Goal: Transaction & Acquisition: Purchase product/service

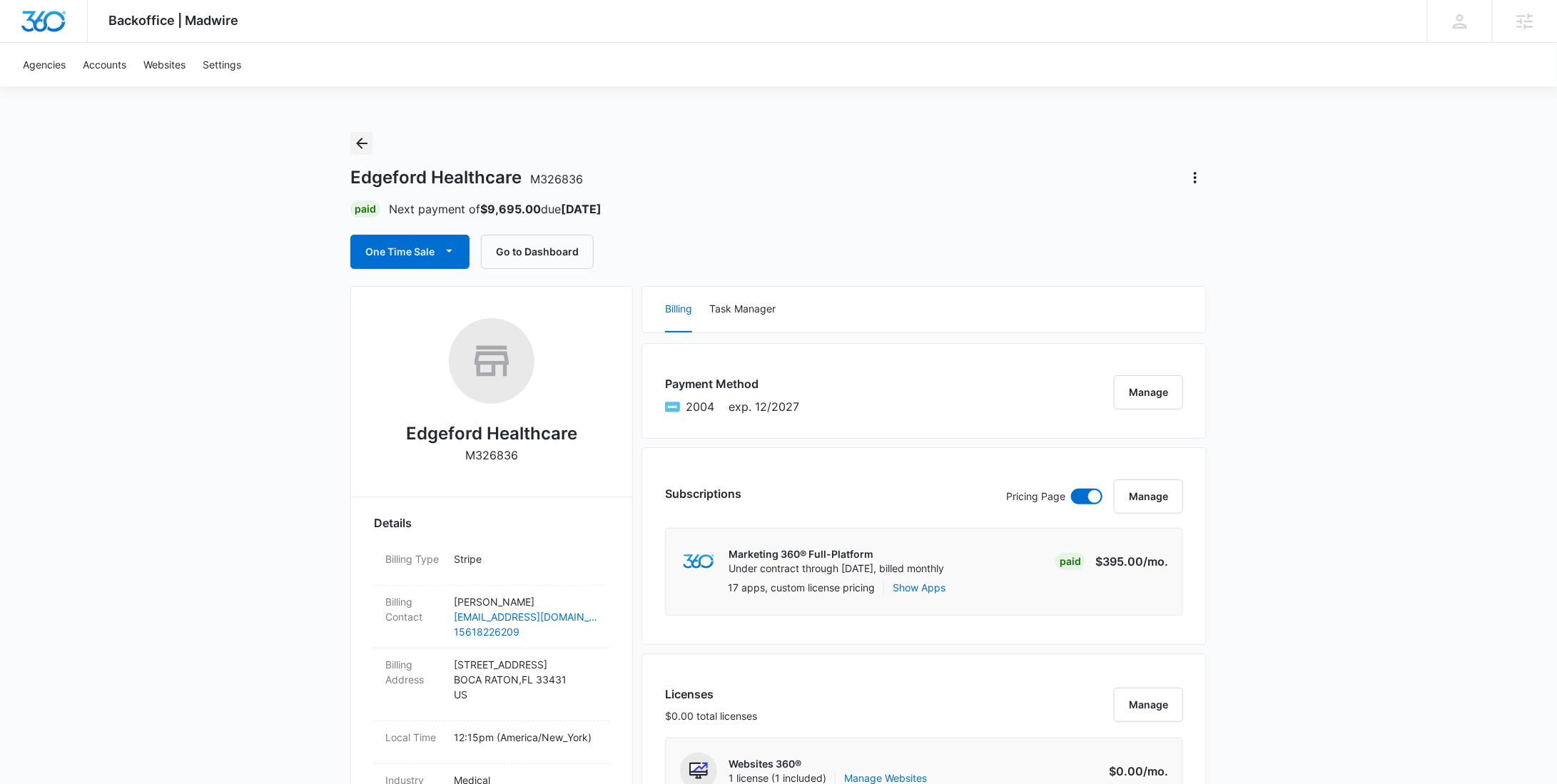
click at [356, 138] on icon "Back" at bounding box center [362, 144] width 17 height 17
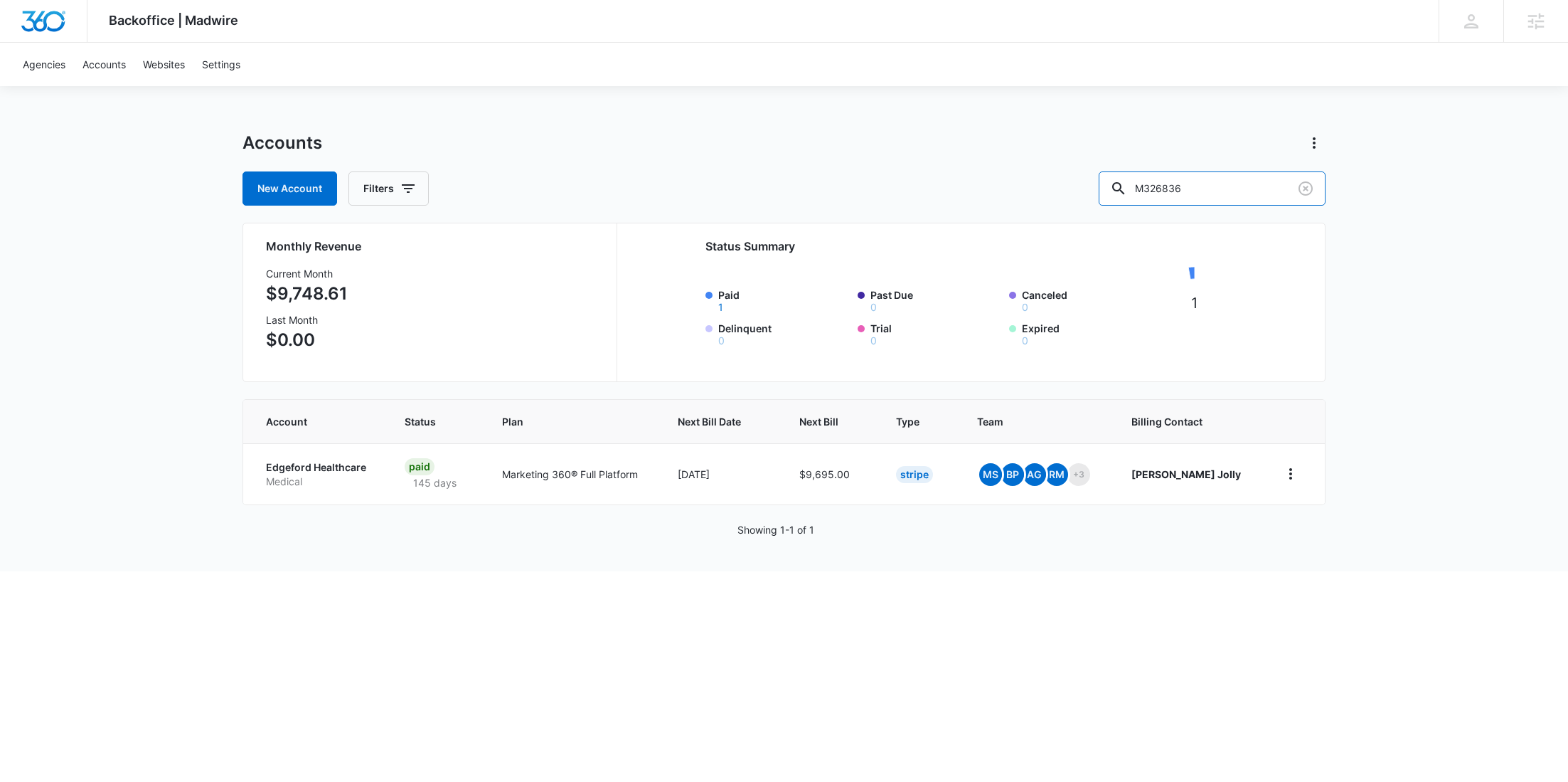
drag, startPoint x: 1231, startPoint y: 178, endPoint x: 1051, endPoint y: 171, distance: 180.1
click at [1058, 173] on div "New Account Filters M326836" at bounding box center [784, 189] width 1083 height 35
paste input "37671"
type input "M337671"
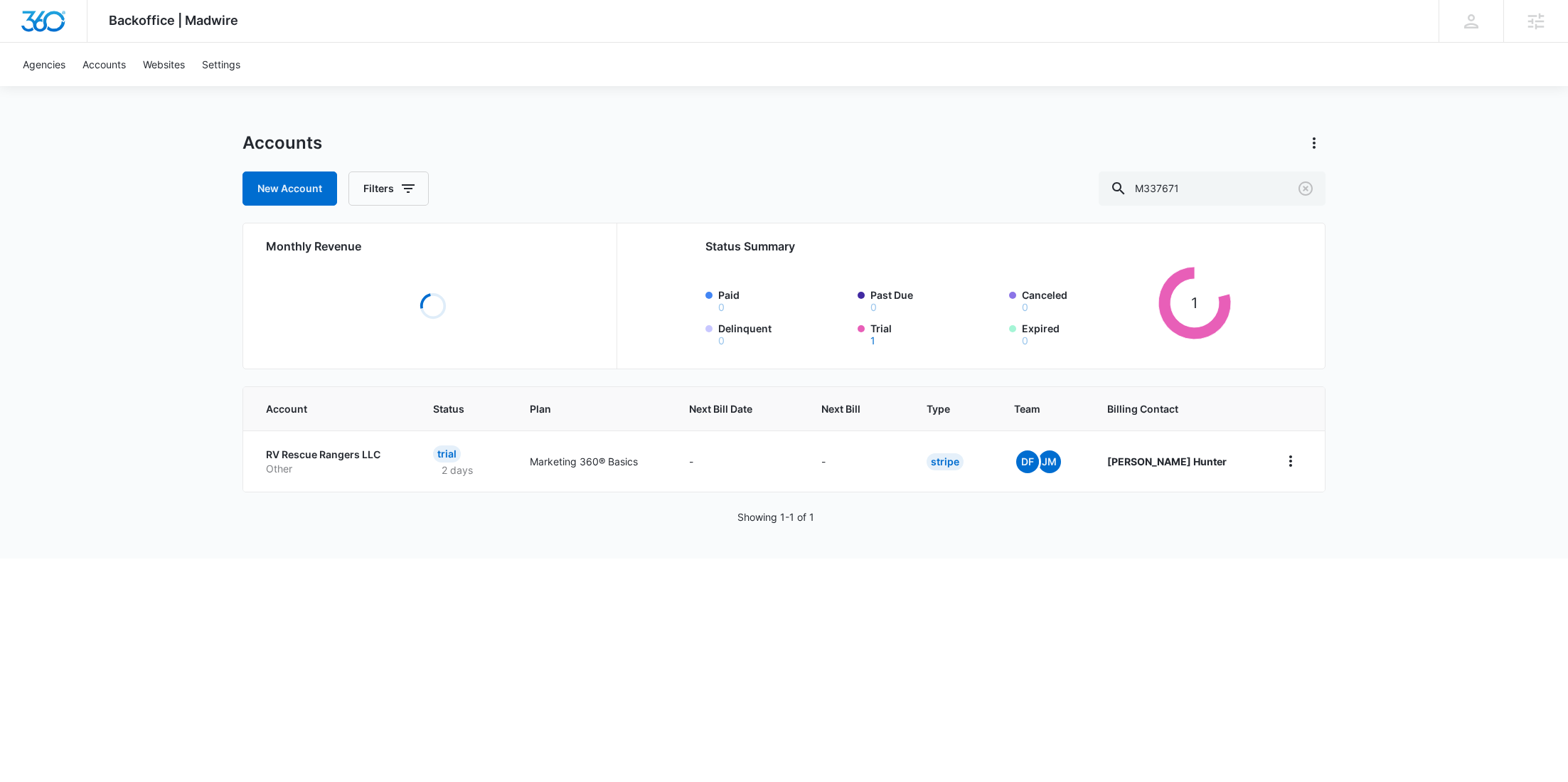
click at [299, 468] on p "Other" at bounding box center [333, 468] width 133 height 14
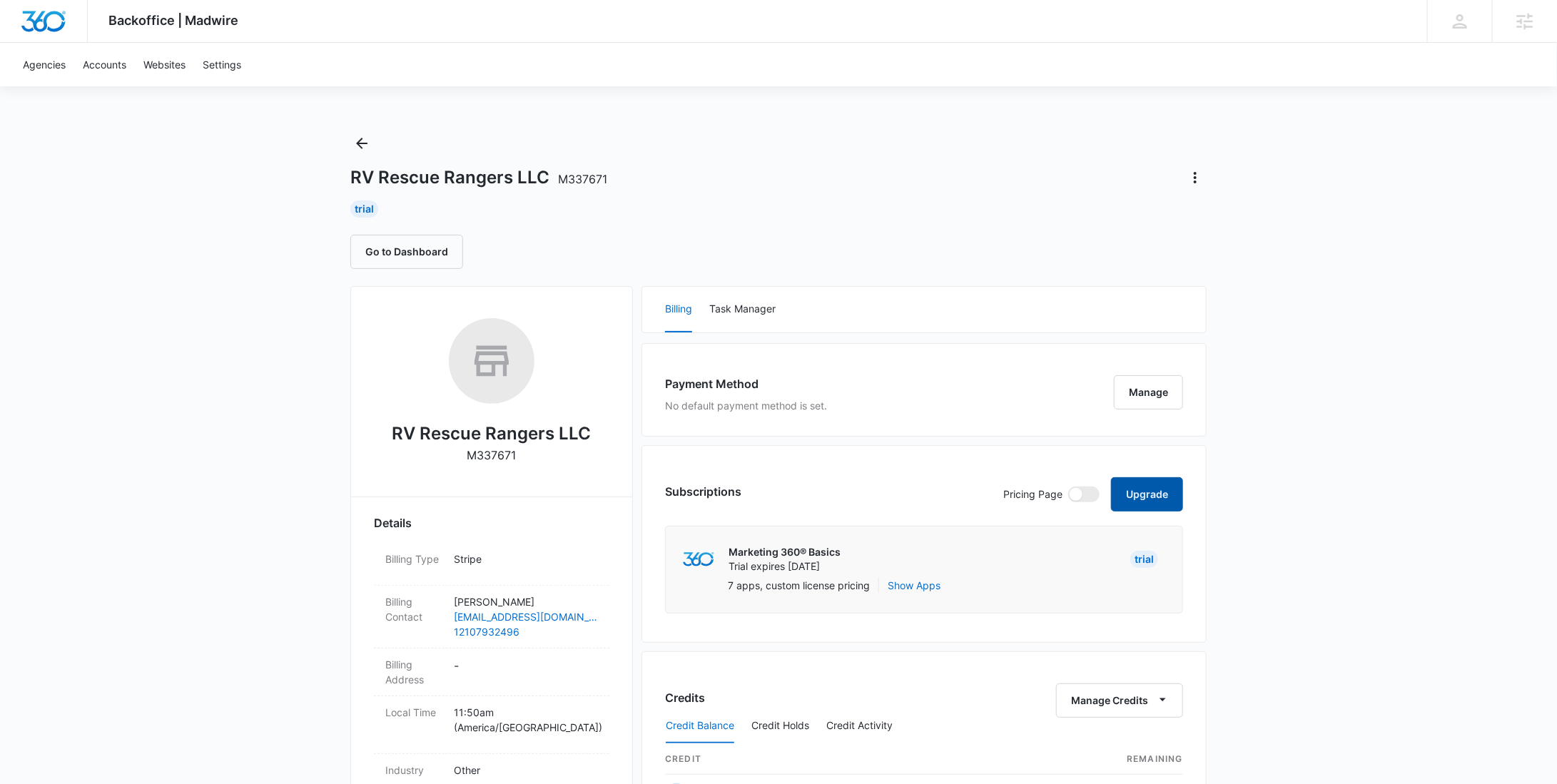
click at [1134, 487] on button "Upgrade" at bounding box center [1147, 495] width 72 height 35
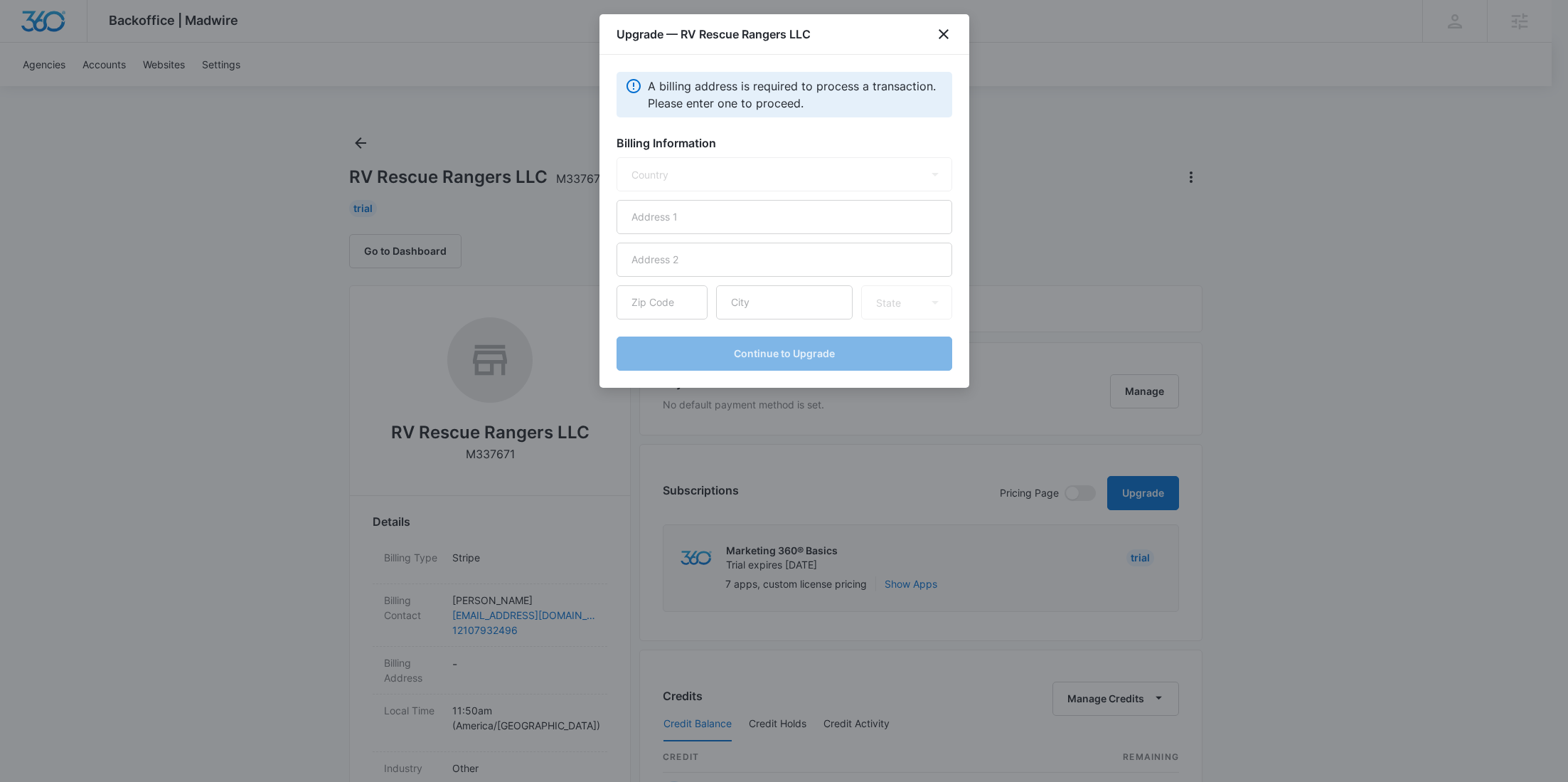
select select "US"
click at [784, 217] on input "text" at bounding box center [784, 217] width 336 height 35
paste input "1308 East Common Street"
type input "1308 East Common Street"
click at [763, 308] on input "text" at bounding box center [784, 303] width 137 height 35
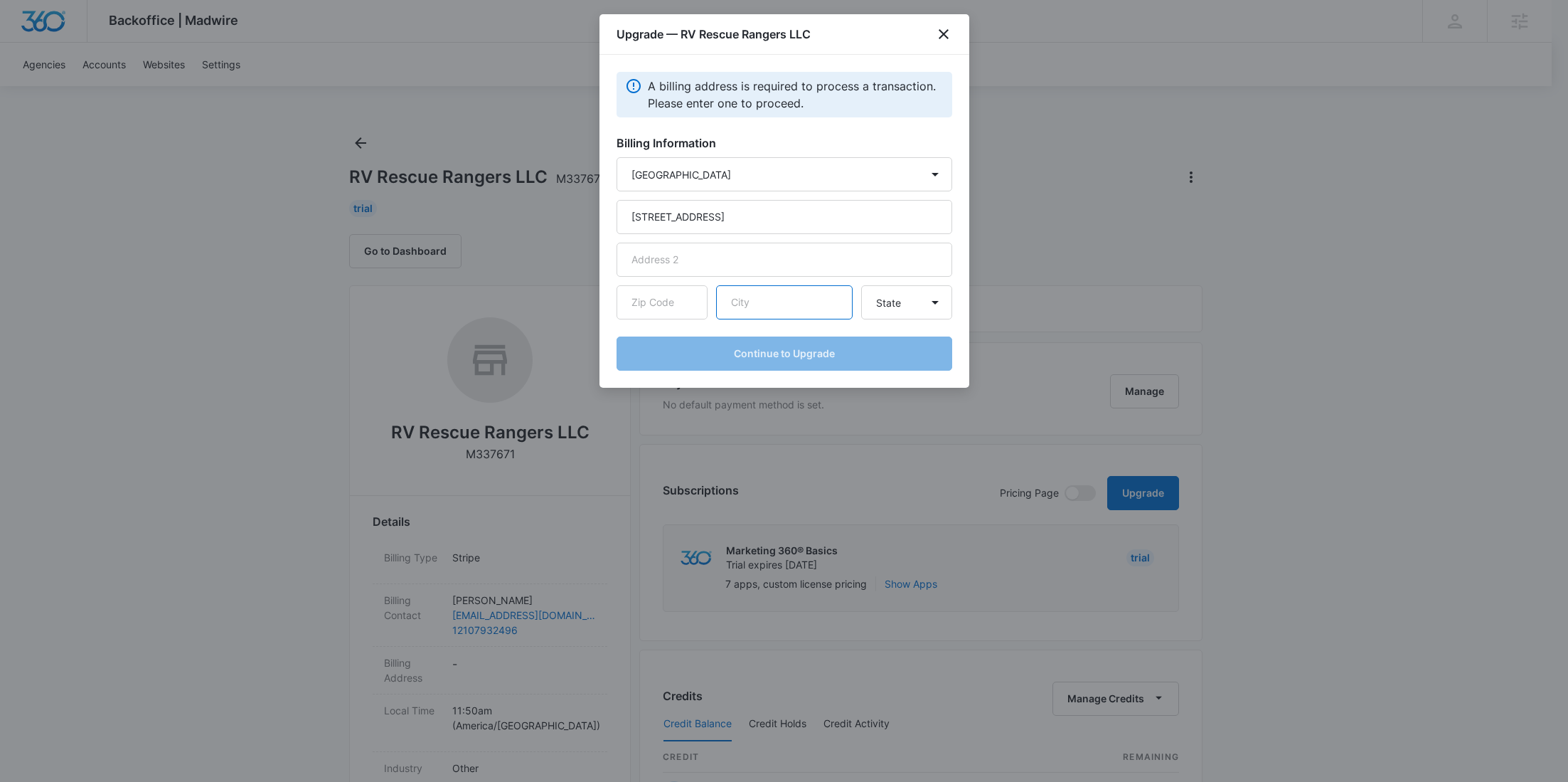
paste input "New Braunfels"
type input "New Braunfels"
click at [666, 295] on input "text" at bounding box center [661, 303] width 91 height 35
paste input "78130"
type input "78130"
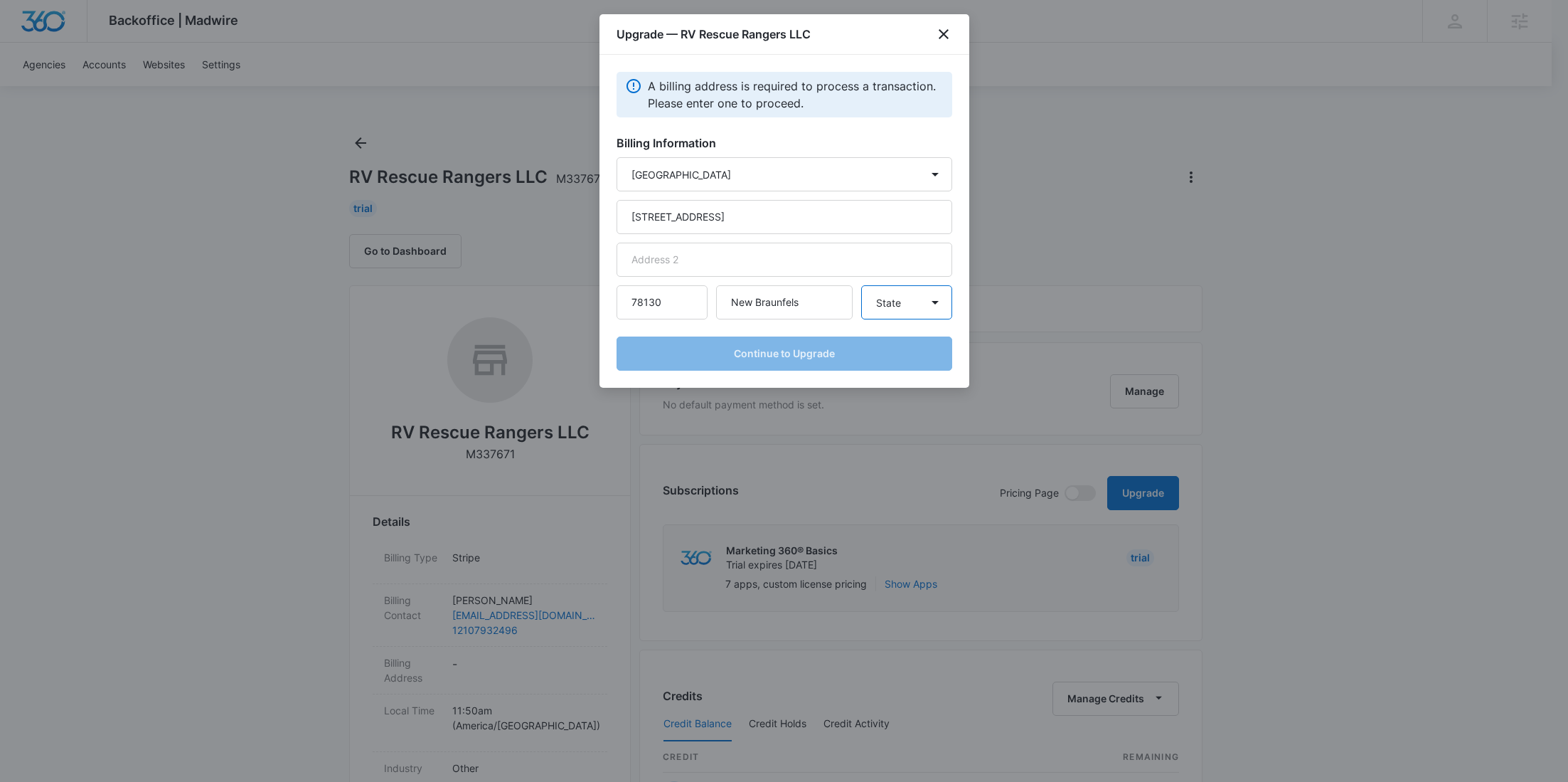
click at [883, 308] on select "State Alaska Alabama Arkansas American Samoa Arizona California Colorado Connec…" at bounding box center [907, 303] width 91 height 35
select select "TX"
click at [861, 286] on select "State Alaska Alabama Arkansas American Samoa Arizona California Colorado Connec…" at bounding box center [907, 303] width 91 height 35
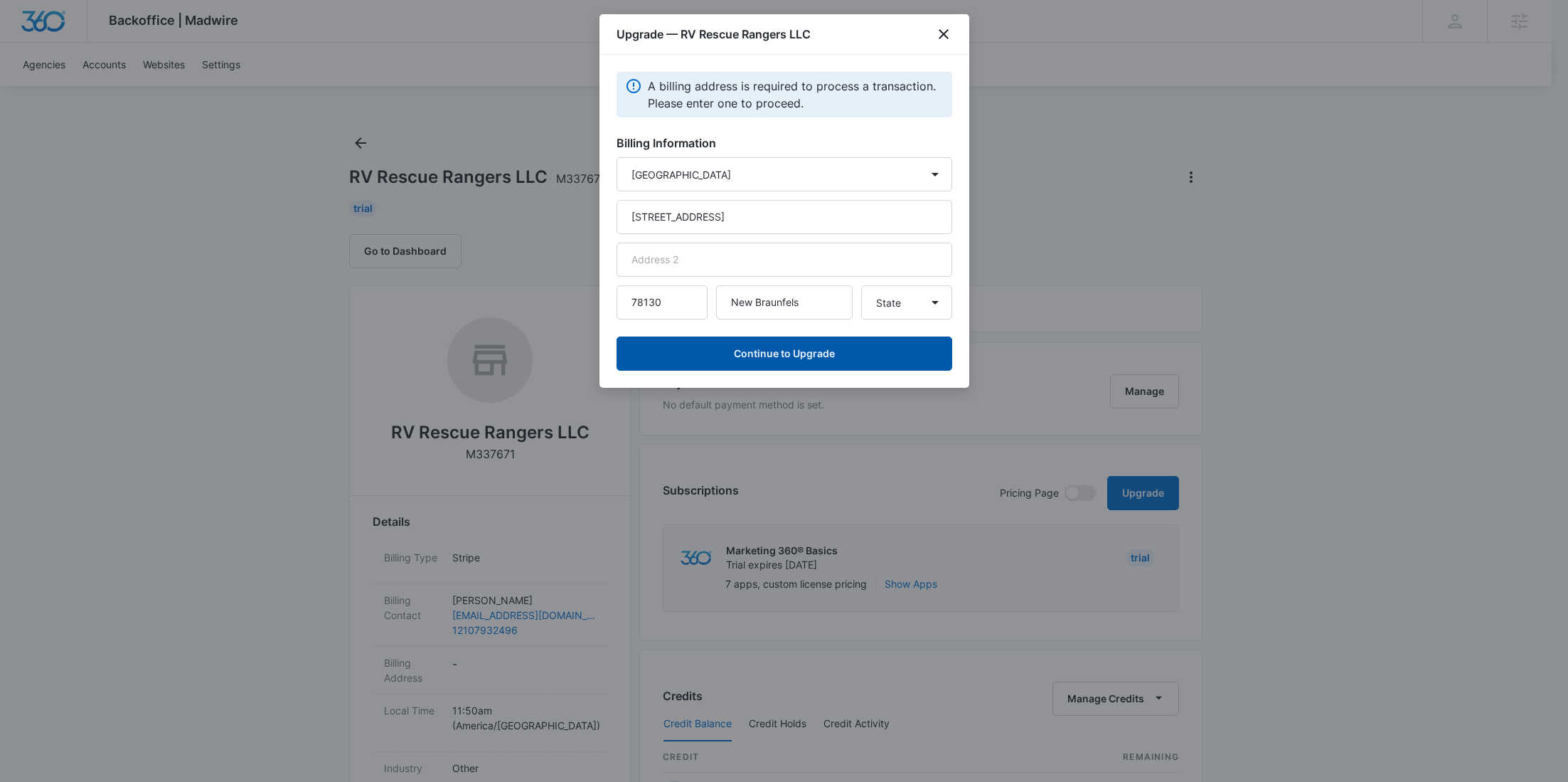
click at [814, 359] on button "Continue to Upgrade" at bounding box center [784, 354] width 336 height 35
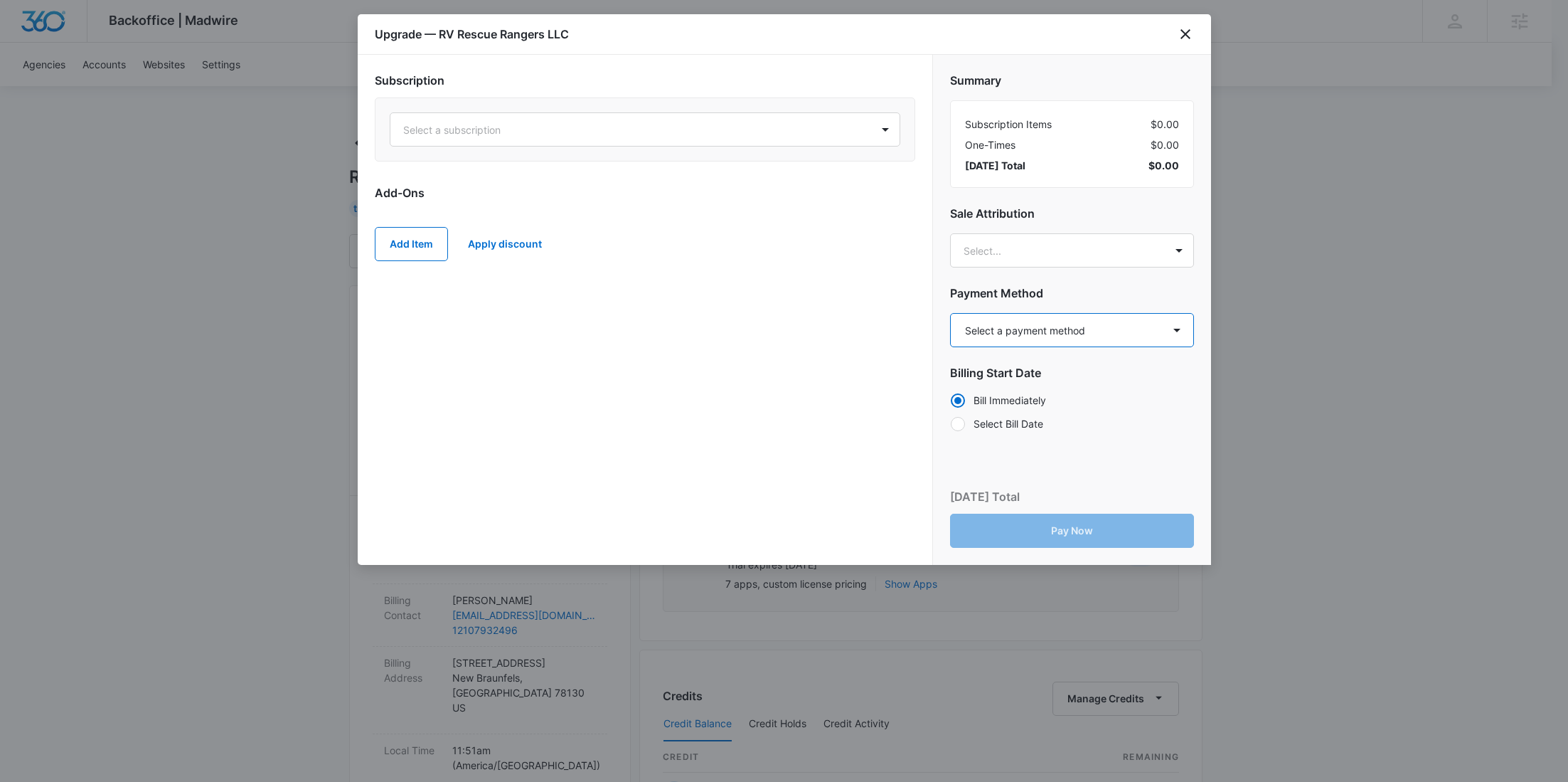
click at [1001, 323] on select "Select a payment method Mastercard ending in 3068 New payment method Monthly in…" at bounding box center [1072, 330] width 244 height 35
select select "pm_1S58DBA4n8RTgNjUR8KZd5Kj"
click at [950, 313] on select "Select a payment method Mastercard ending in 3068 New payment method Monthly in…" at bounding box center [1072, 330] width 244 height 35
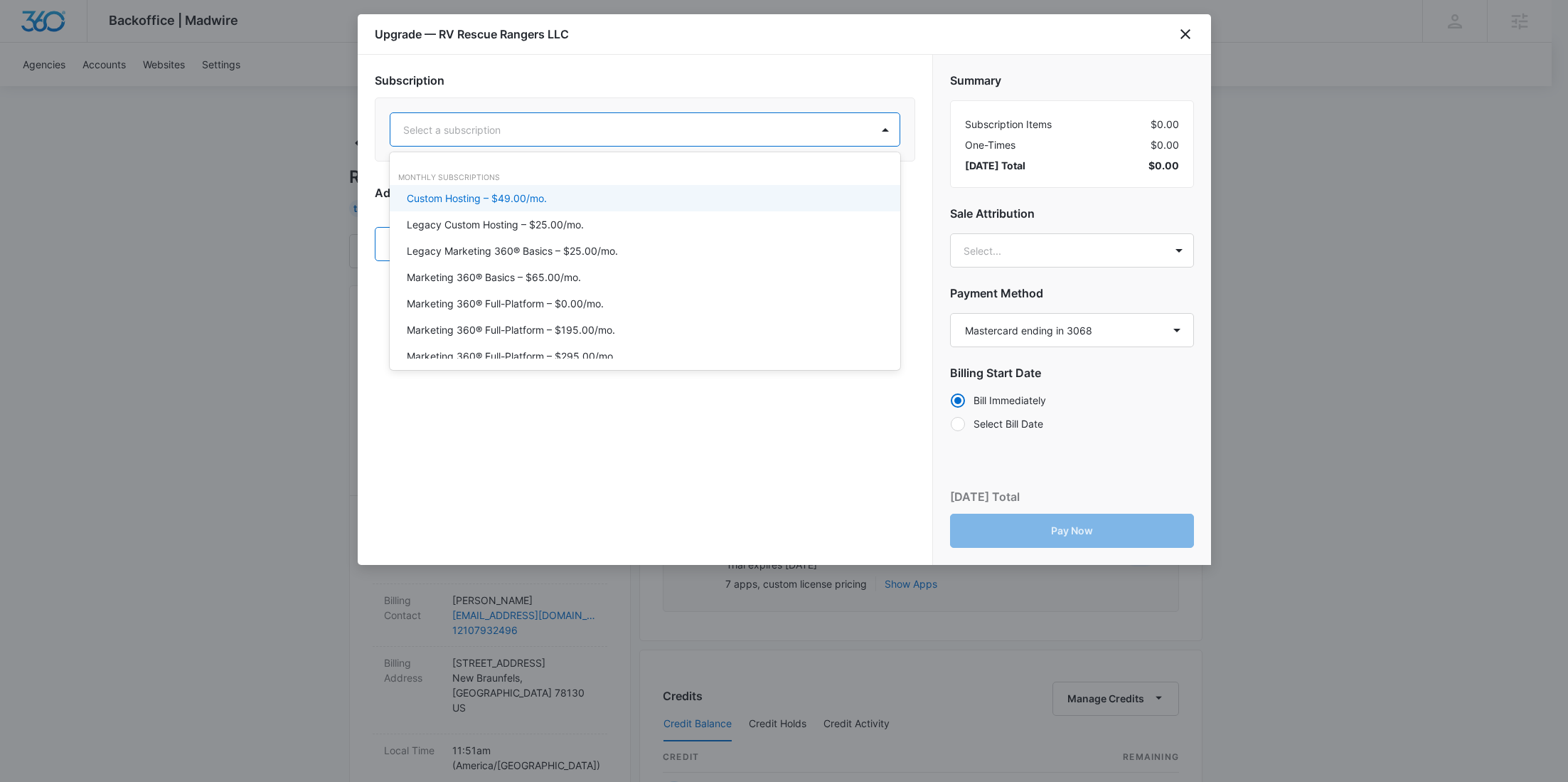
click at [535, 130] on div at bounding box center [627, 130] width 449 height 17
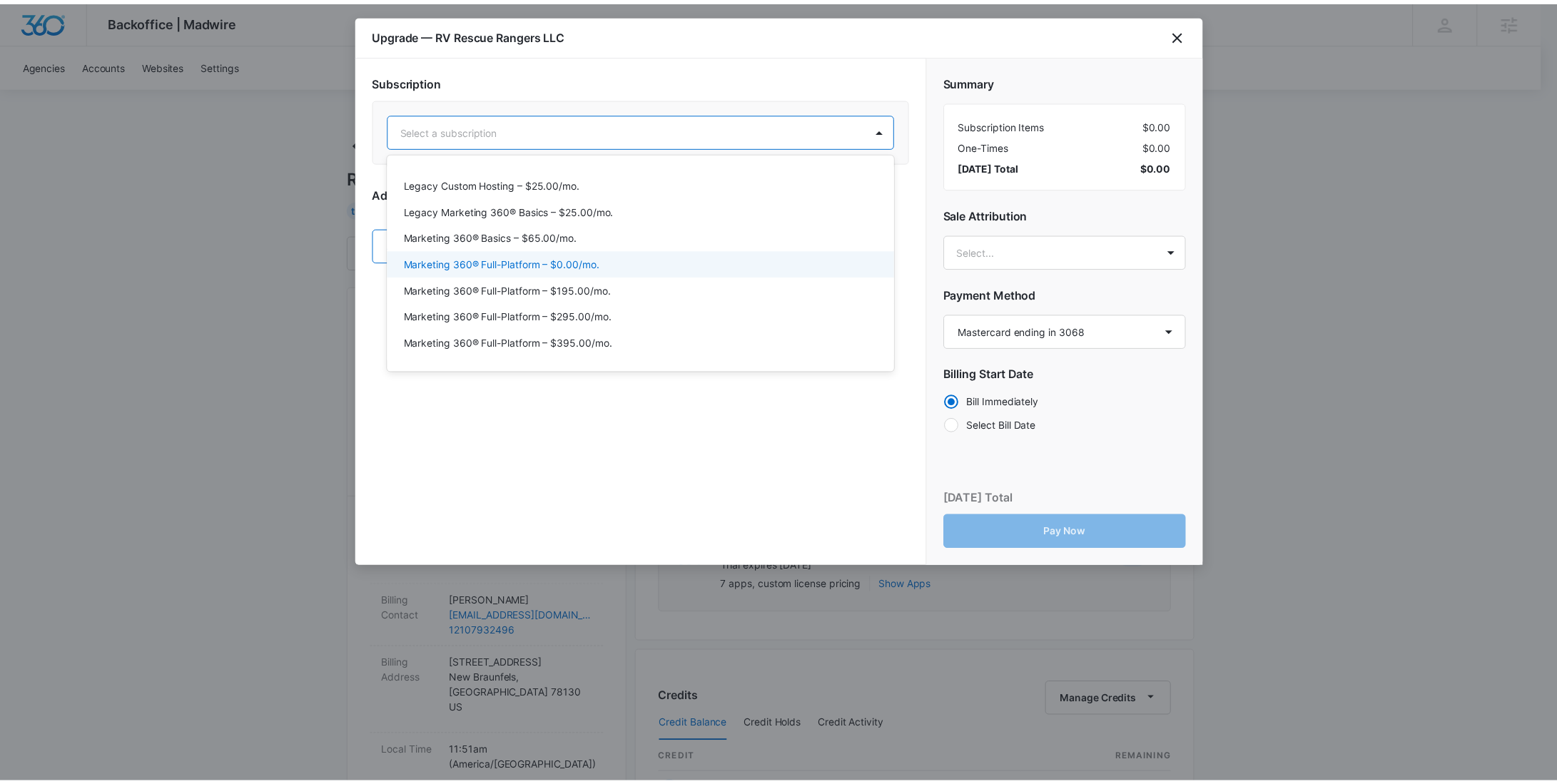
scroll to position [42, 0]
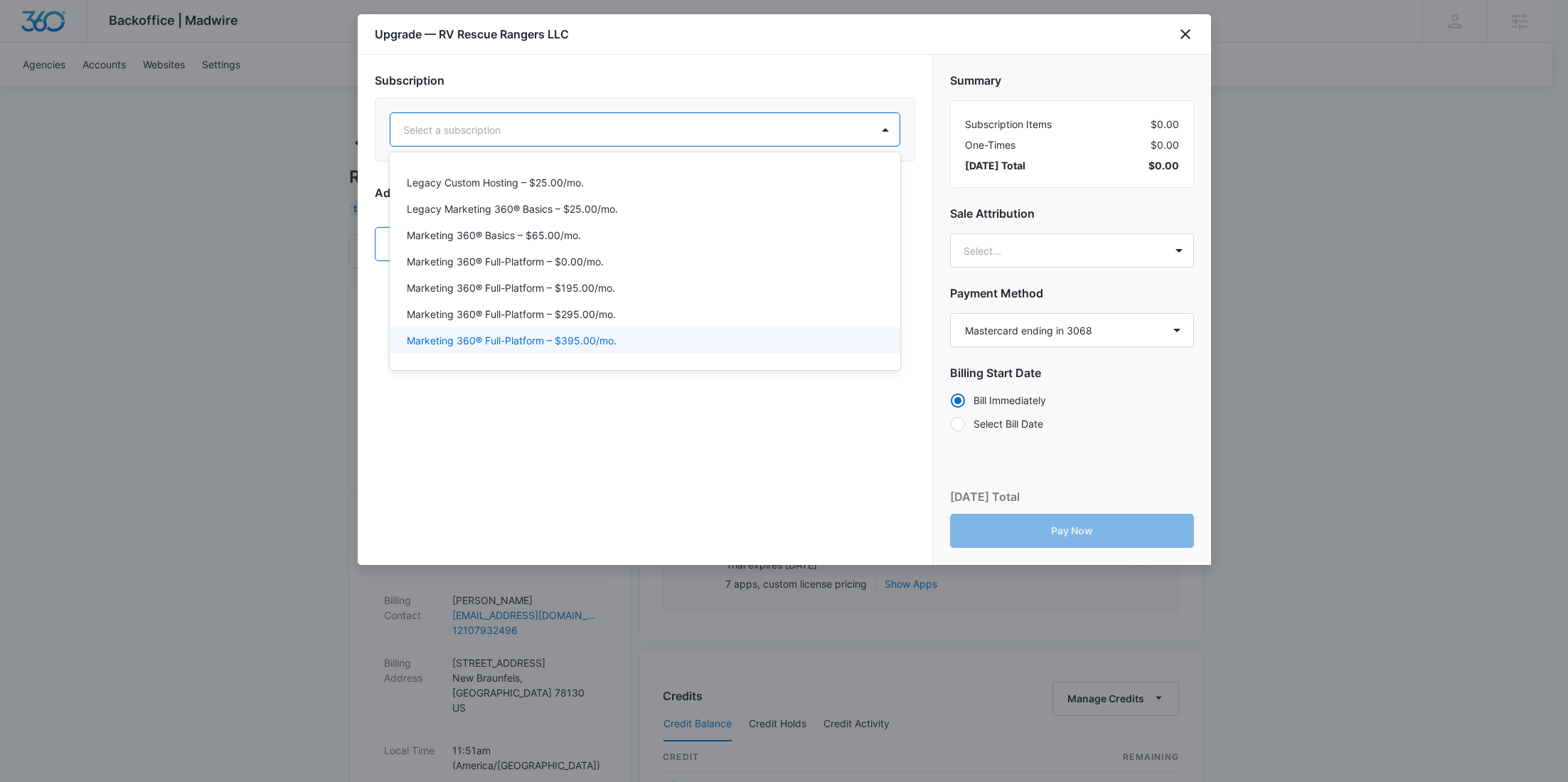
click at [568, 329] on div "Marketing 360® Full-Platform – $395.00/mo." at bounding box center [644, 340] width 510 height 26
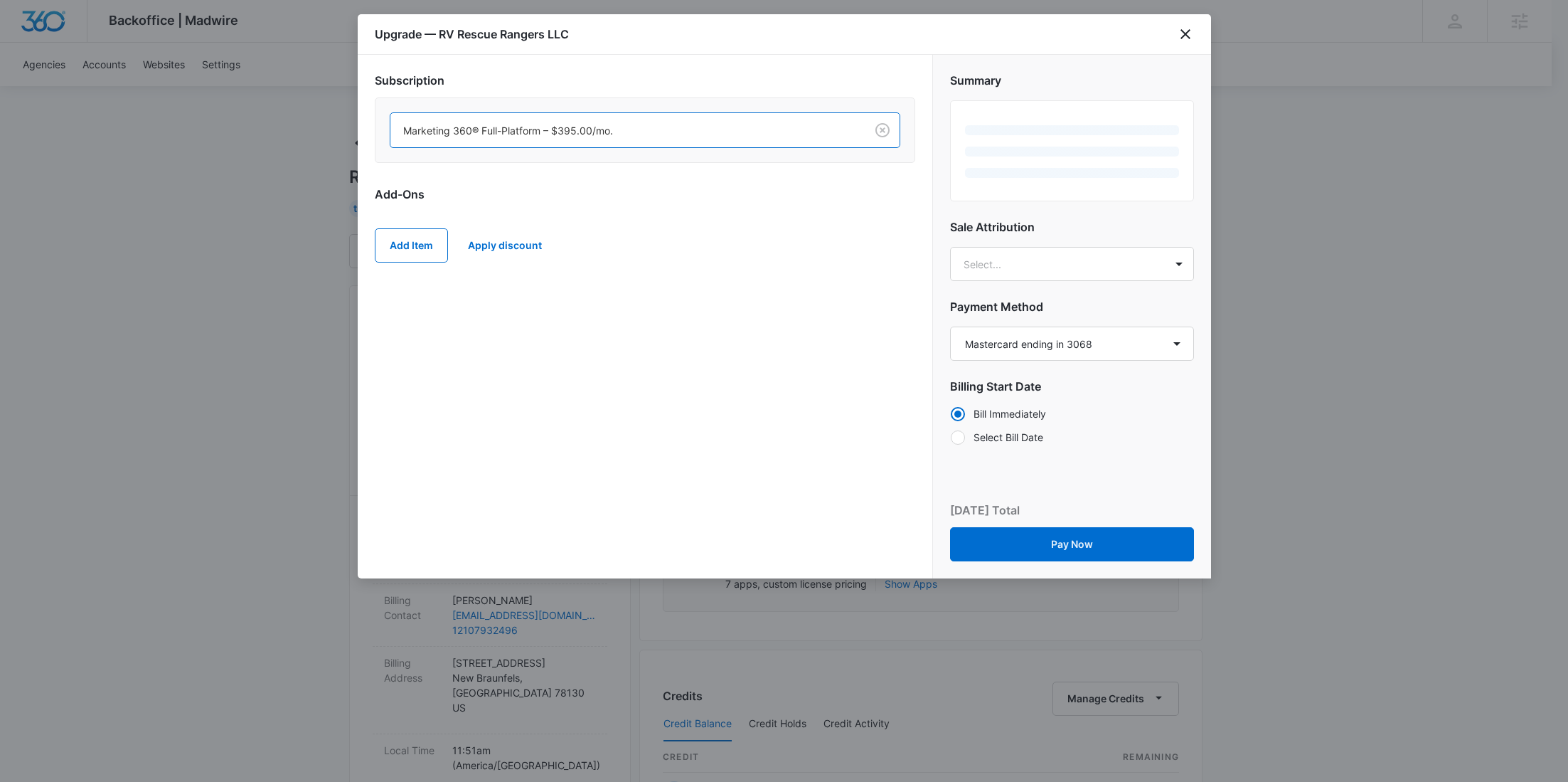
click at [397, 261] on div "Add Item Apply discount" at bounding box center [645, 245] width 540 height 63
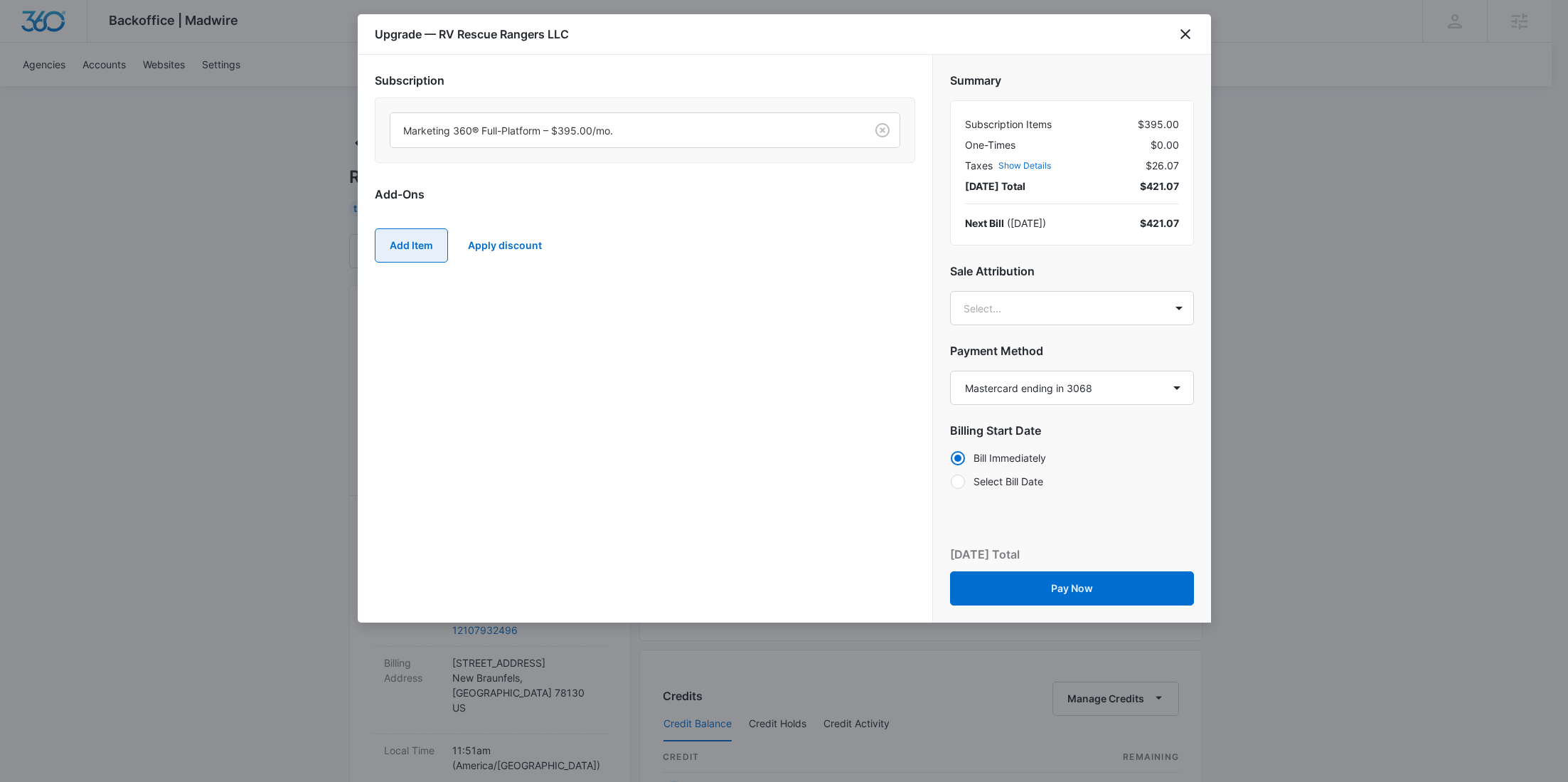
click at [396, 247] on button "Add Item" at bounding box center [411, 245] width 73 height 35
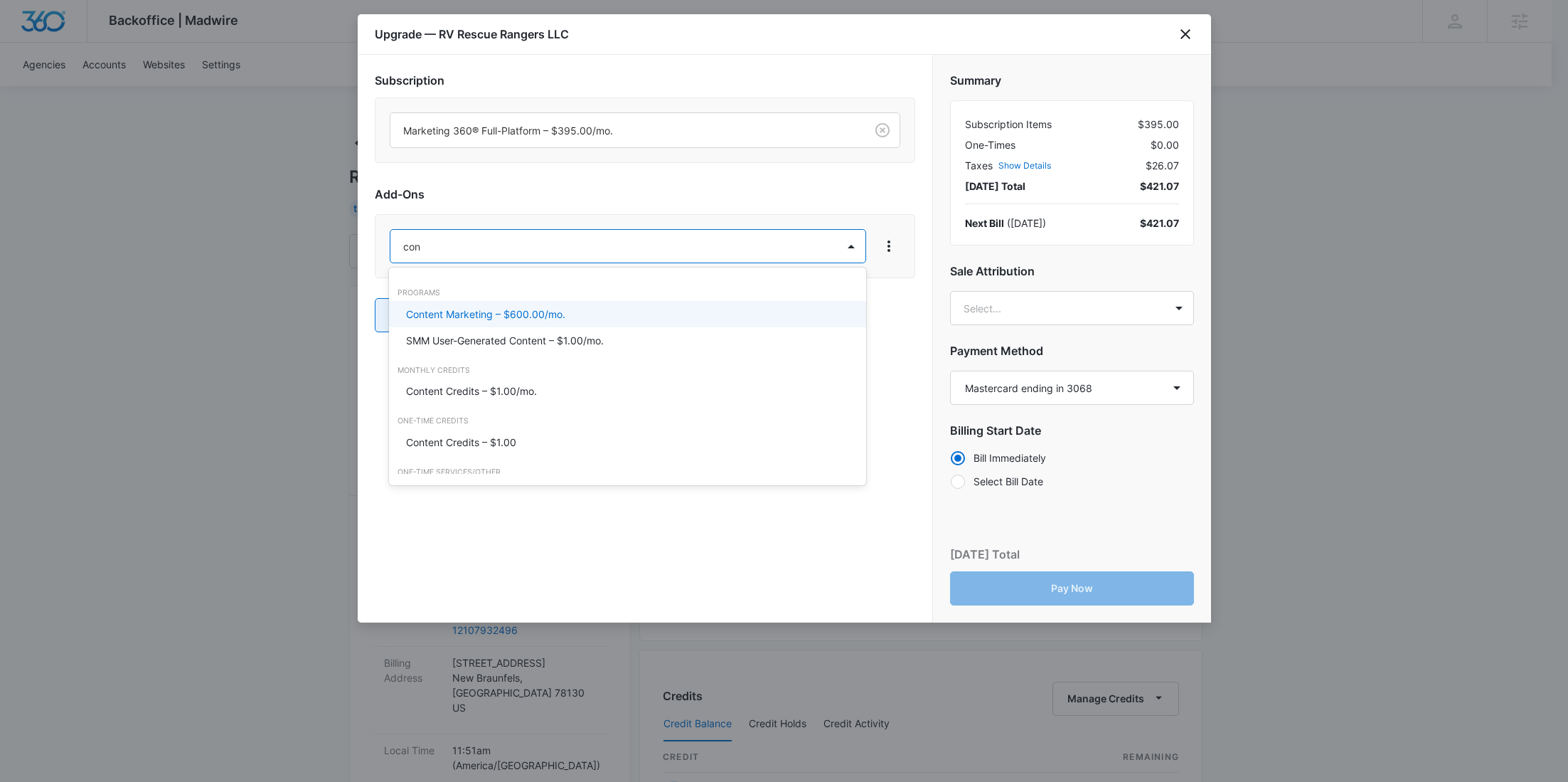
type input "cont"
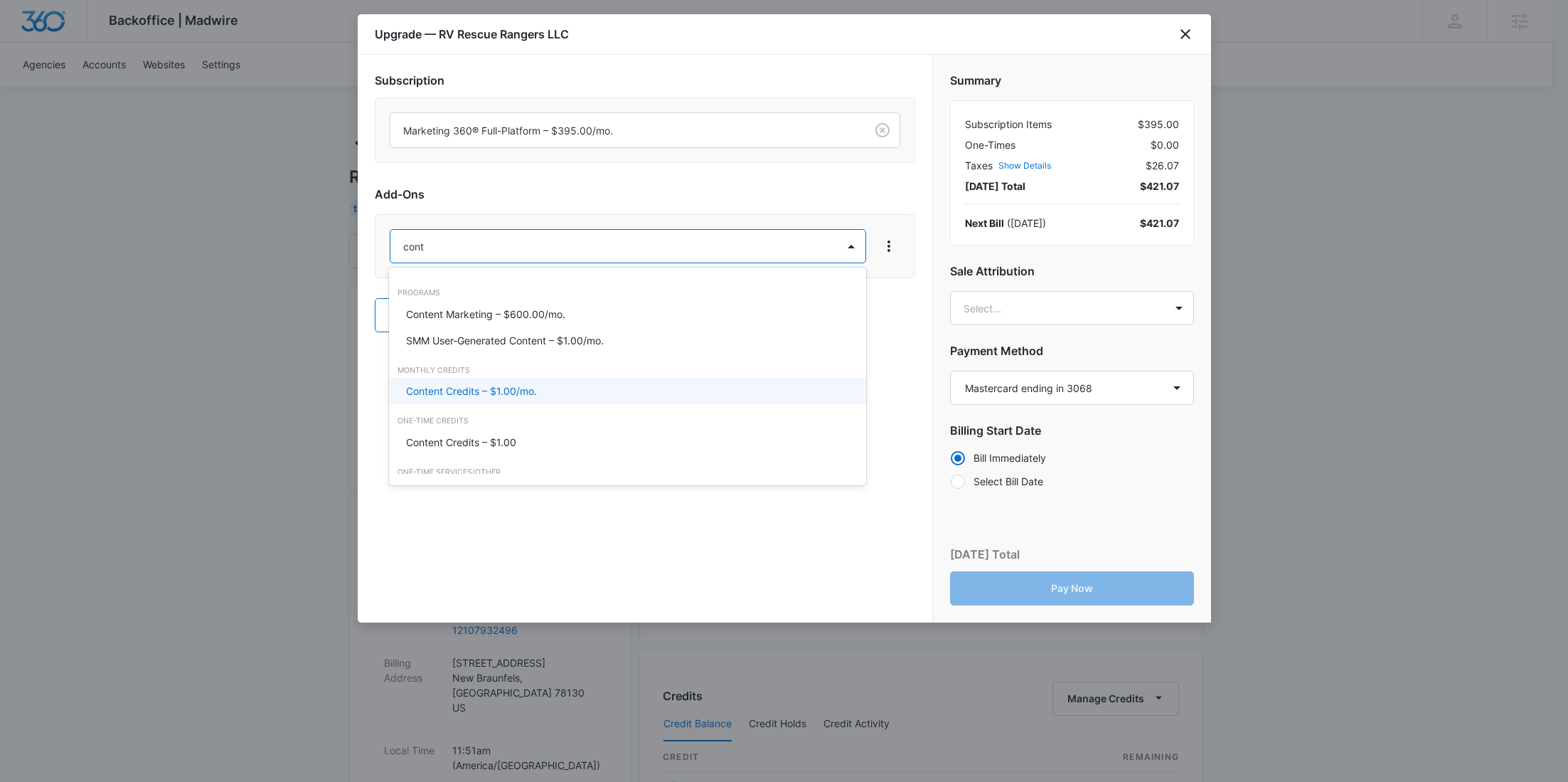
click at [438, 397] on p "Content Credits – $1.00/mo." at bounding box center [471, 391] width 131 height 15
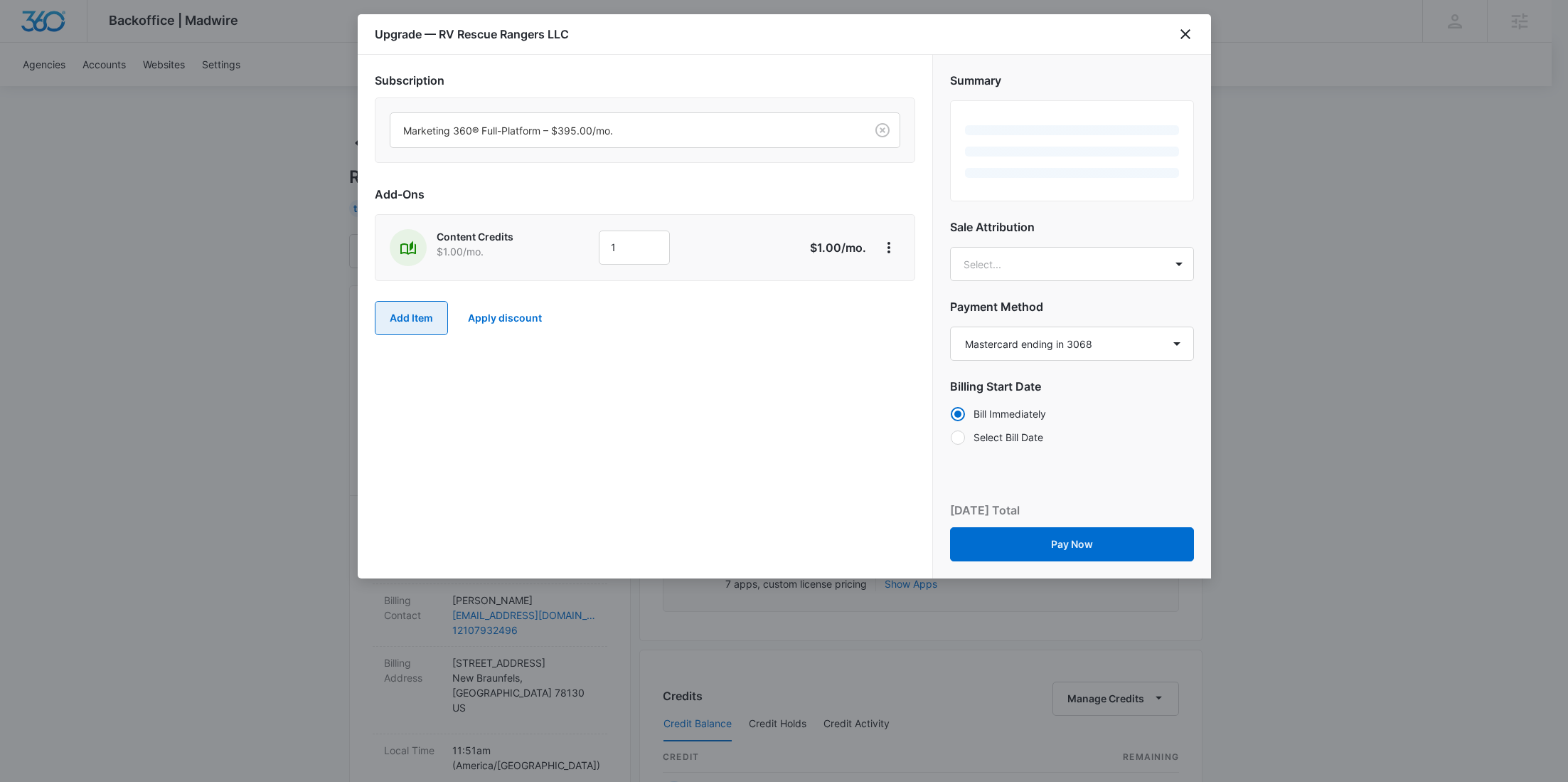
click at [403, 321] on button "Add Item" at bounding box center [411, 318] width 73 height 35
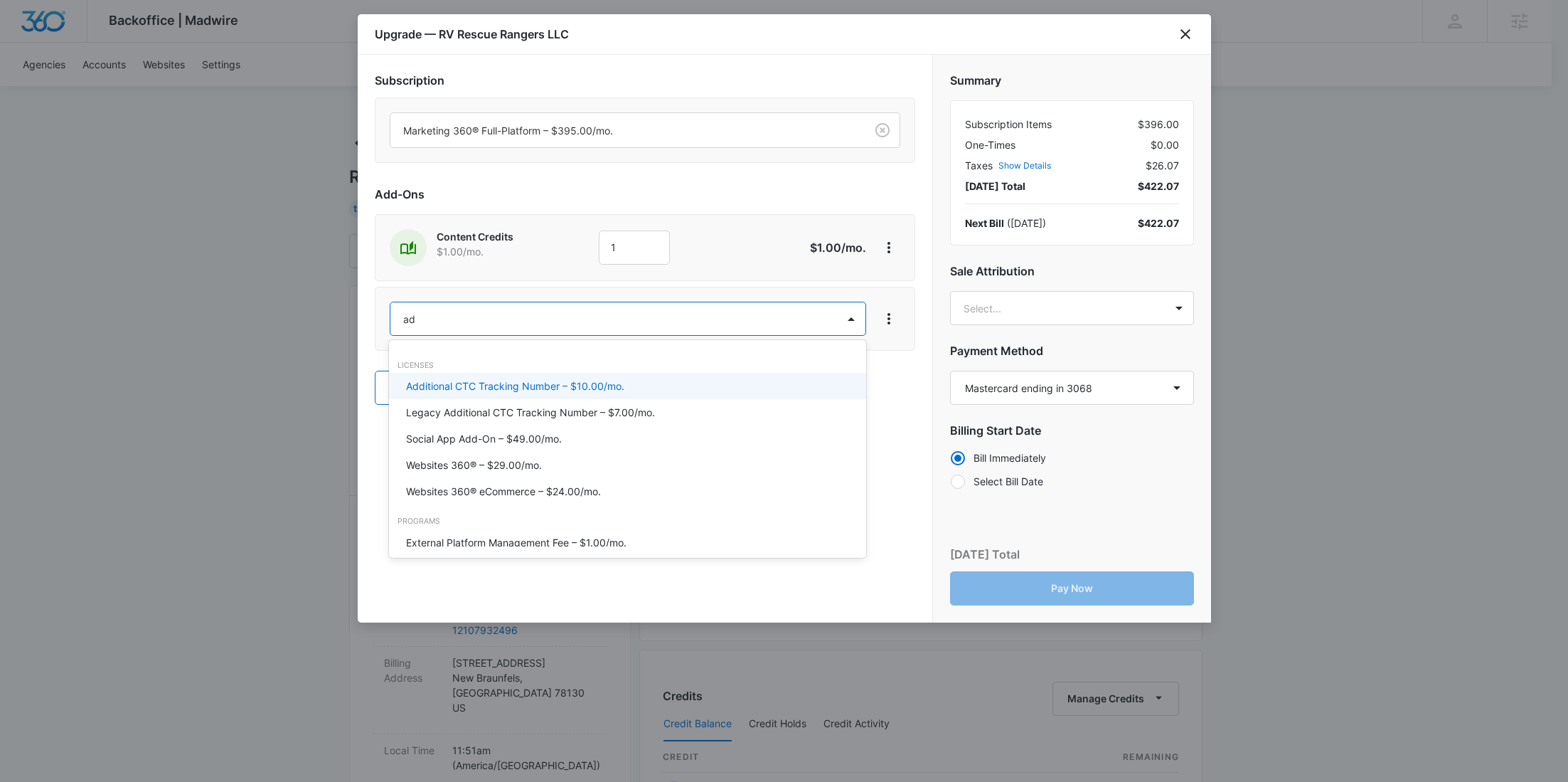
type input "ad c"
drag, startPoint x: 436, startPoint y: 383, endPoint x: 636, endPoint y: 269, distance: 230.2
click at [436, 383] on p "Ad Credits – $1.00/mo." at bounding box center [459, 386] width 107 height 15
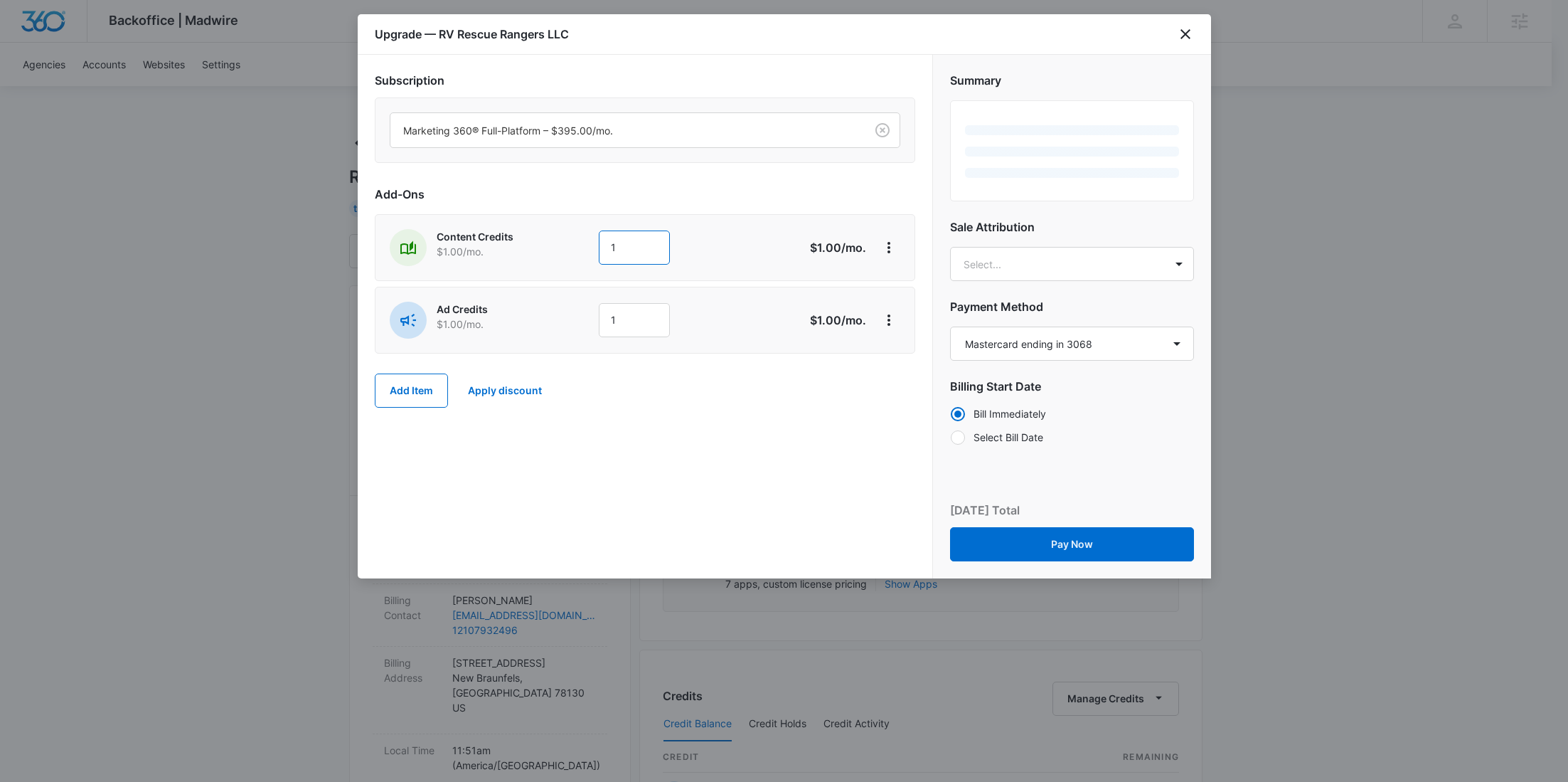
drag, startPoint x: 640, startPoint y: 244, endPoint x: 566, endPoint y: 246, distance: 74.0
click at [567, 246] on div "Content Credits $1.00 /mo. 1" at bounding box center [594, 247] width 410 height 37
type input "600"
drag, startPoint x: 566, startPoint y: 262, endPoint x: 662, endPoint y: 317, distance: 110.6
click at [566, 261] on div "Content Credits $1.00 /mo." at bounding box center [487, 247] width 197 height 37
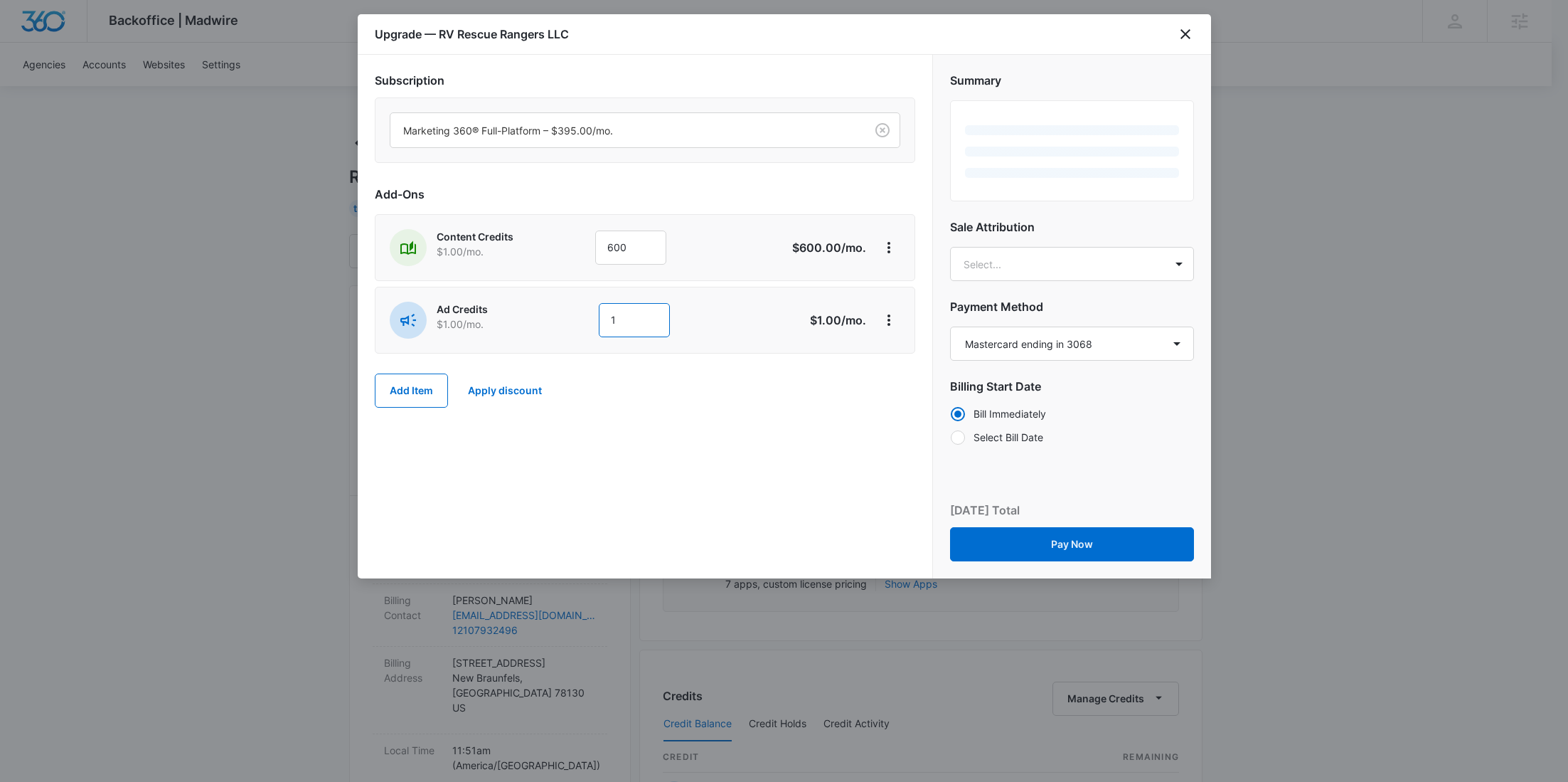
drag, startPoint x: 662, startPoint y: 317, endPoint x: 598, endPoint y: 315, distance: 64.0
click at [601, 316] on input "1" at bounding box center [635, 320] width 71 height 35
type input "1000"
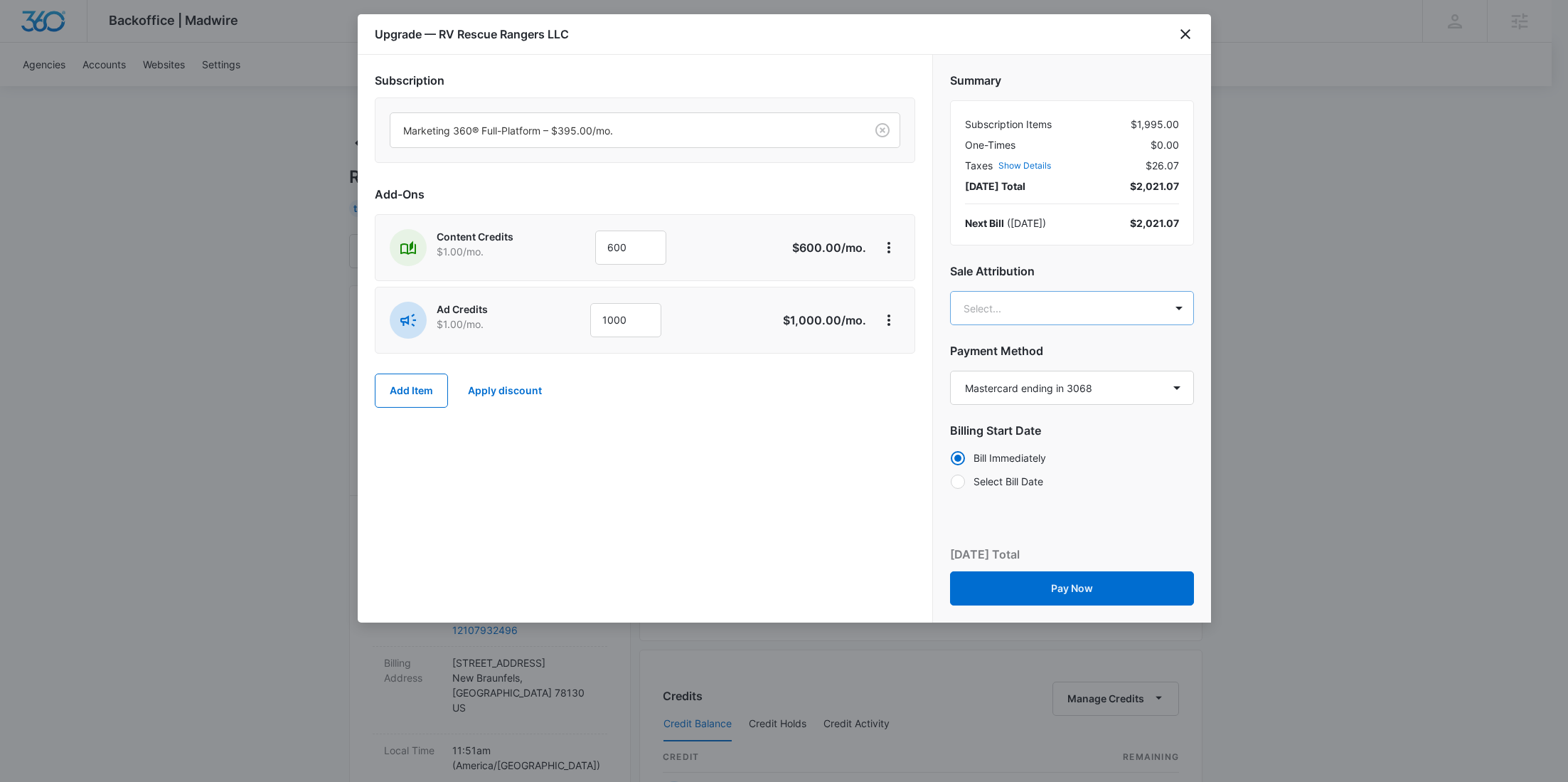
click at [1068, 314] on body "Backoffice | Madwire Apps Settings RY Rochelle Young rochelle.young@madwire.com…" at bounding box center [784, 727] width 1568 height 1454
paste input "McVay"
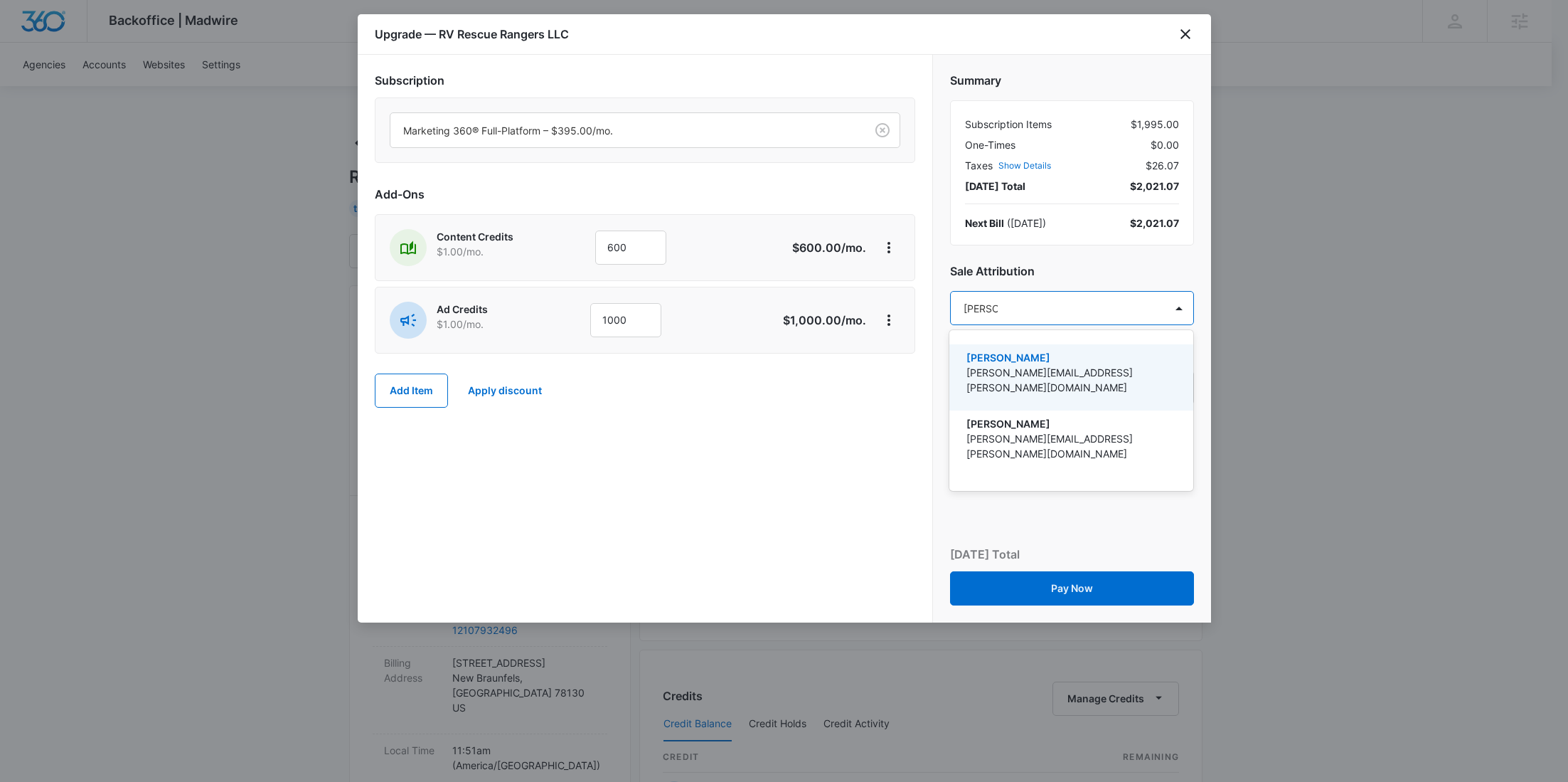
type input "McVay"
click at [1057, 378] on p "joel.mcvay@marketing360.com" at bounding box center [1069, 379] width 207 height 30
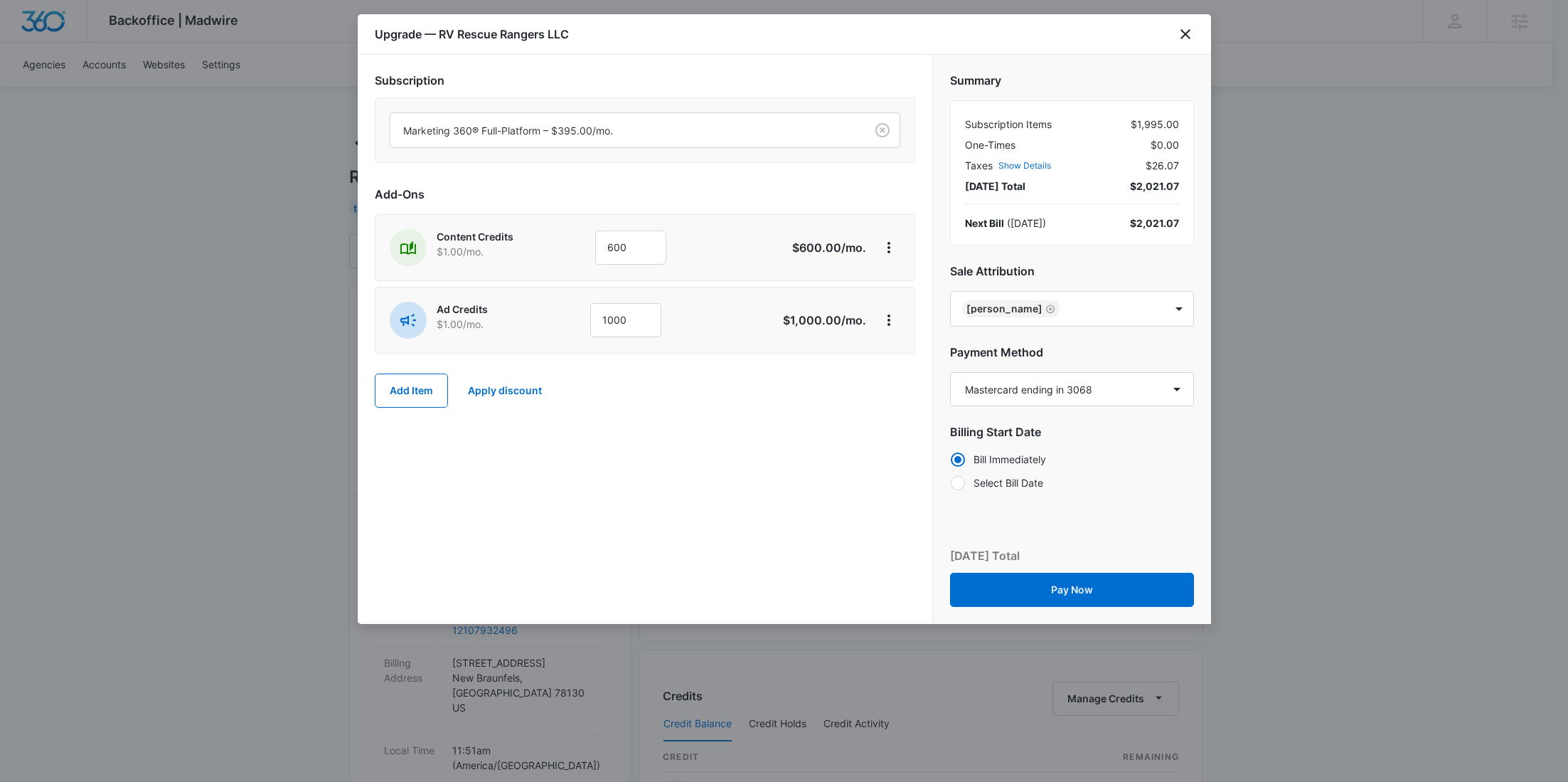
paste input "Fortier"
type input "Fortier"
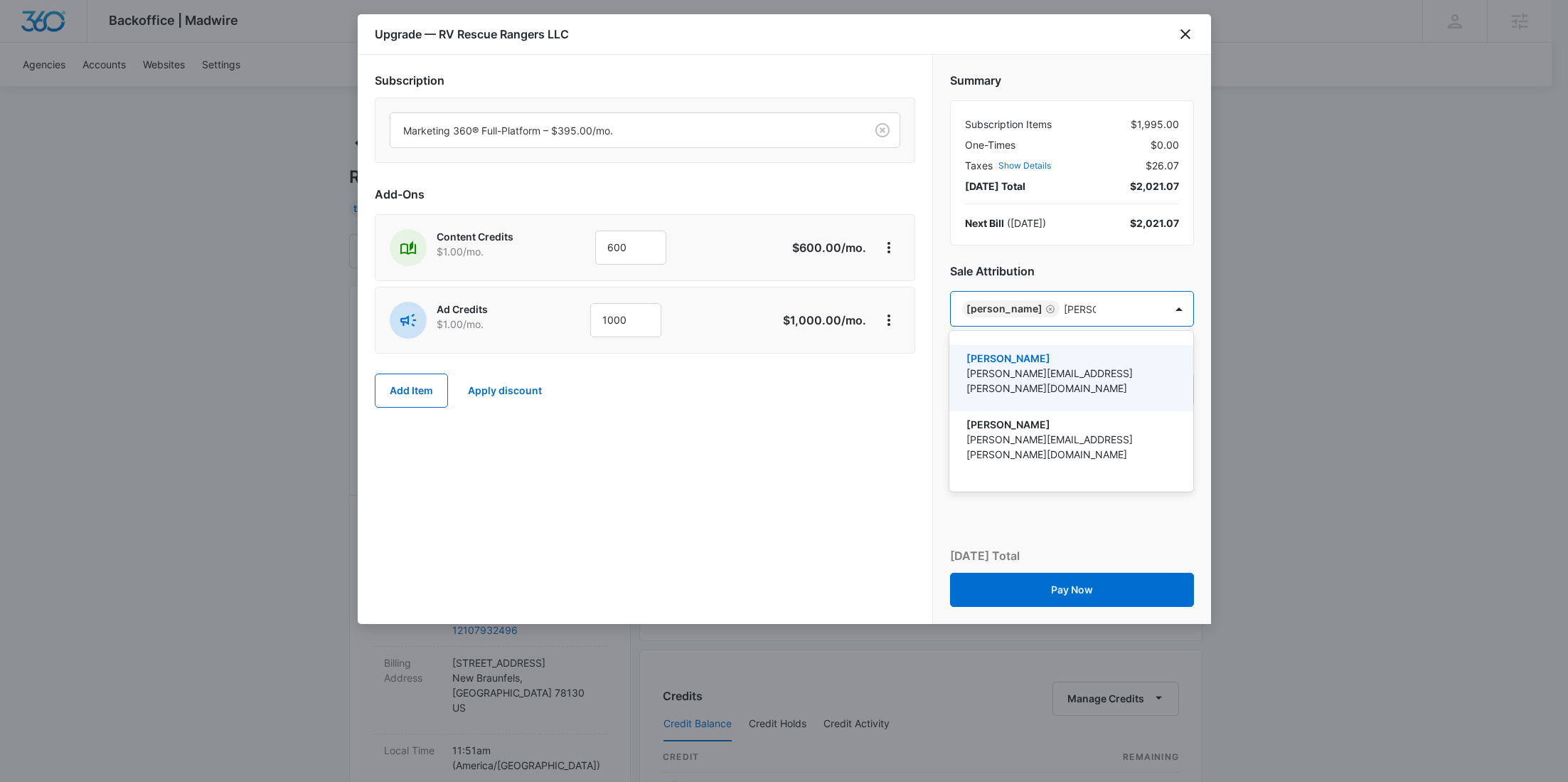
click at [1058, 375] on p "derek.fortier@madwire.com" at bounding box center [1069, 380] width 207 height 30
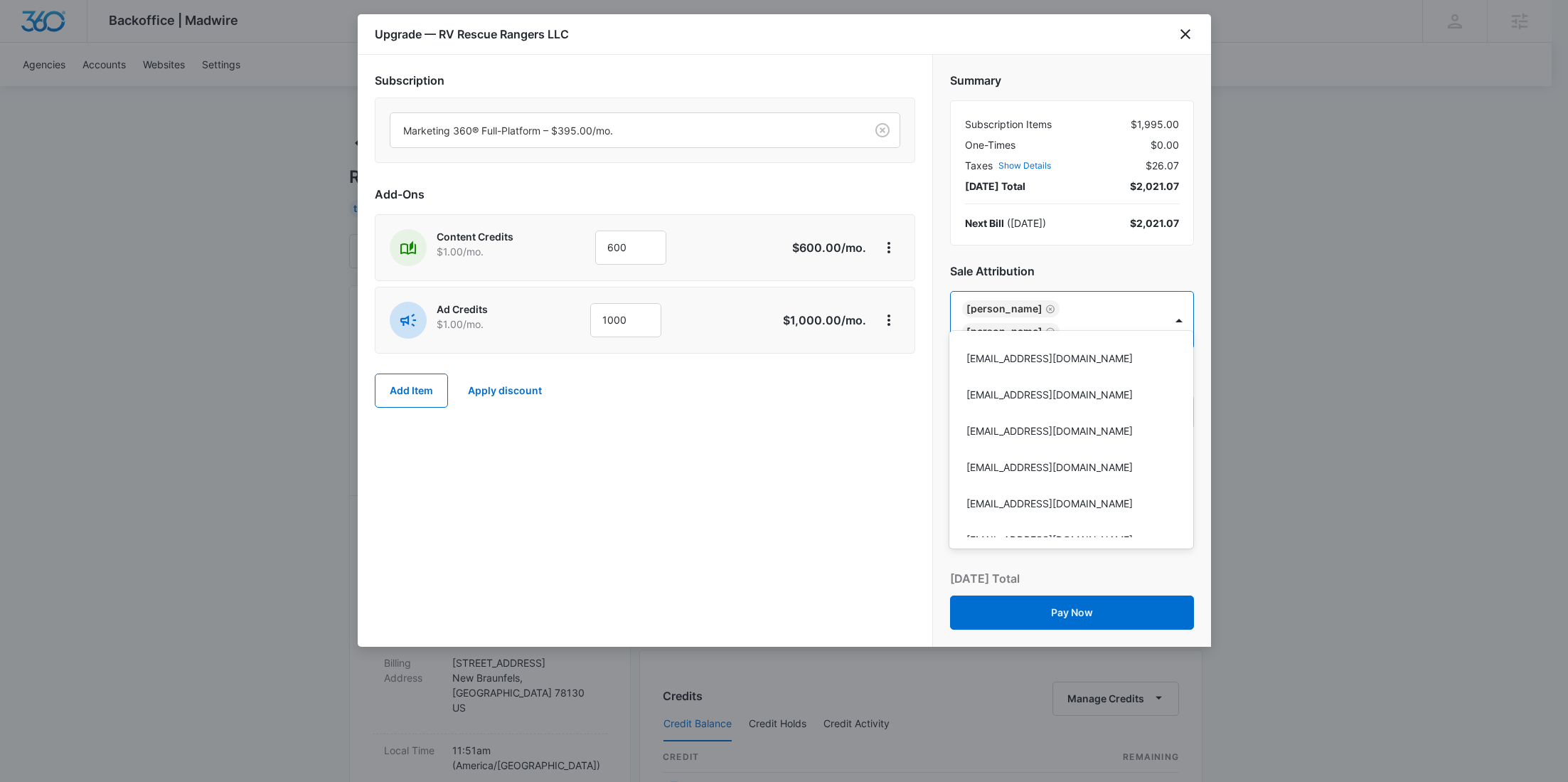
click at [708, 444] on div at bounding box center [784, 391] width 1568 height 782
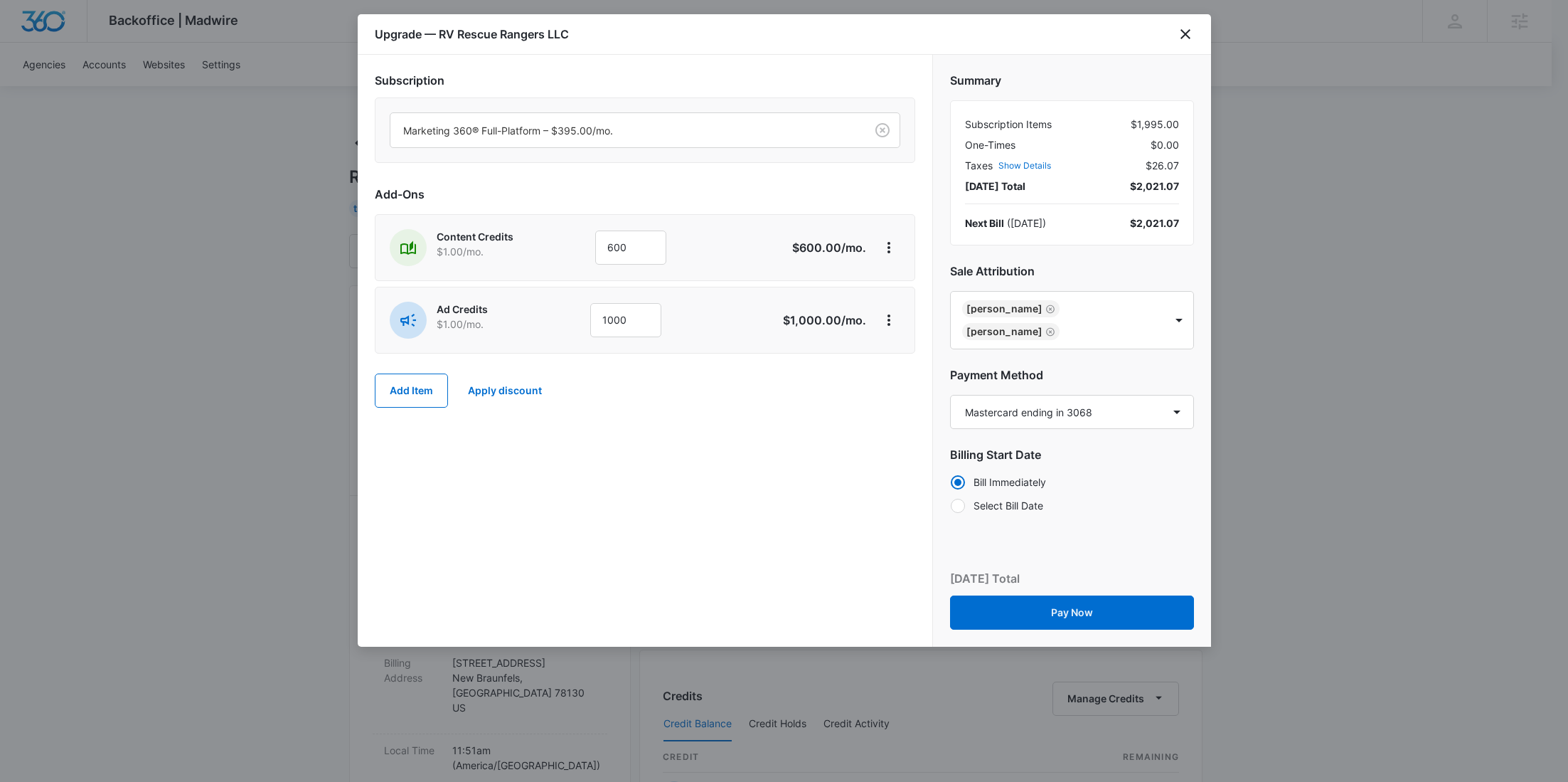
click at [977, 405] on div "Summary Subscription Items $1,995.00 One-Times $0.00 Taxes Show Details $26.07 …" at bounding box center [1071, 288] width 278 height 467
click at [1066, 595] on button "Pay Now" at bounding box center [1072, 613] width 244 height 35
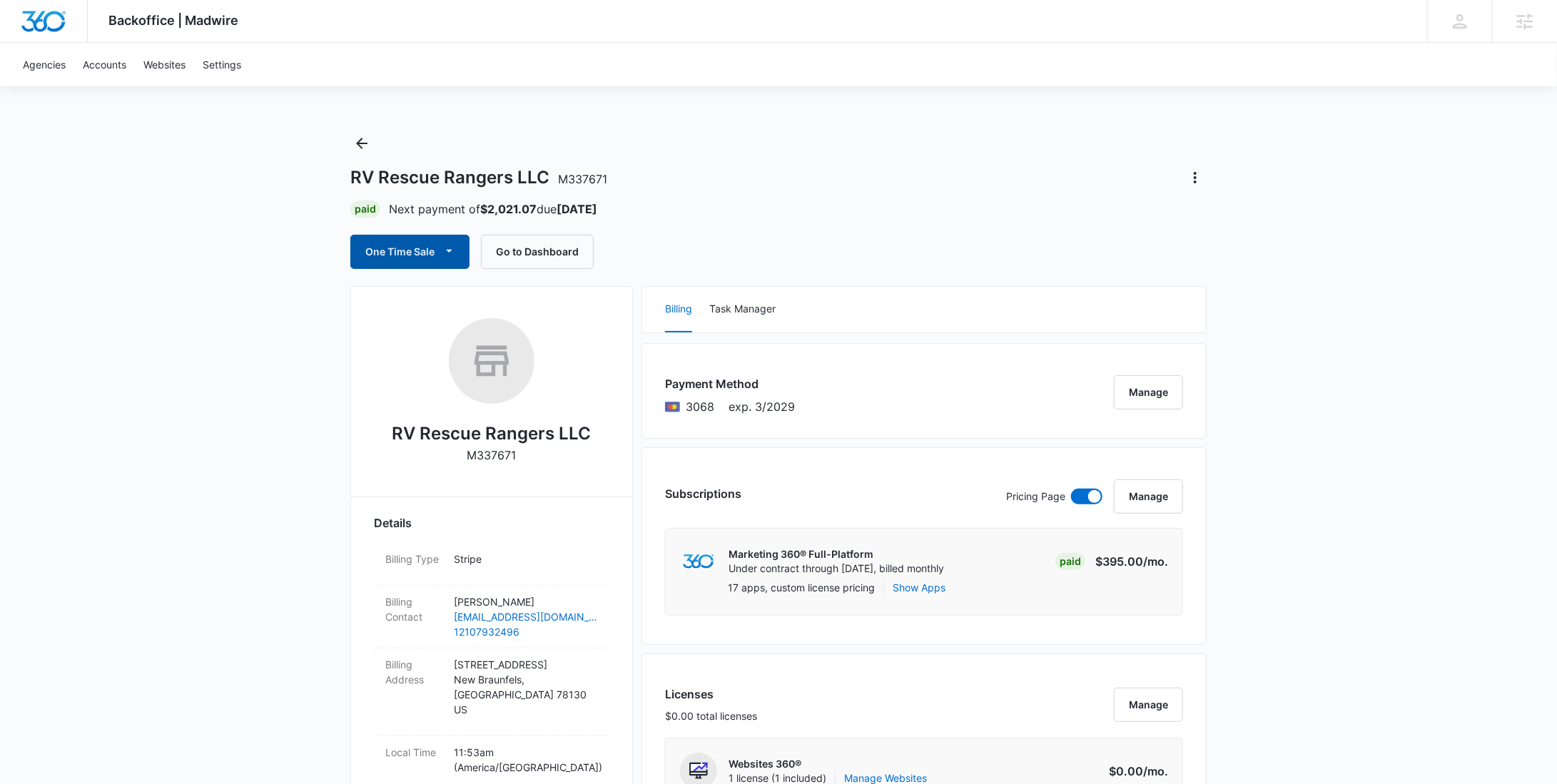
click at [397, 252] on button "One Time Sale" at bounding box center [410, 252] width 120 height 35
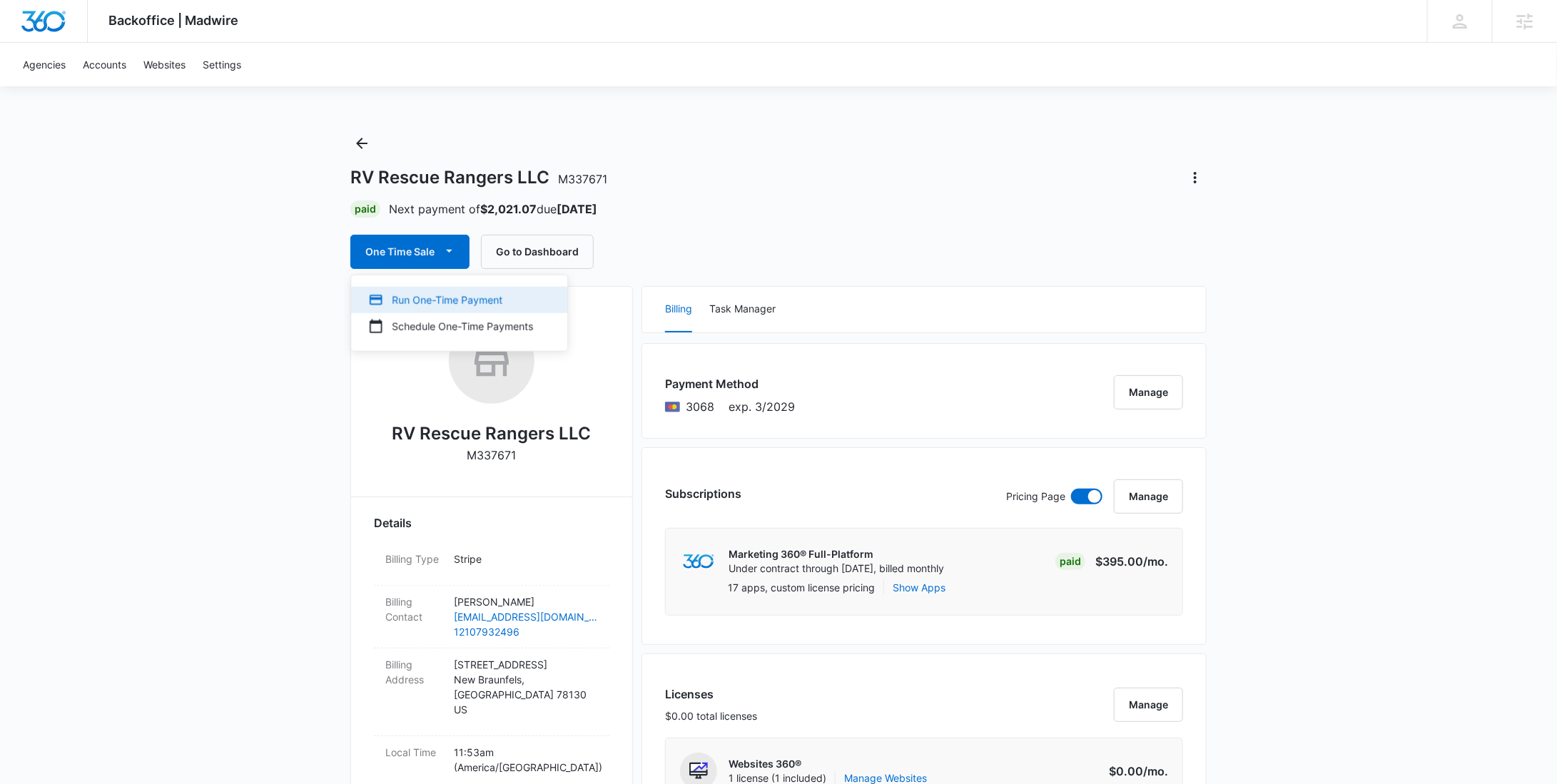
click at [400, 293] on div "Run One-Time Payment" at bounding box center [451, 300] width 165 height 15
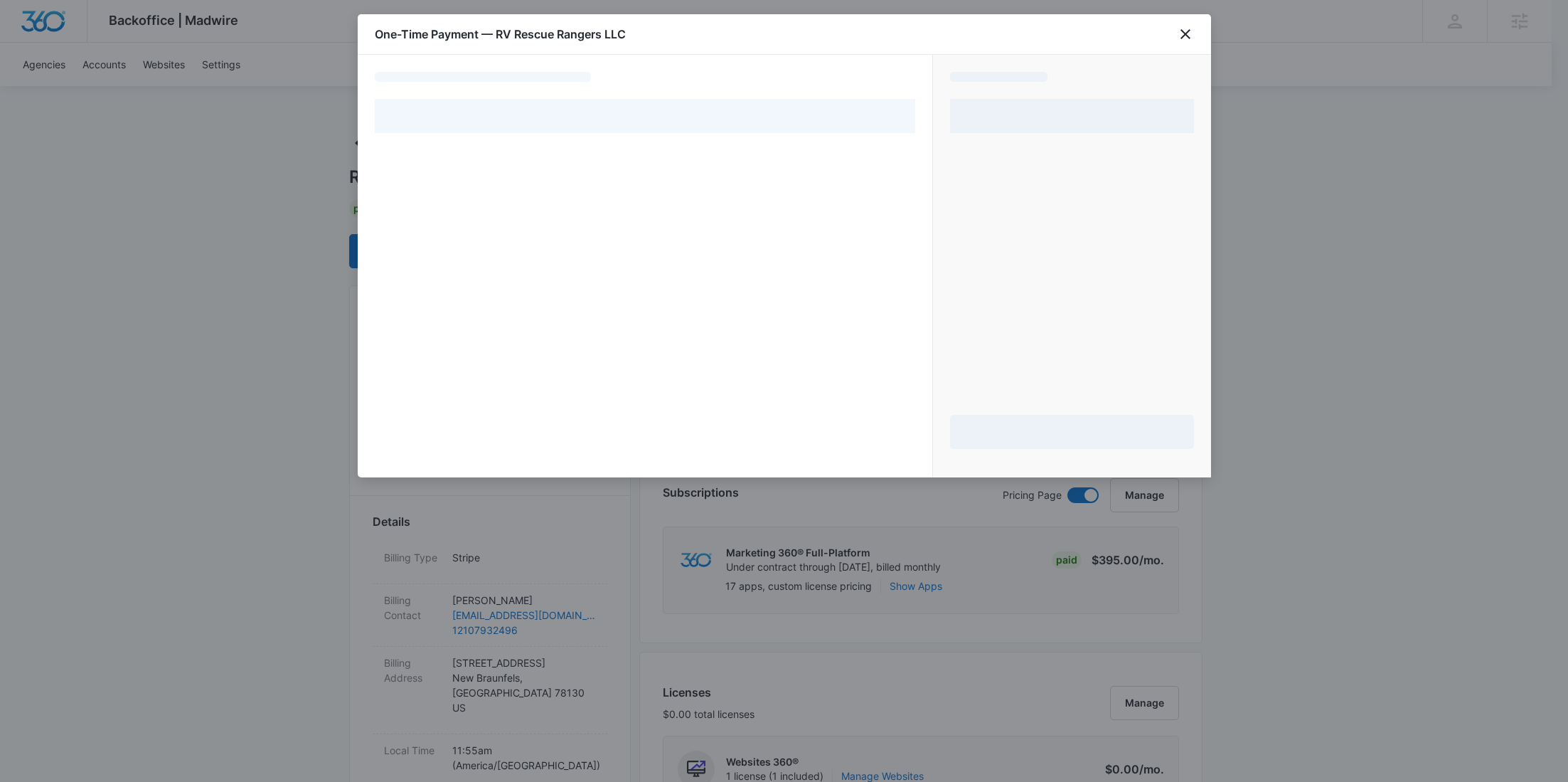
select select "pm_1S58DBA4n8RTgNjUR8KZd5Kj"
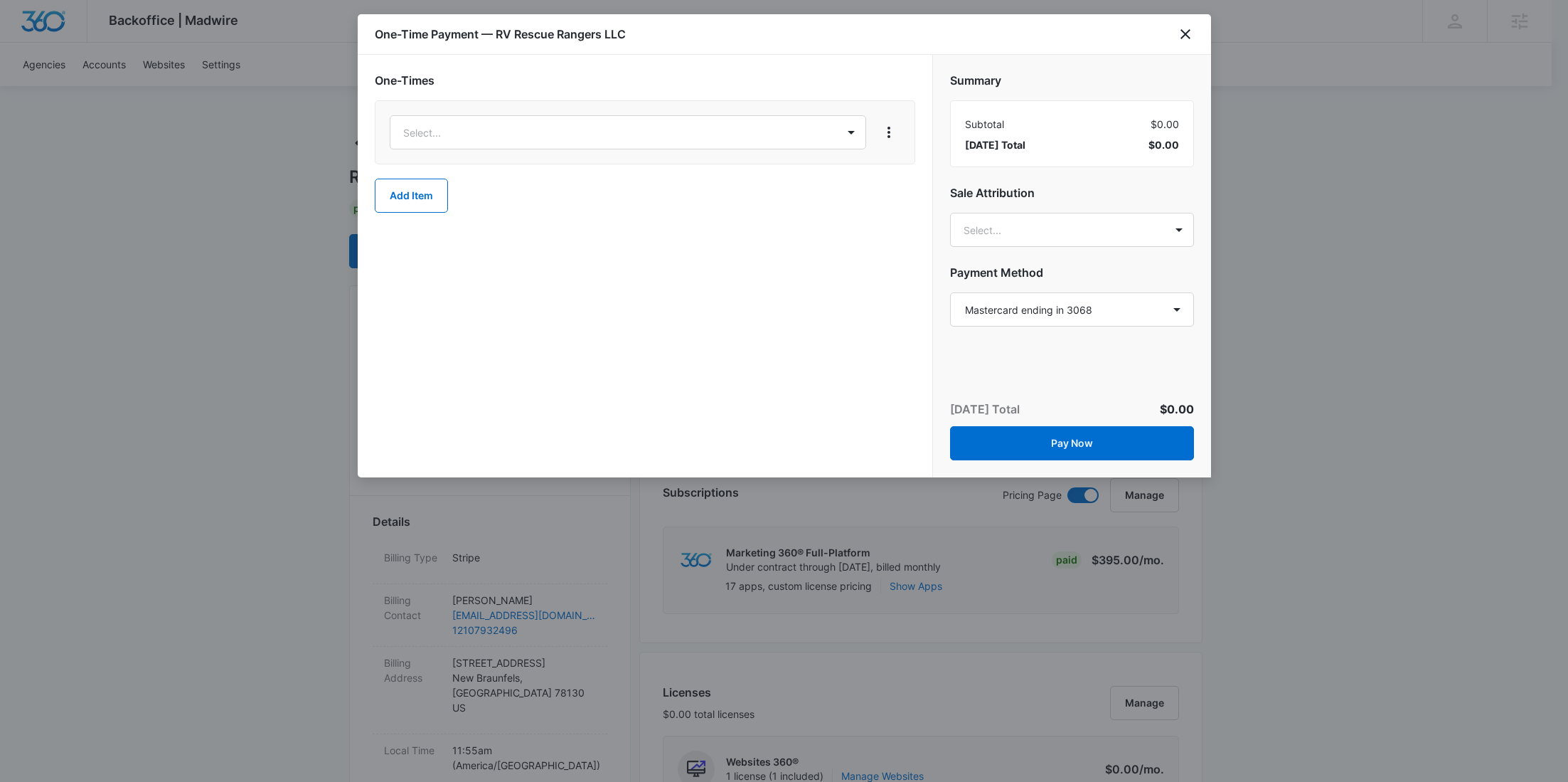
click at [597, 155] on div "Select..." at bounding box center [645, 132] width 540 height 64
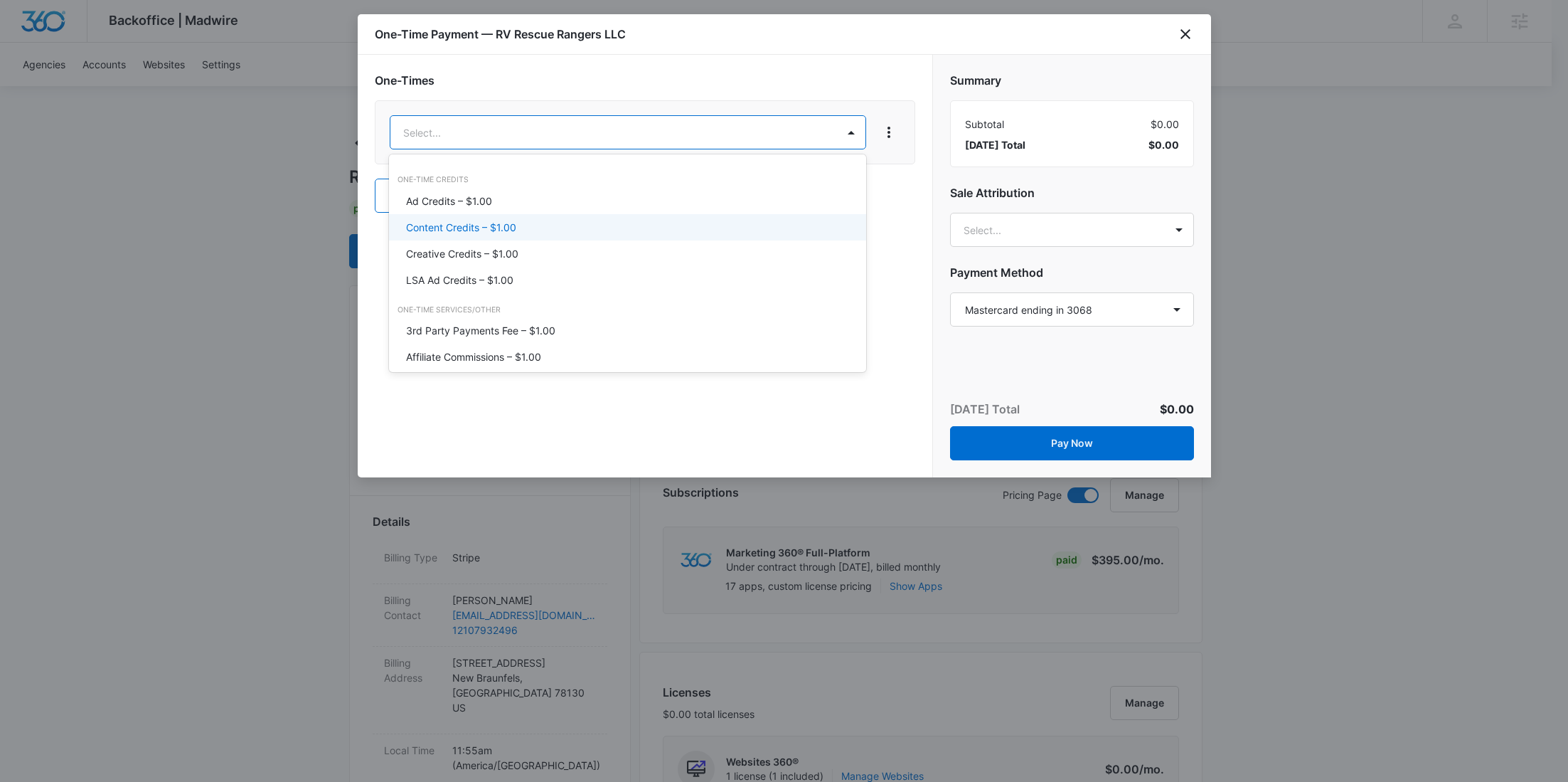
click at [539, 225] on div "Content Credits – $1.00" at bounding box center [626, 228] width 440 height 15
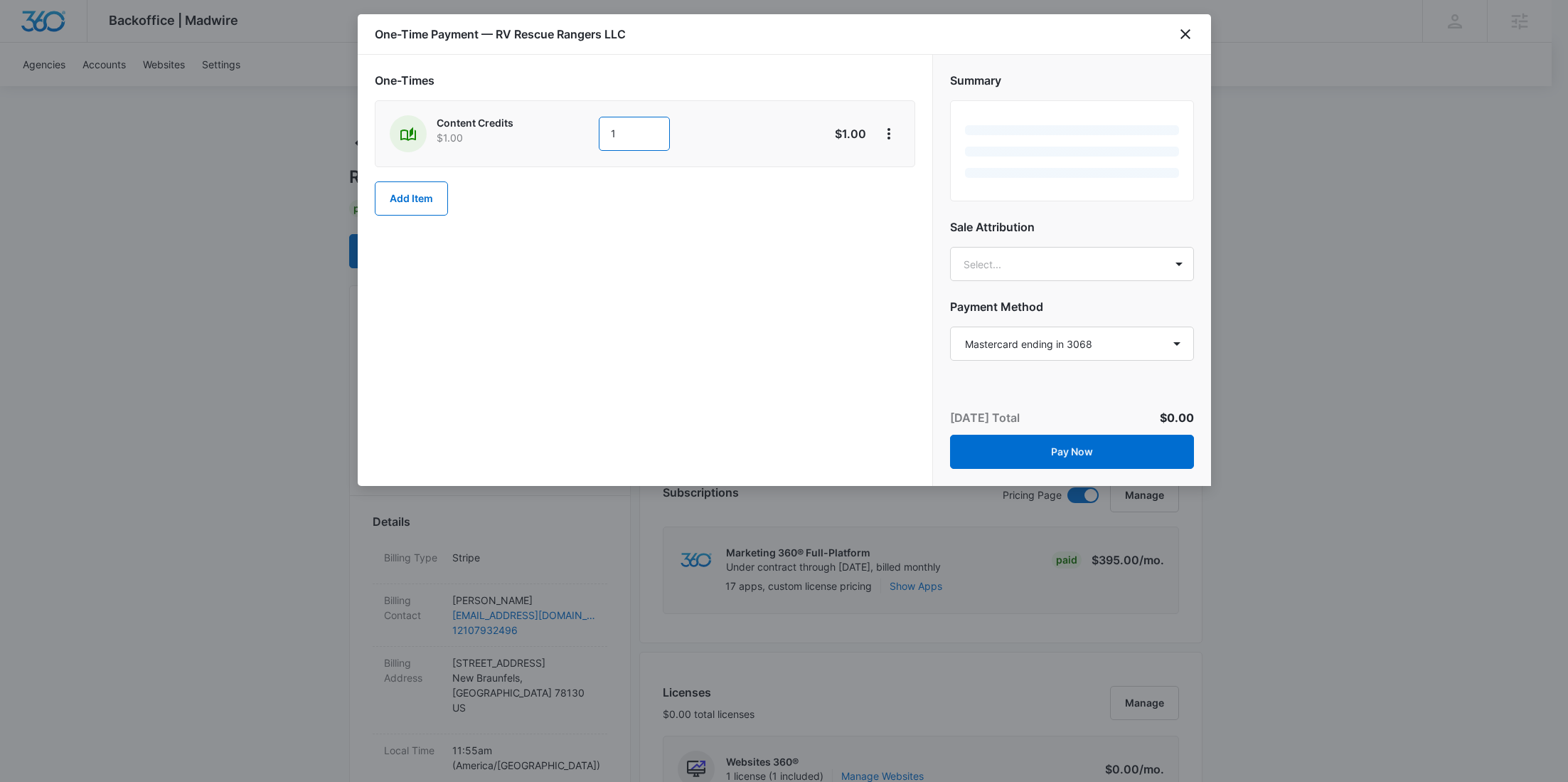
drag, startPoint x: 596, startPoint y: 135, endPoint x: 586, endPoint y: 136, distance: 10.0
click at [588, 136] on div "Content Credits $1.00 1" at bounding box center [594, 134] width 410 height 37
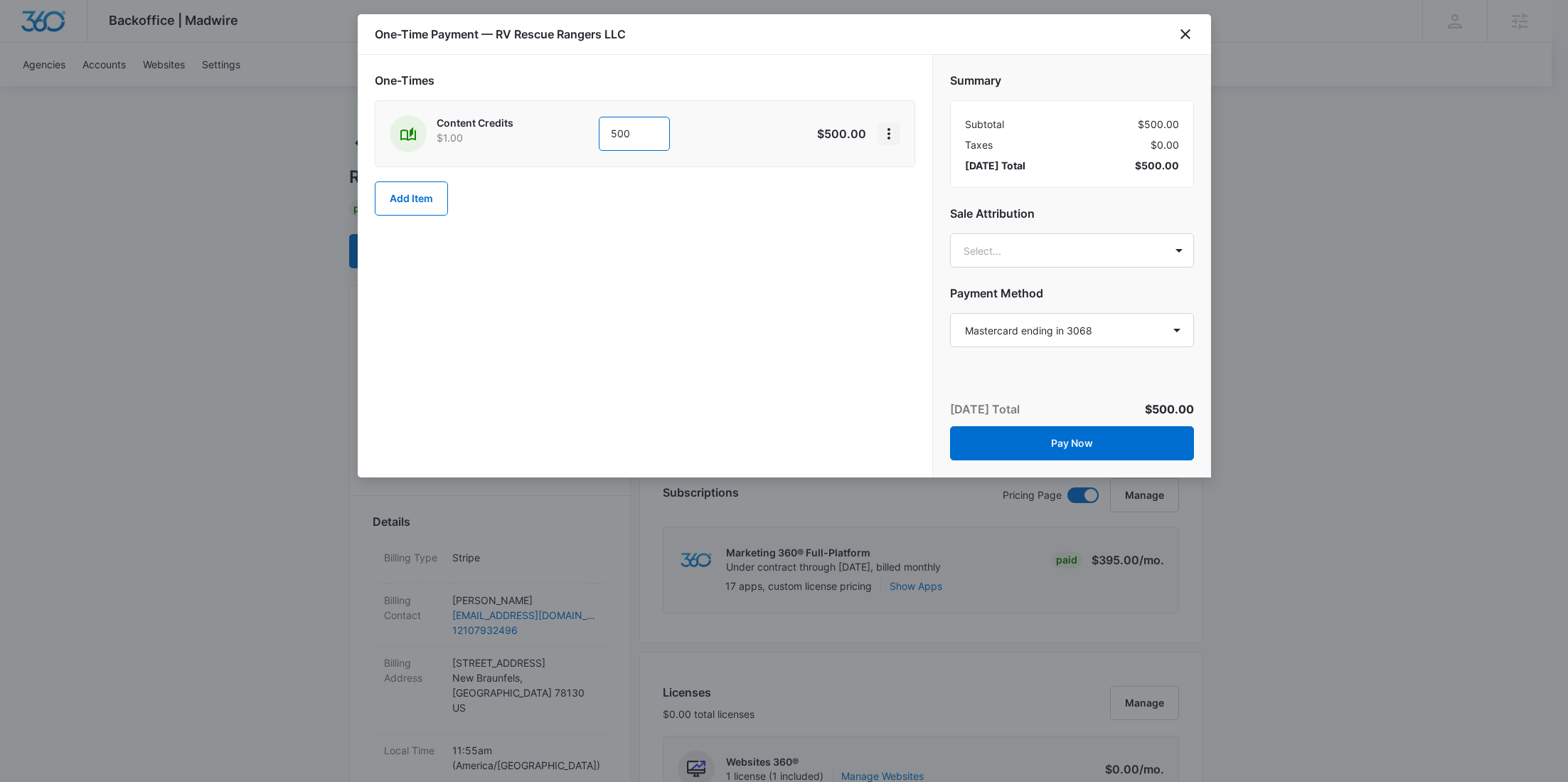
type input "500"
click at [895, 139] on icon "View More" at bounding box center [889, 134] width 17 height 17
click at [903, 173] on div "Add Discount" at bounding box center [926, 173] width 62 height 10
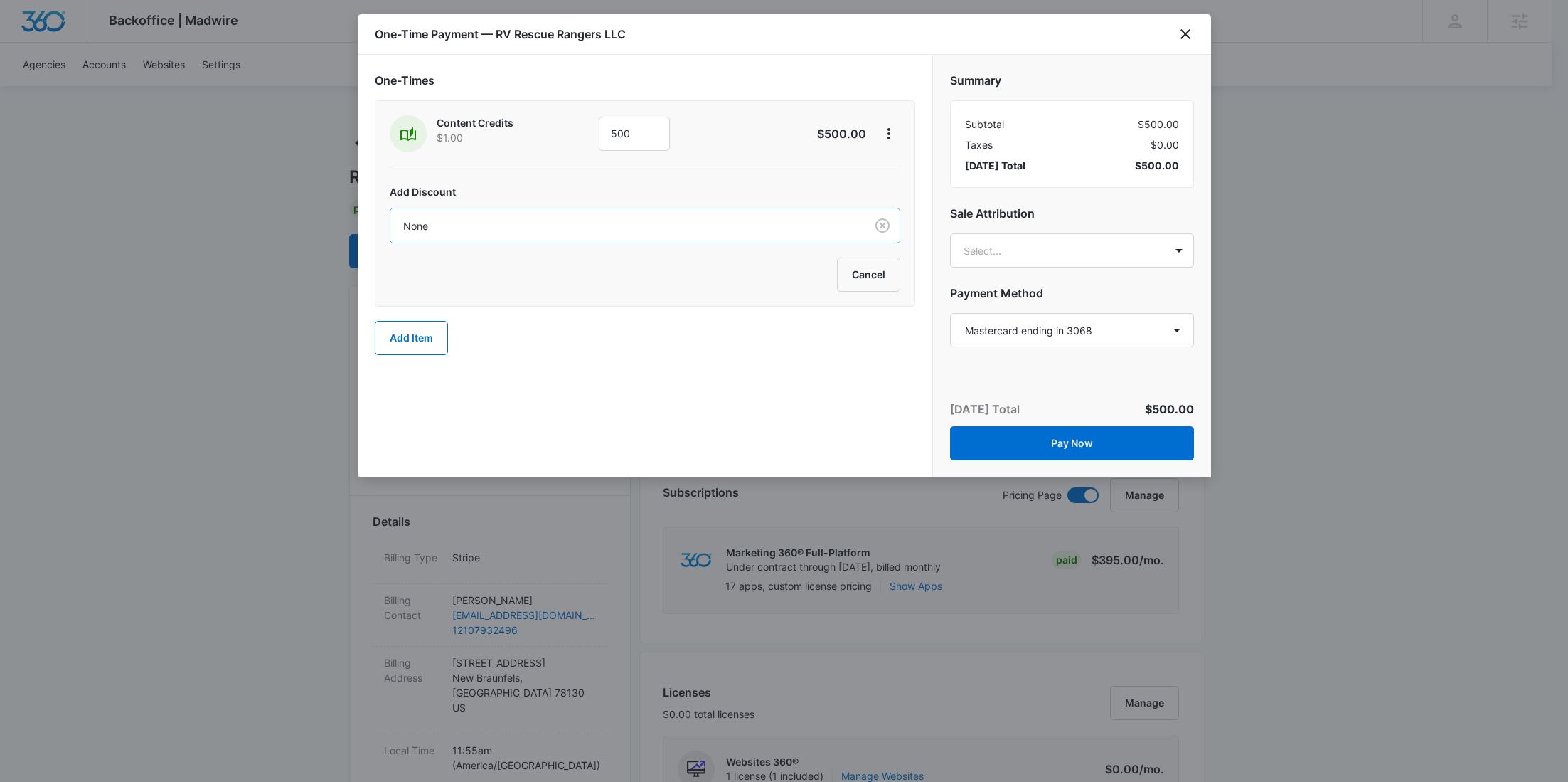
click at [728, 208] on div "None" at bounding box center [644, 225] width 510 height 36
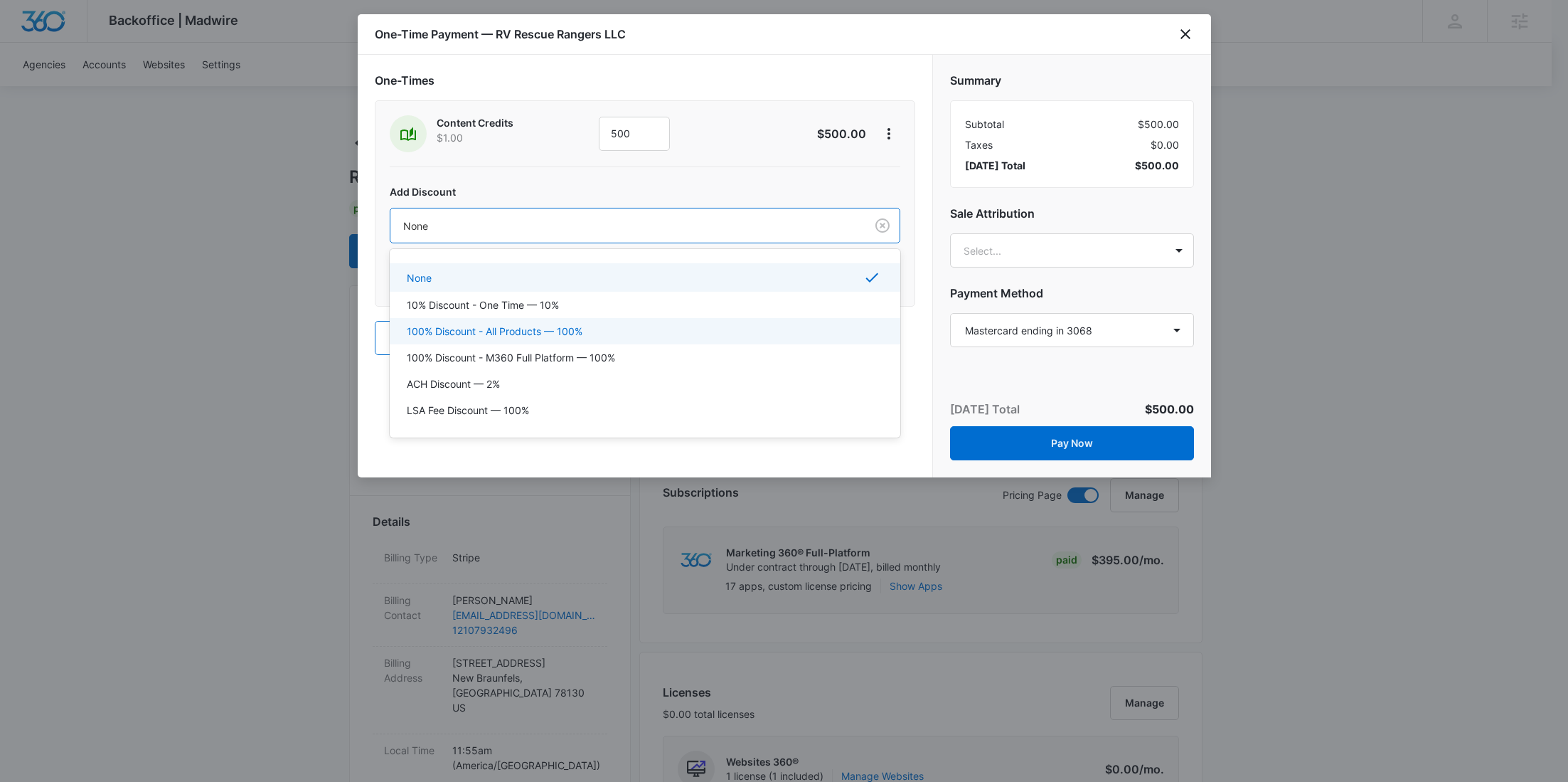
click at [620, 321] on div "100% Discount - All Products — 100%" at bounding box center [644, 331] width 510 height 26
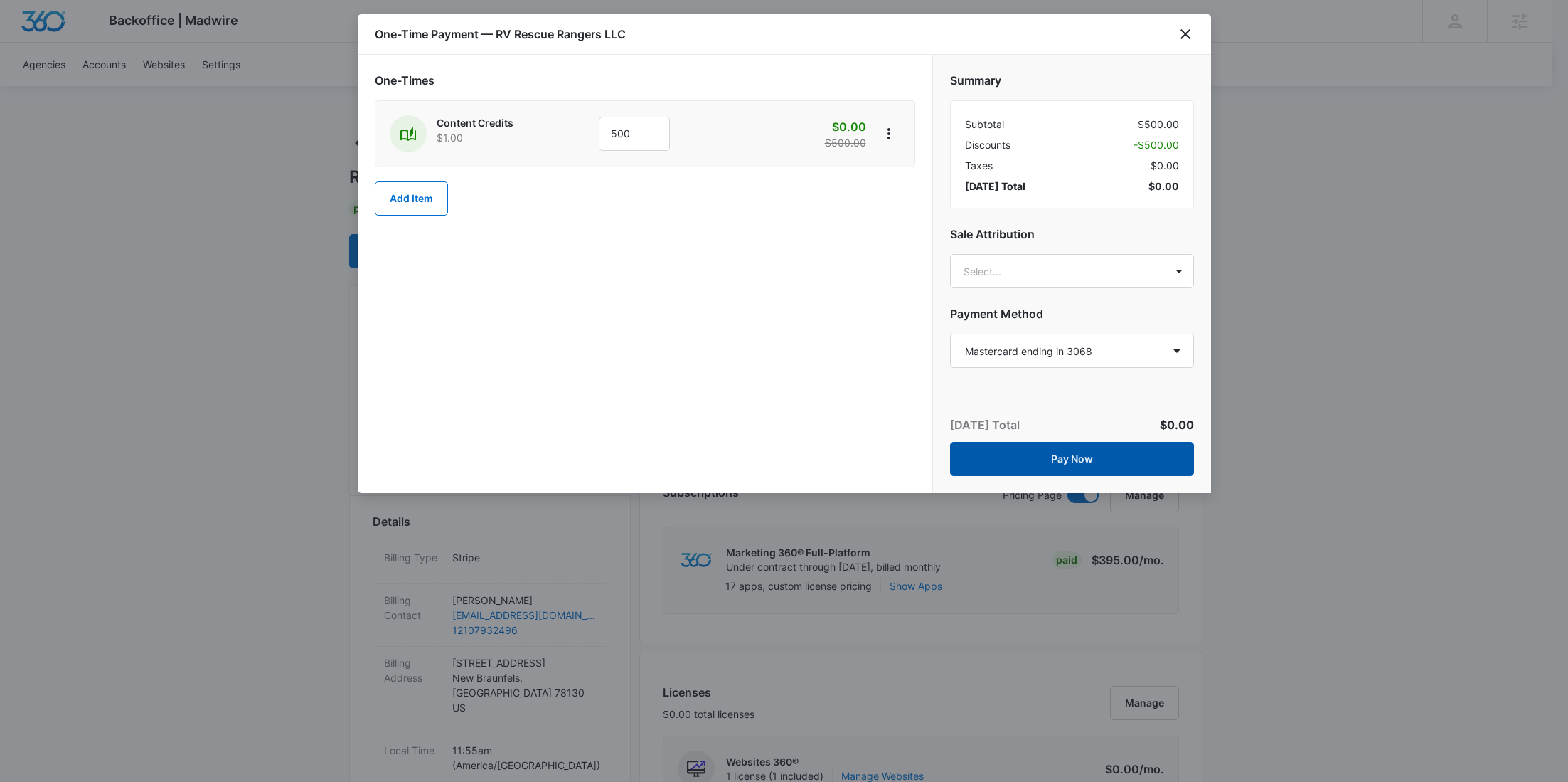
drag, startPoint x: 1105, startPoint y: 449, endPoint x: 1198, endPoint y: 474, distance: 96.3
click at [1105, 450] on button "Pay Now" at bounding box center [1072, 459] width 244 height 35
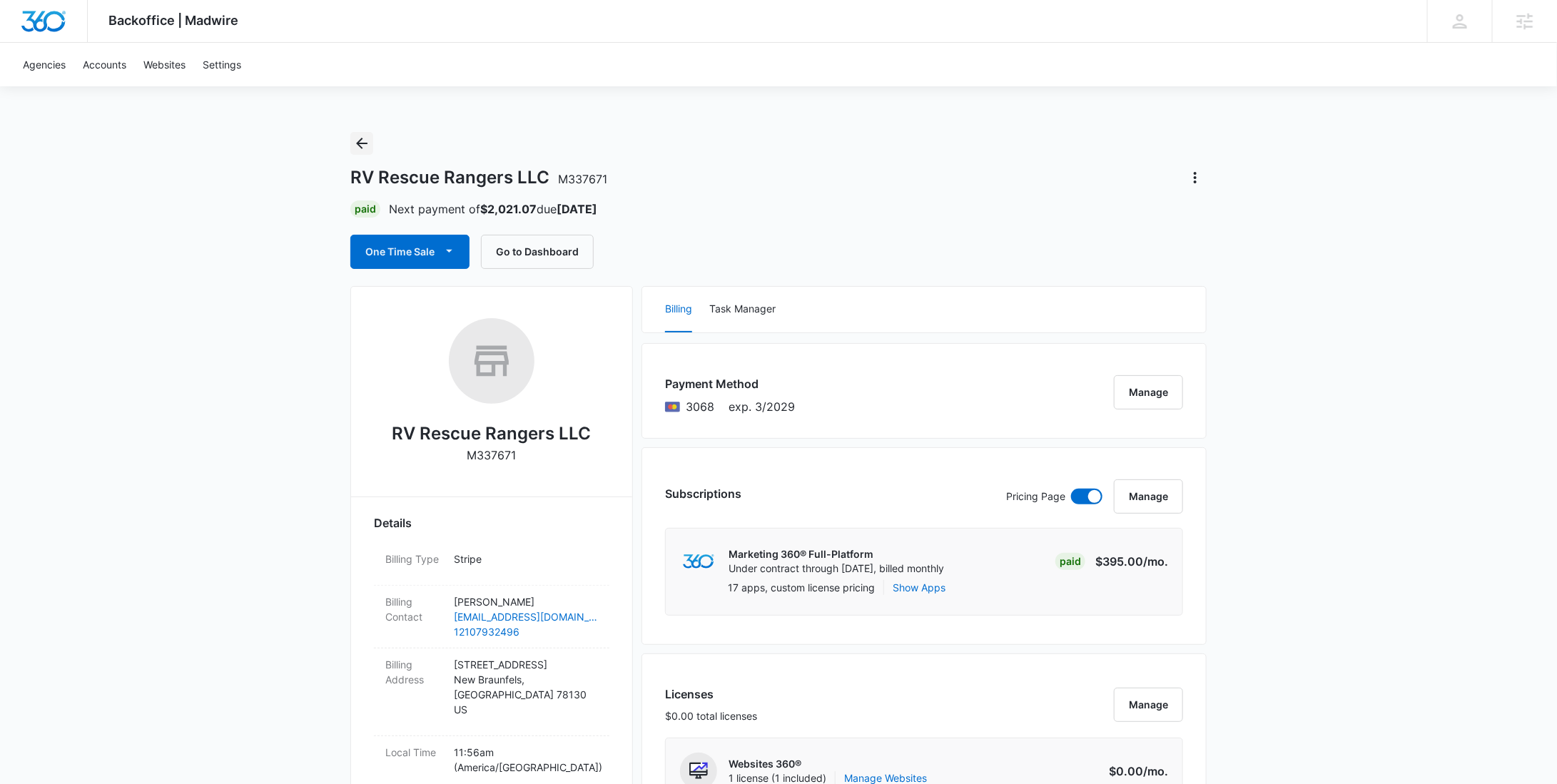
click at [357, 150] on icon "Back" at bounding box center [362, 144] width 17 height 17
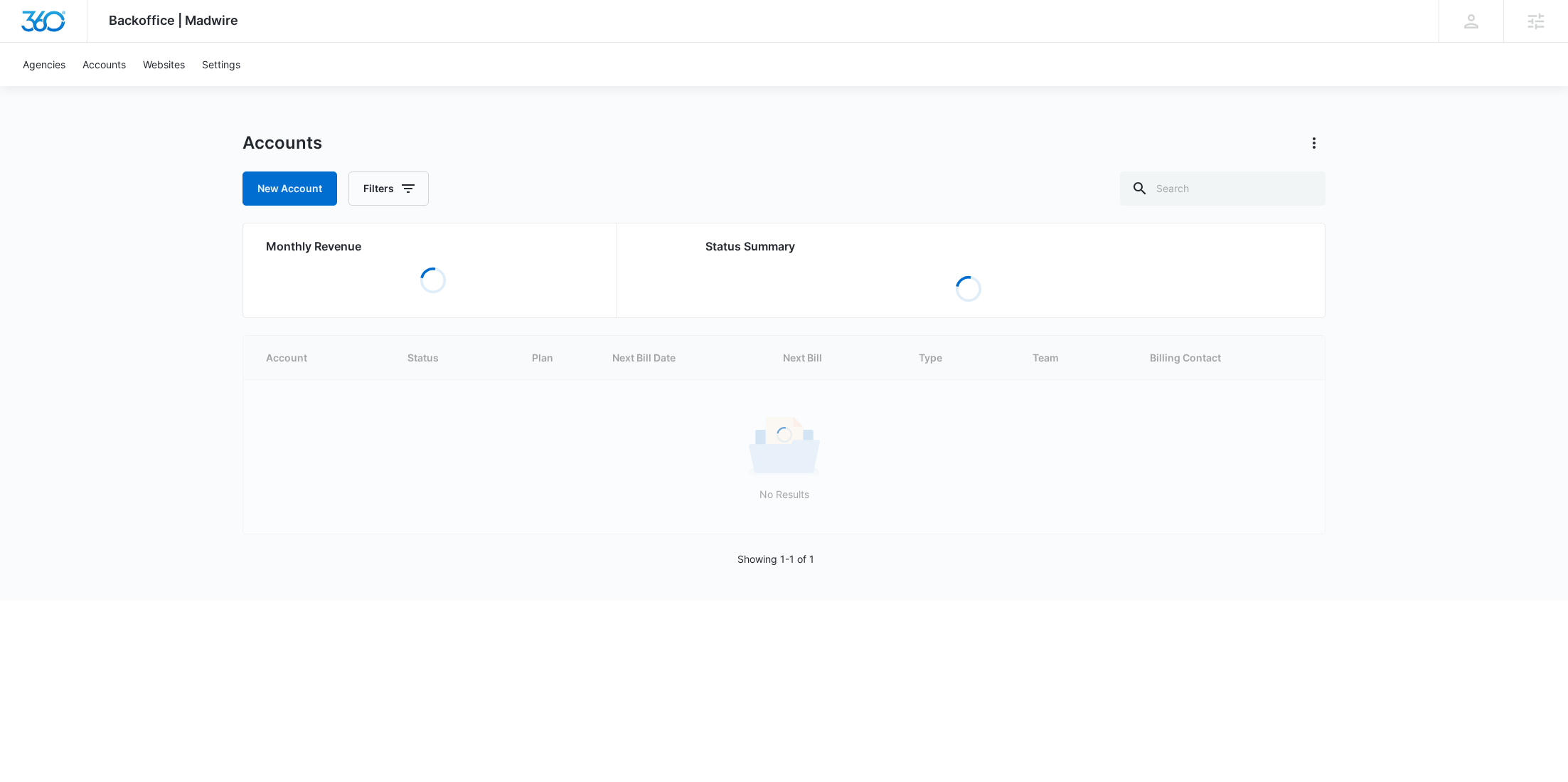
click at [1263, 212] on div "Accounts New Account Filters Monthly Revenue Loading Status Summary Loading Loa…" at bounding box center [784, 366] width 1083 height 468
click at [1260, 192] on input "text" at bounding box center [1223, 189] width 206 height 35
paste input "M337763"
type input "M337763"
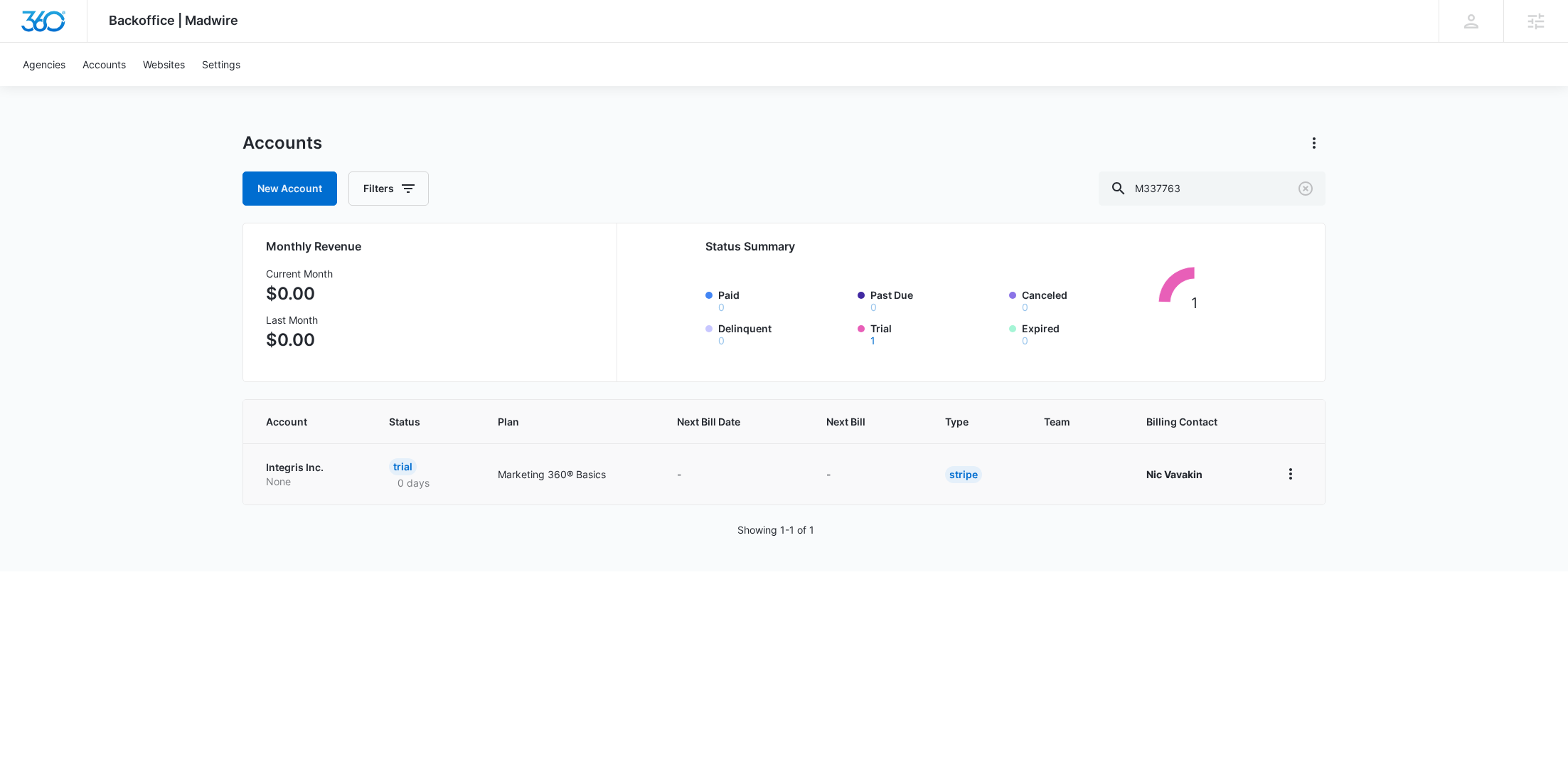
click at [309, 475] on p "None" at bounding box center [311, 481] width 88 height 14
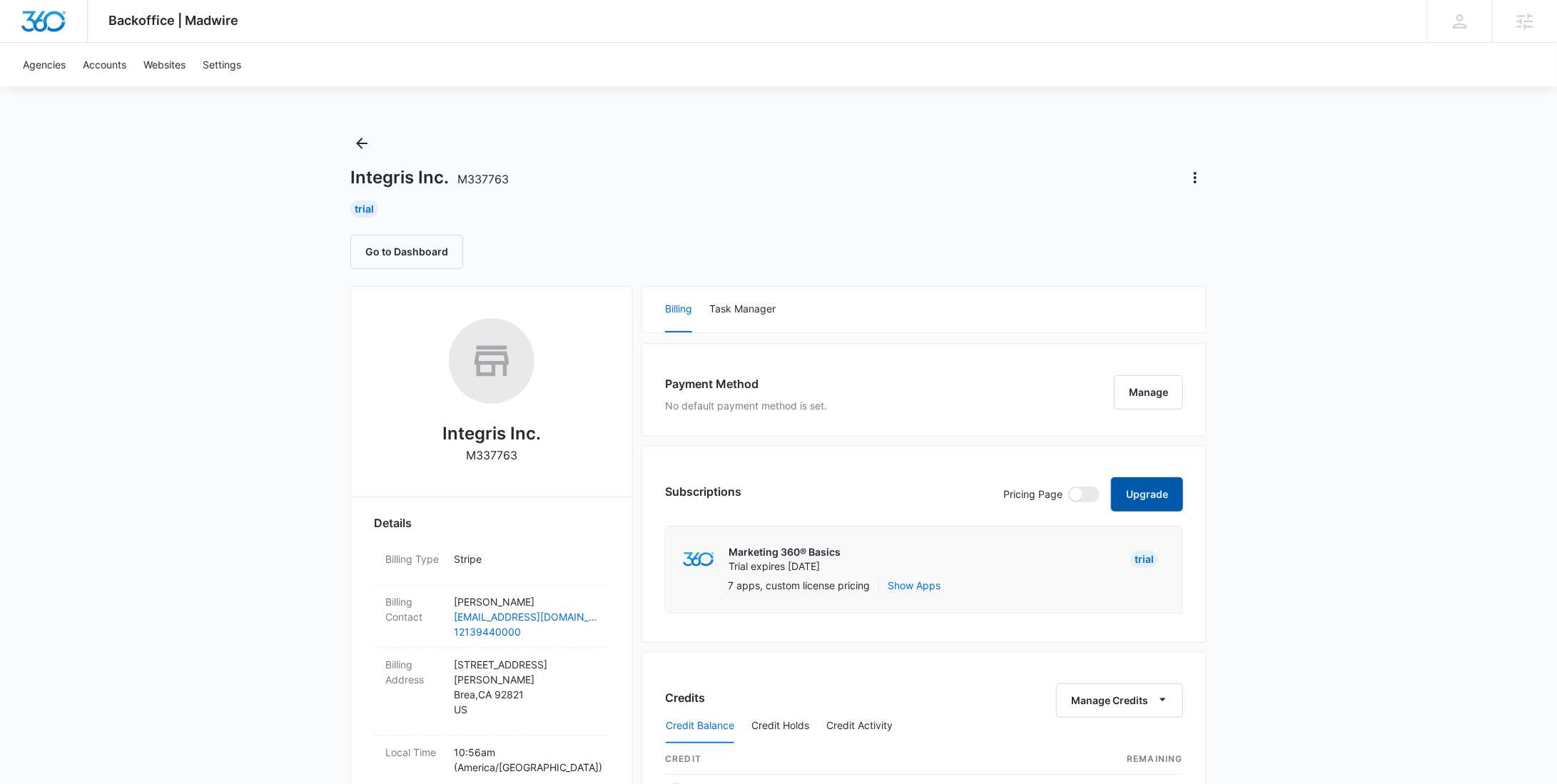
click at [1156, 480] on button "Upgrade" at bounding box center [1147, 495] width 72 height 35
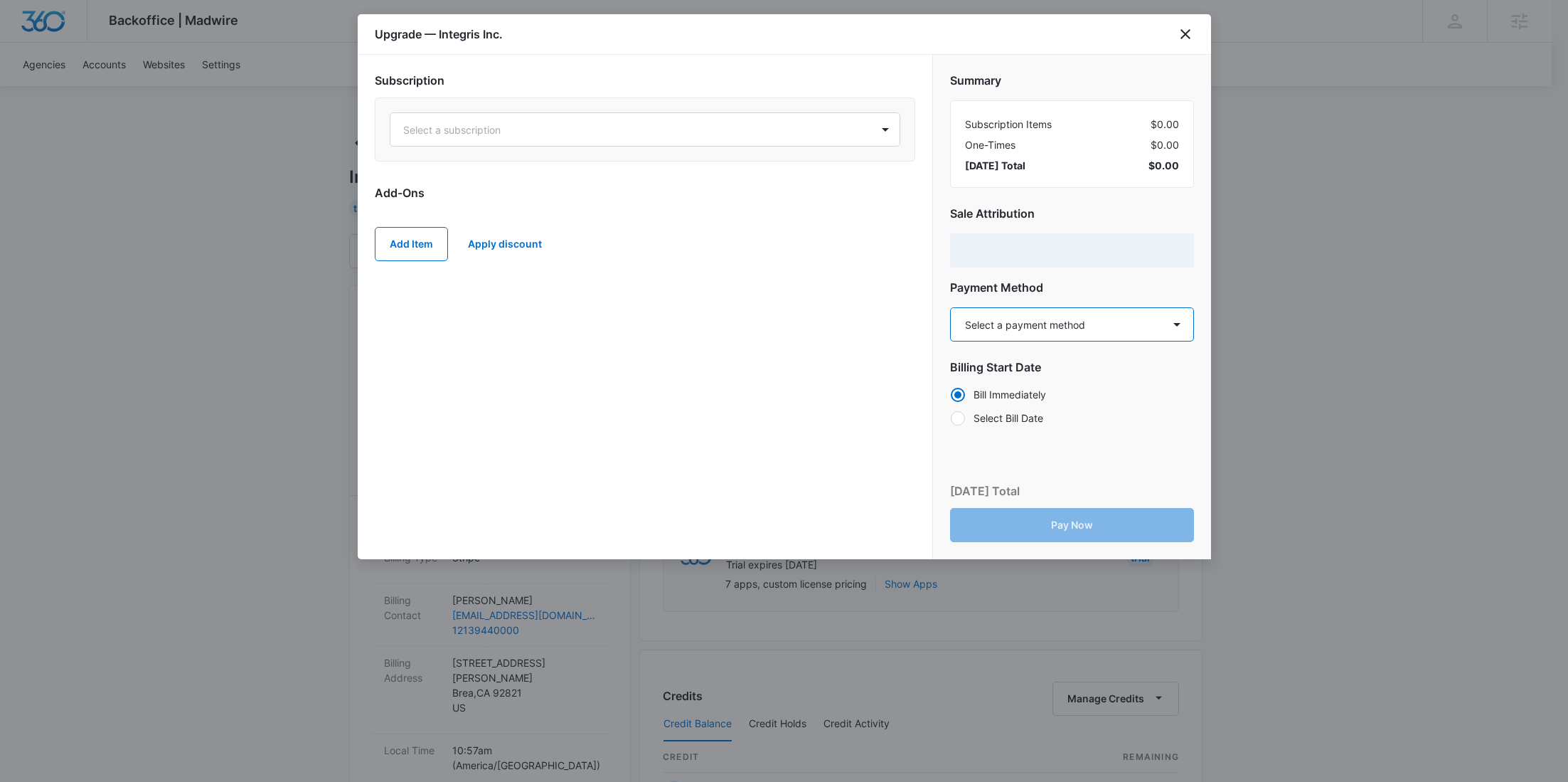
click at [1086, 332] on select "Select a payment method American Express ending in 1005 New payment method Mont…" at bounding box center [1072, 325] width 244 height 35
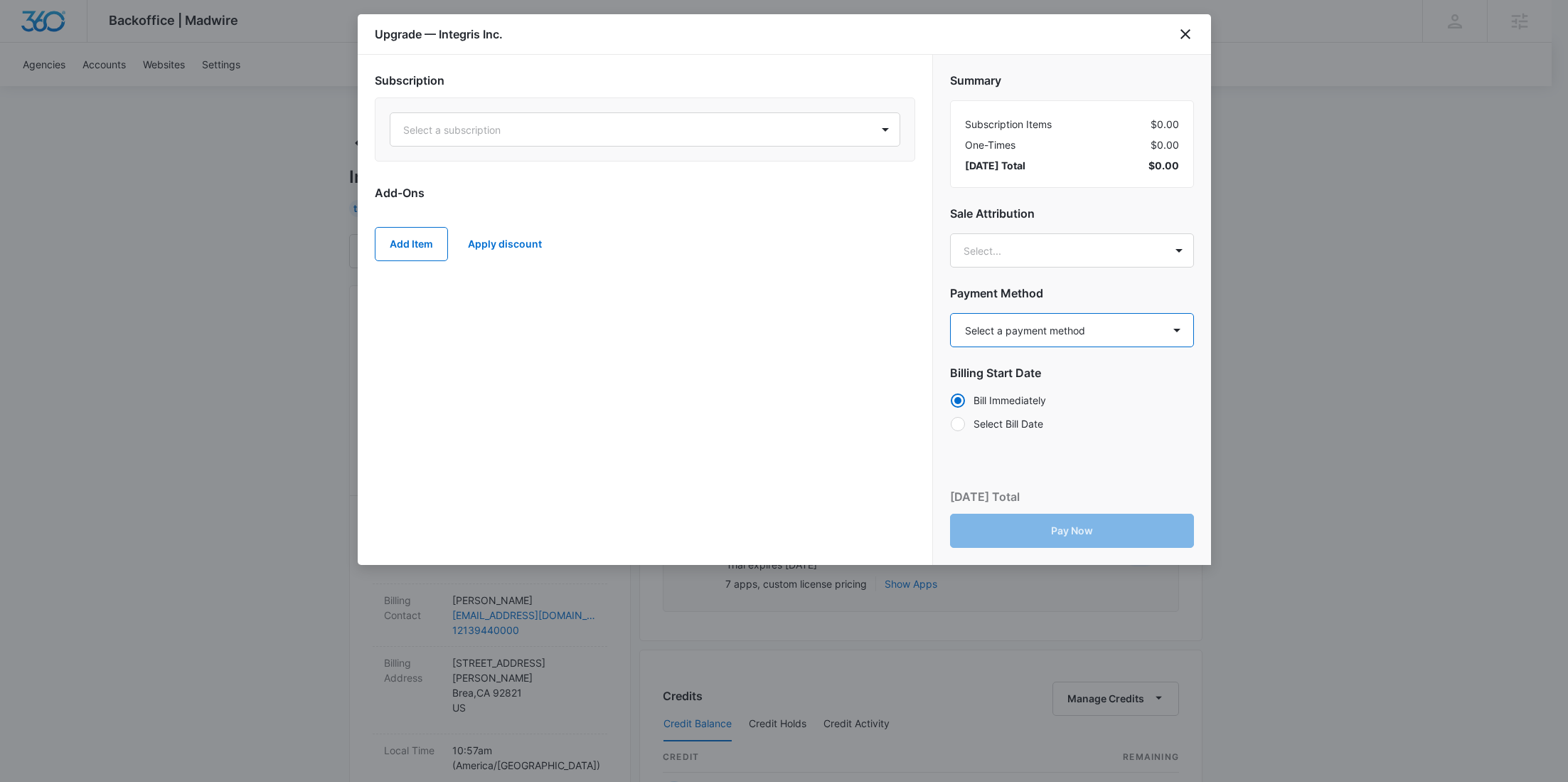
select select "pm_1S58BfA4n8RTgNjU5tp9jyVZ"
click at [950, 313] on select "Select a payment method American Express ending in 1005 New payment method Mont…" at bounding box center [1072, 330] width 244 height 35
click at [607, 121] on div at bounding box center [627, 130] width 449 height 17
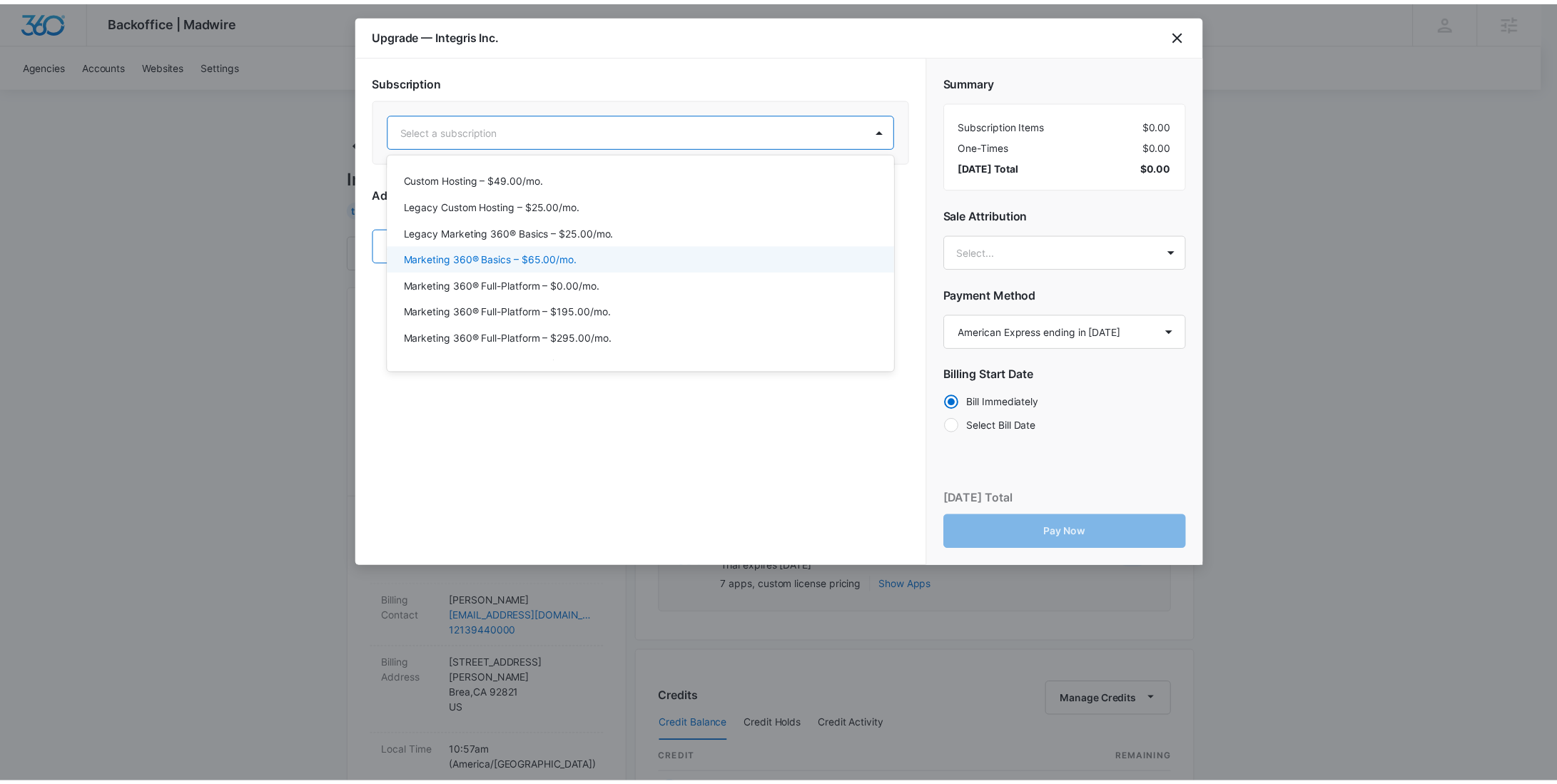
scroll to position [47, 0]
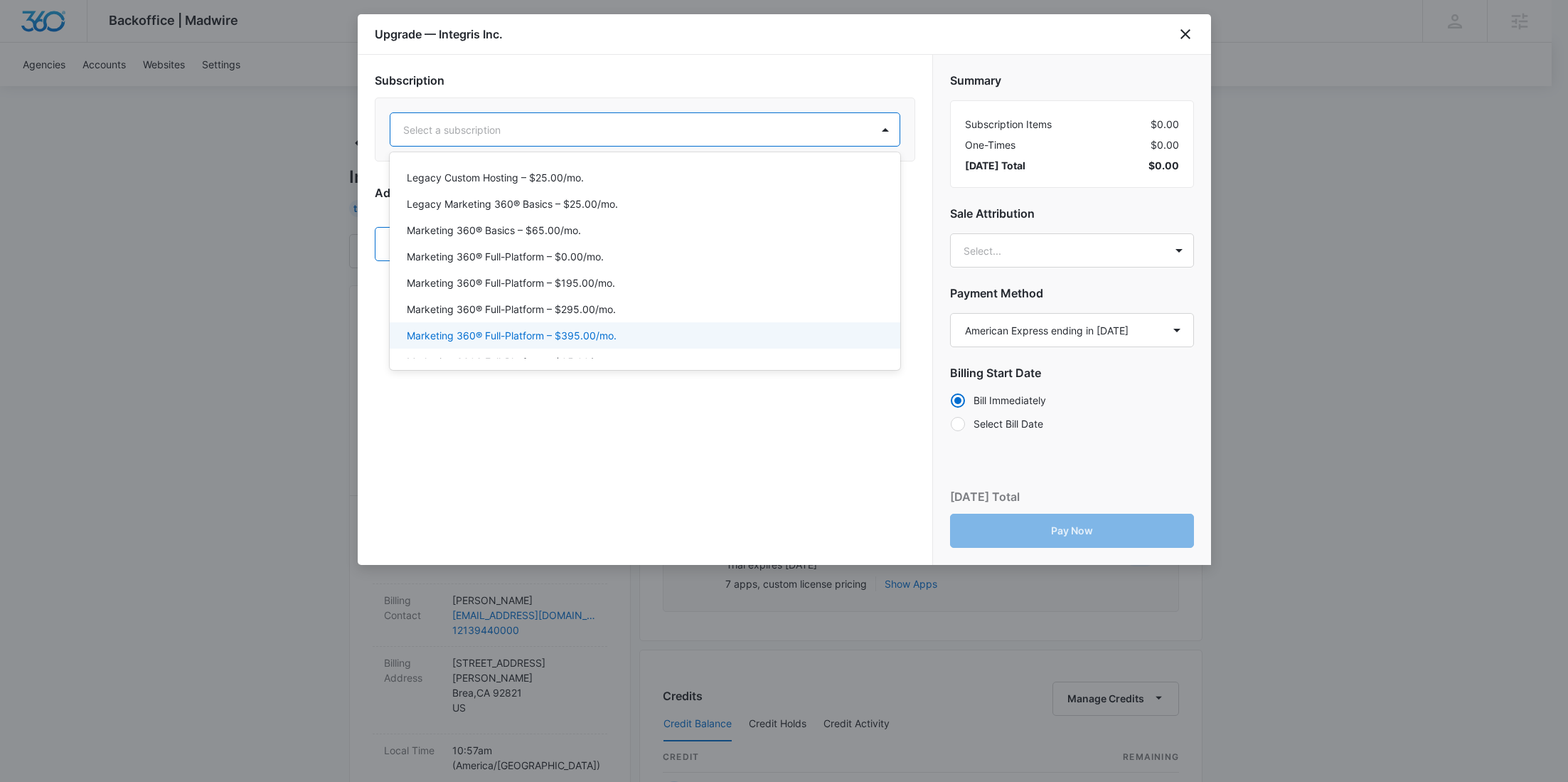
click at [585, 326] on div "Marketing 360® Full-Platform – $395.00/mo." at bounding box center [644, 335] width 510 height 26
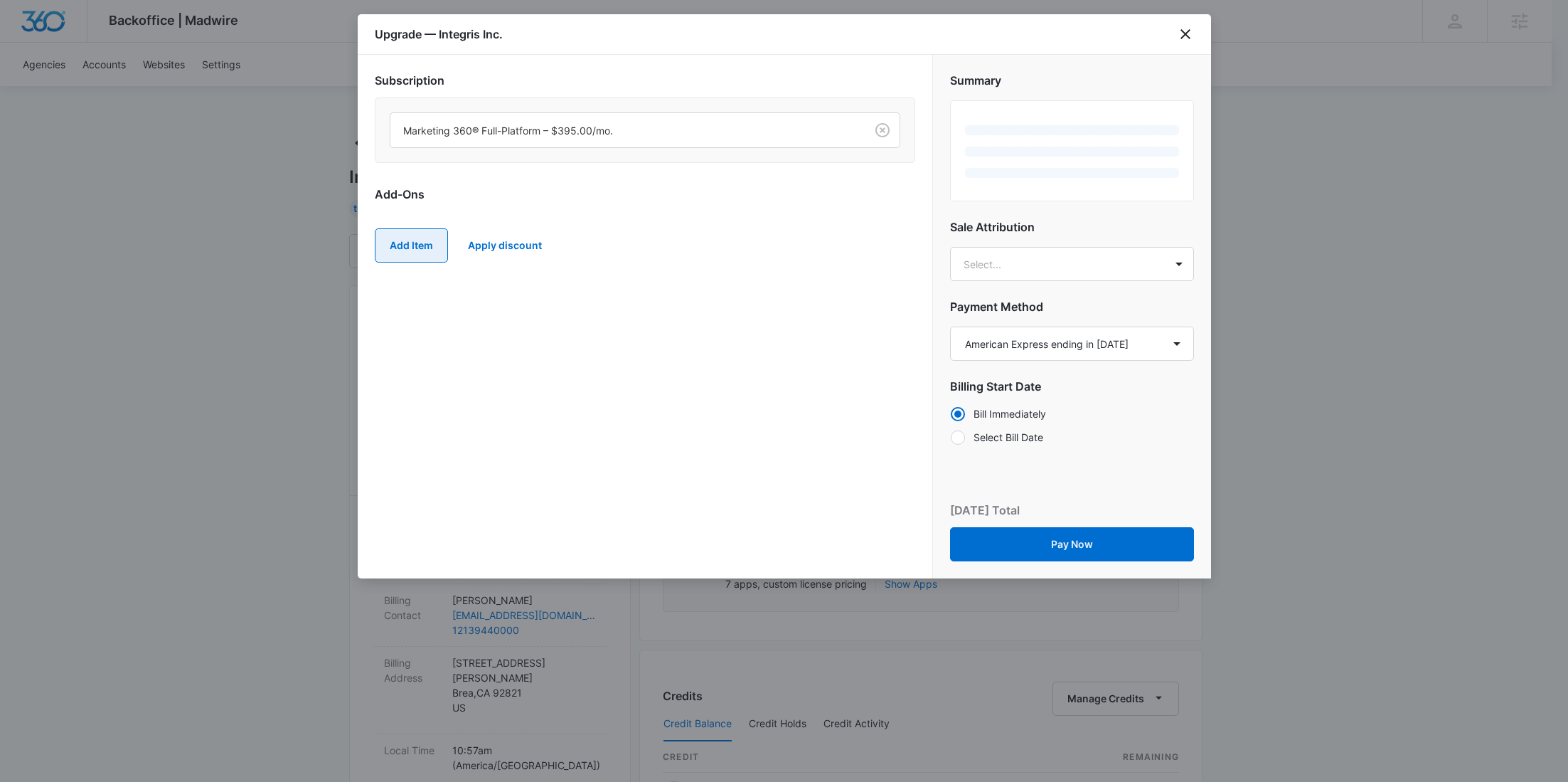
click at [419, 247] on button "Add Item" at bounding box center [411, 245] width 73 height 35
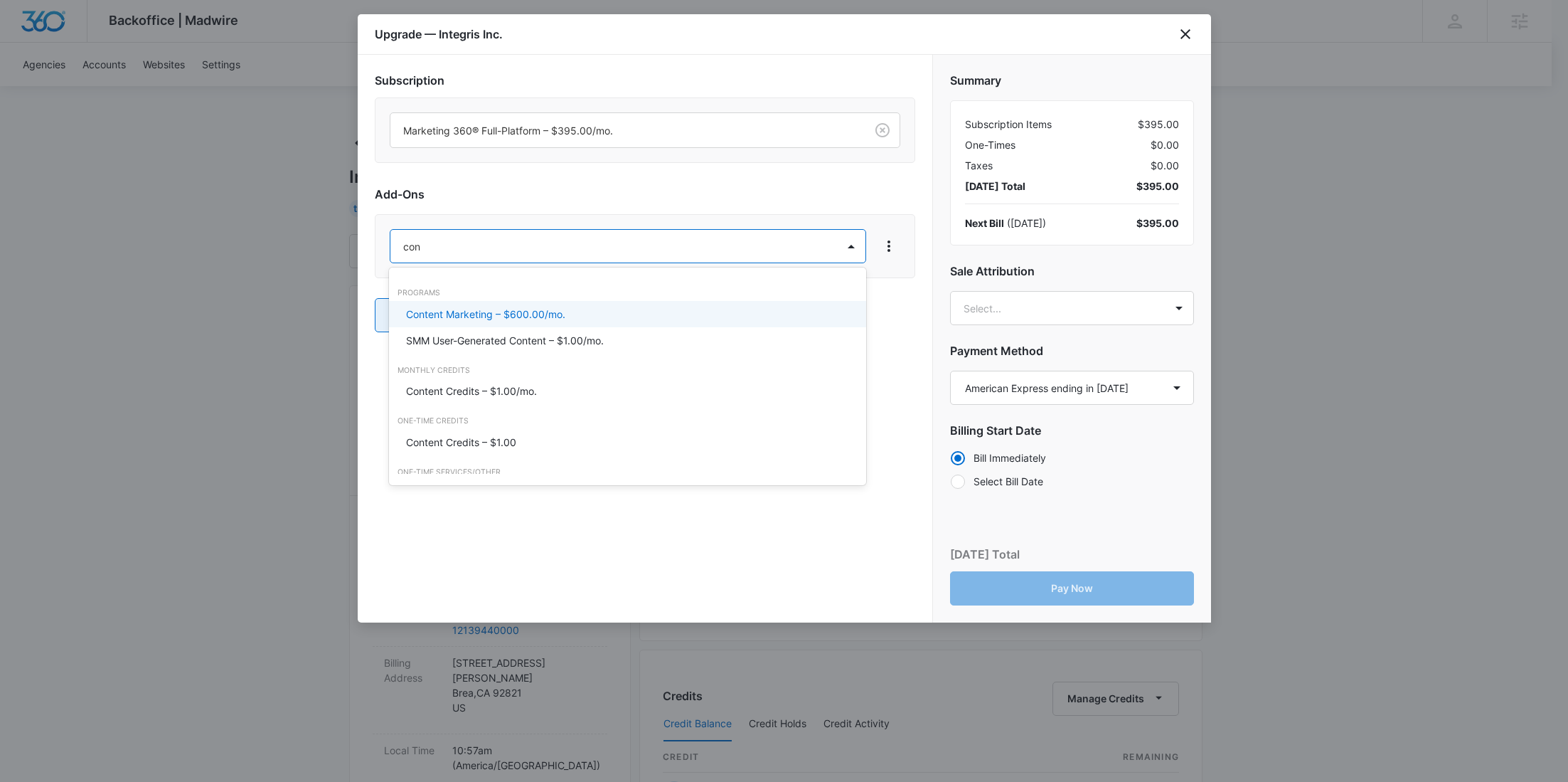
type input "cont"
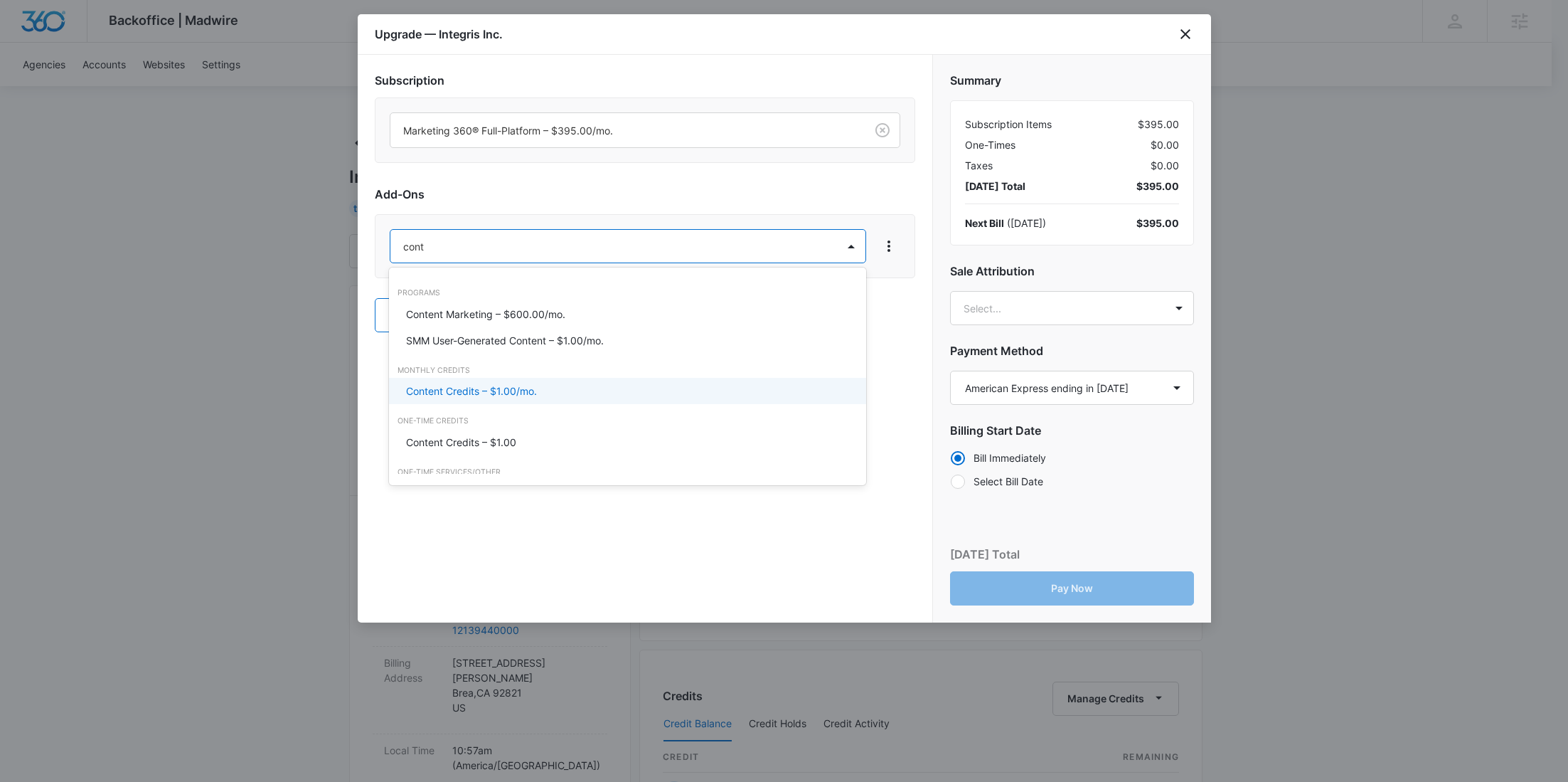
click at [461, 396] on p "Content Credits – $1.00/mo." at bounding box center [471, 391] width 131 height 15
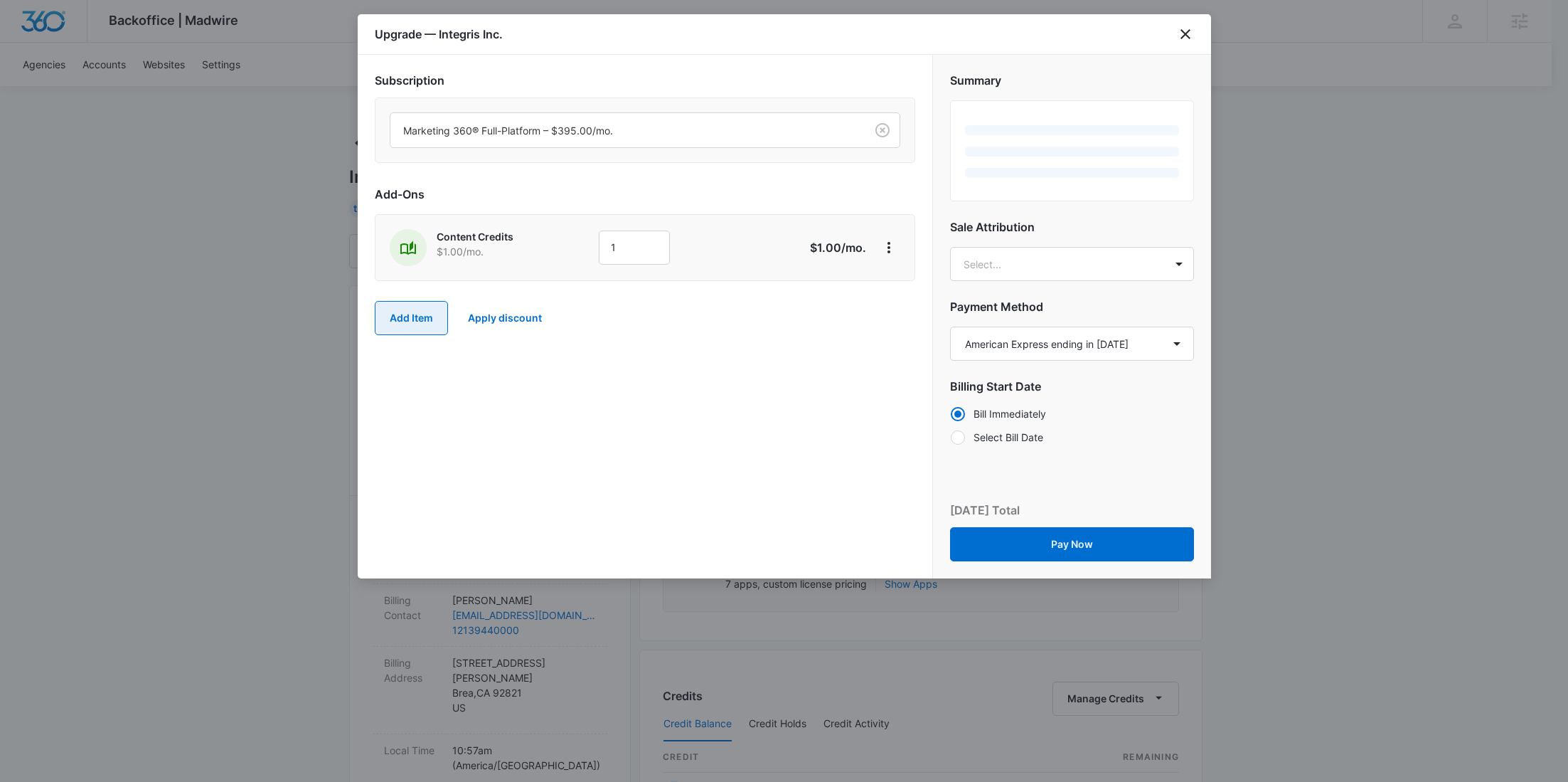
click at [413, 324] on button "Add Item" at bounding box center [411, 318] width 73 height 35
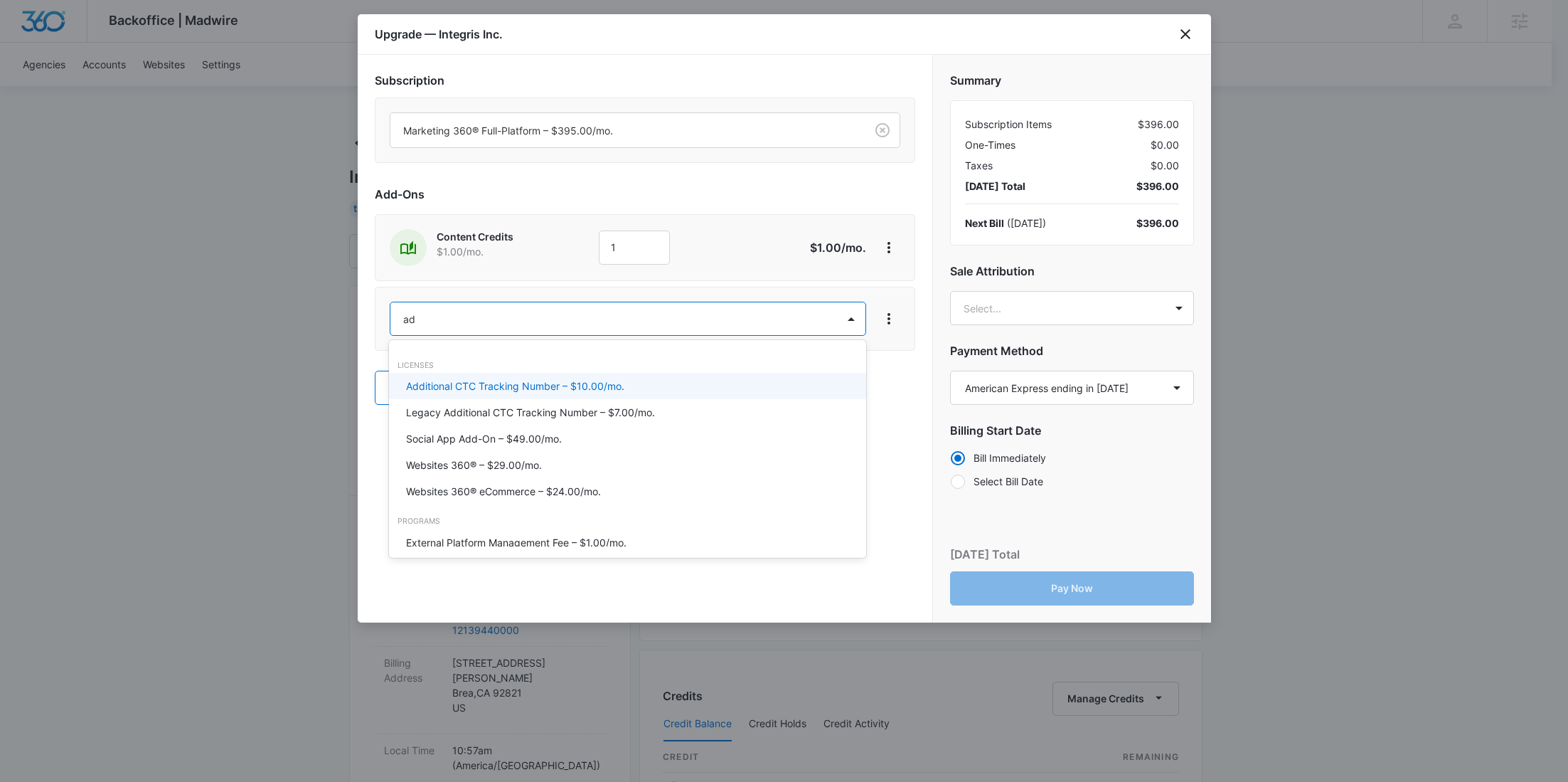
type input "ad c"
click at [438, 381] on p "Ad Credits – $1.00/mo." at bounding box center [459, 386] width 107 height 15
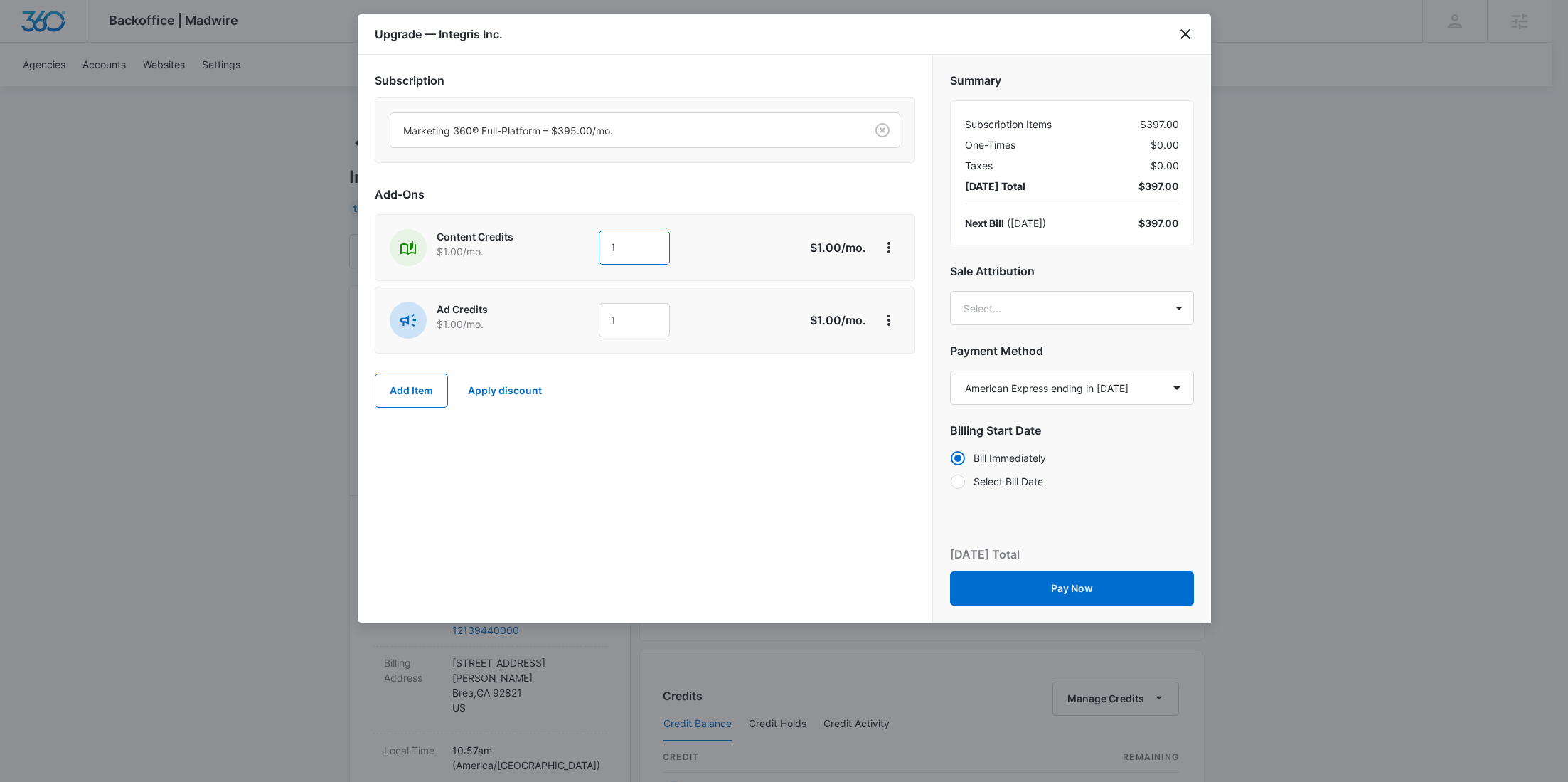
drag, startPoint x: 630, startPoint y: 234, endPoint x: 536, endPoint y: 234, distance: 94.0
click at [536, 233] on div "Content Credits $1.00 /mo. 1" at bounding box center [594, 247] width 410 height 37
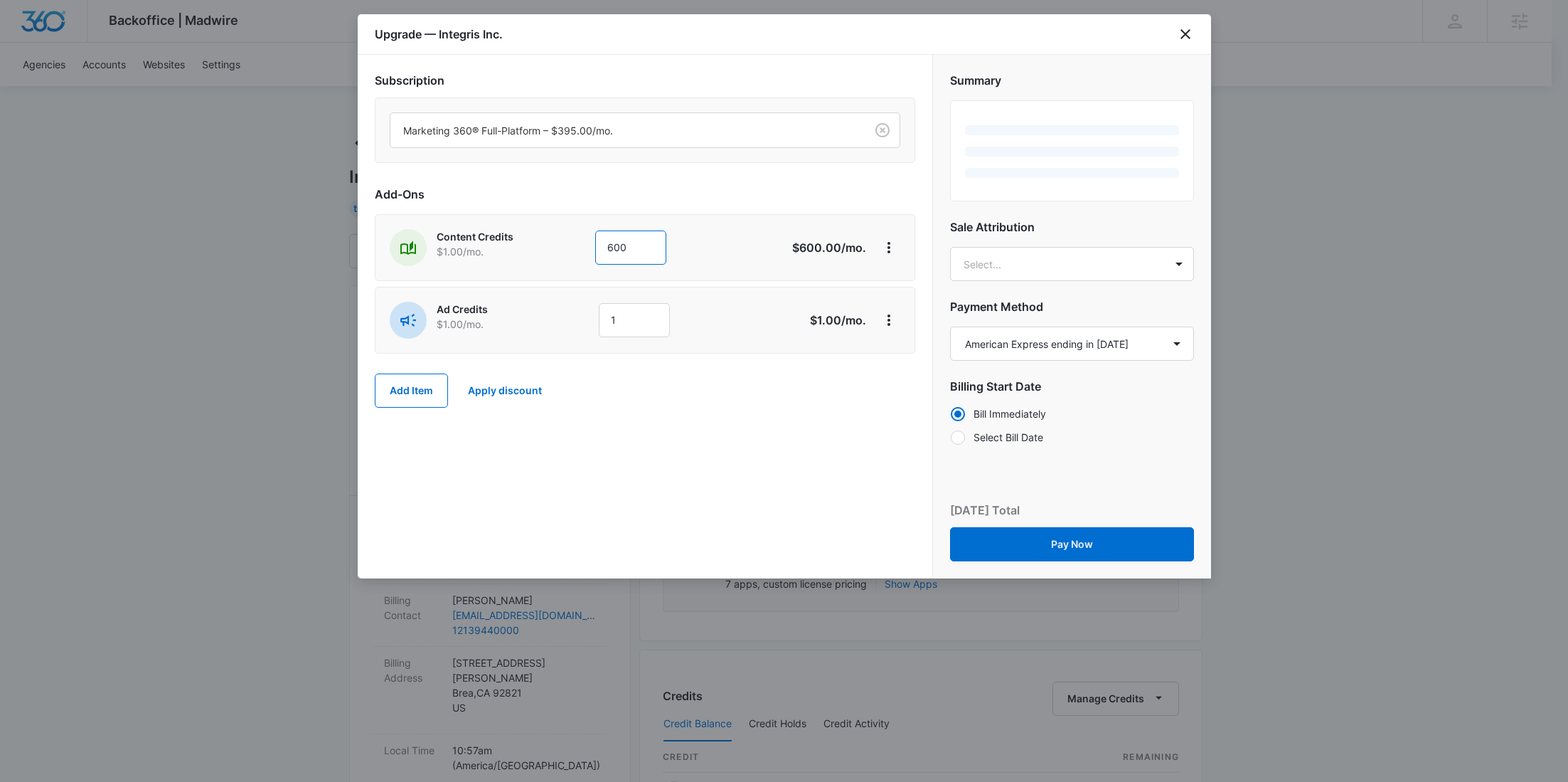
type input "600"
drag, startPoint x: 543, startPoint y: 243, endPoint x: 618, endPoint y: 270, distance: 79.7
click at [544, 244] on p "$1.00 /mo." at bounding box center [496, 252] width 119 height 15
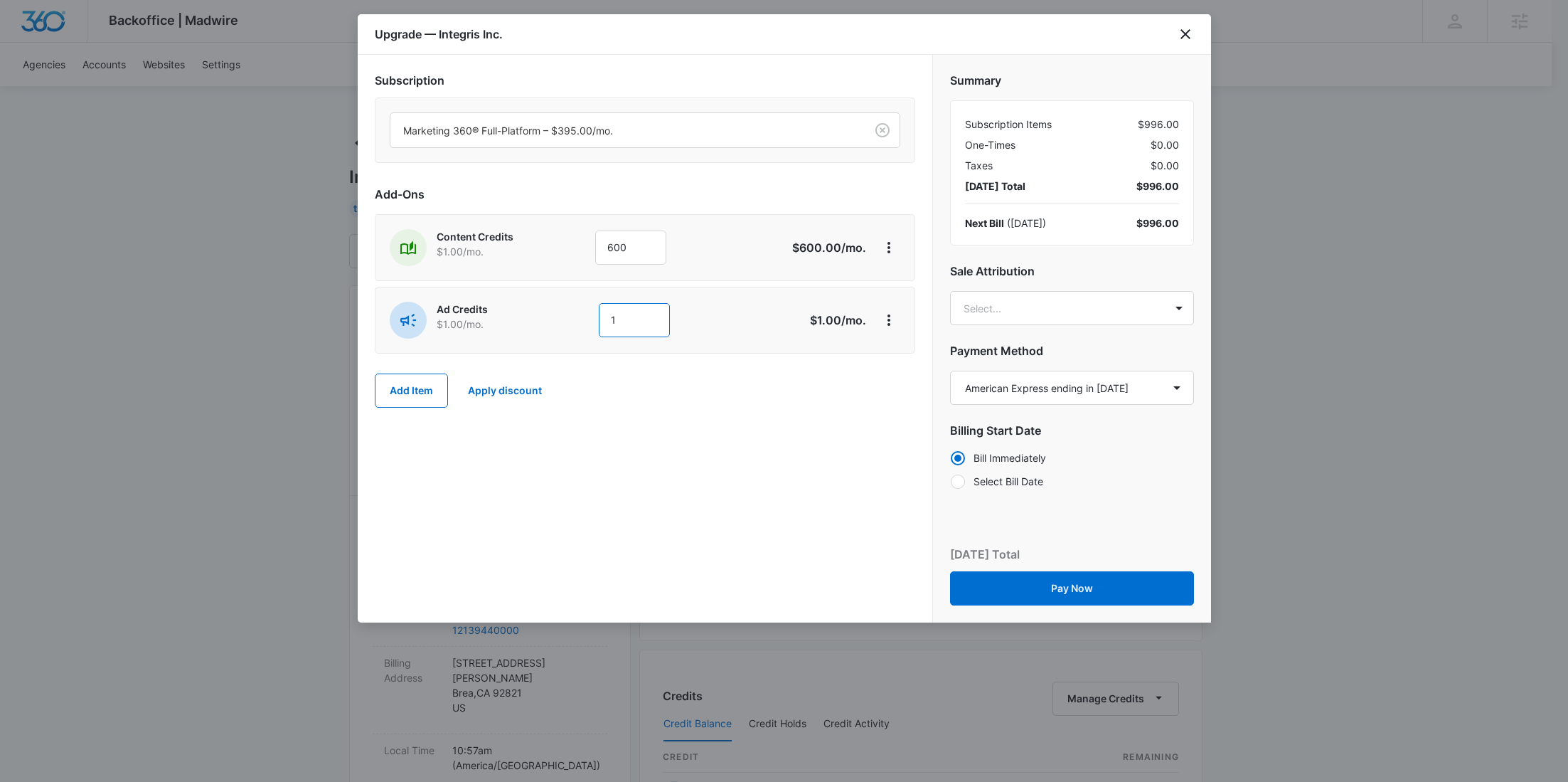
drag, startPoint x: 648, startPoint y: 308, endPoint x: 567, endPoint y: 308, distance: 81.0
click at [569, 308] on div "Ad Credits $1.00 /mo. 1" at bounding box center [594, 320] width 410 height 37
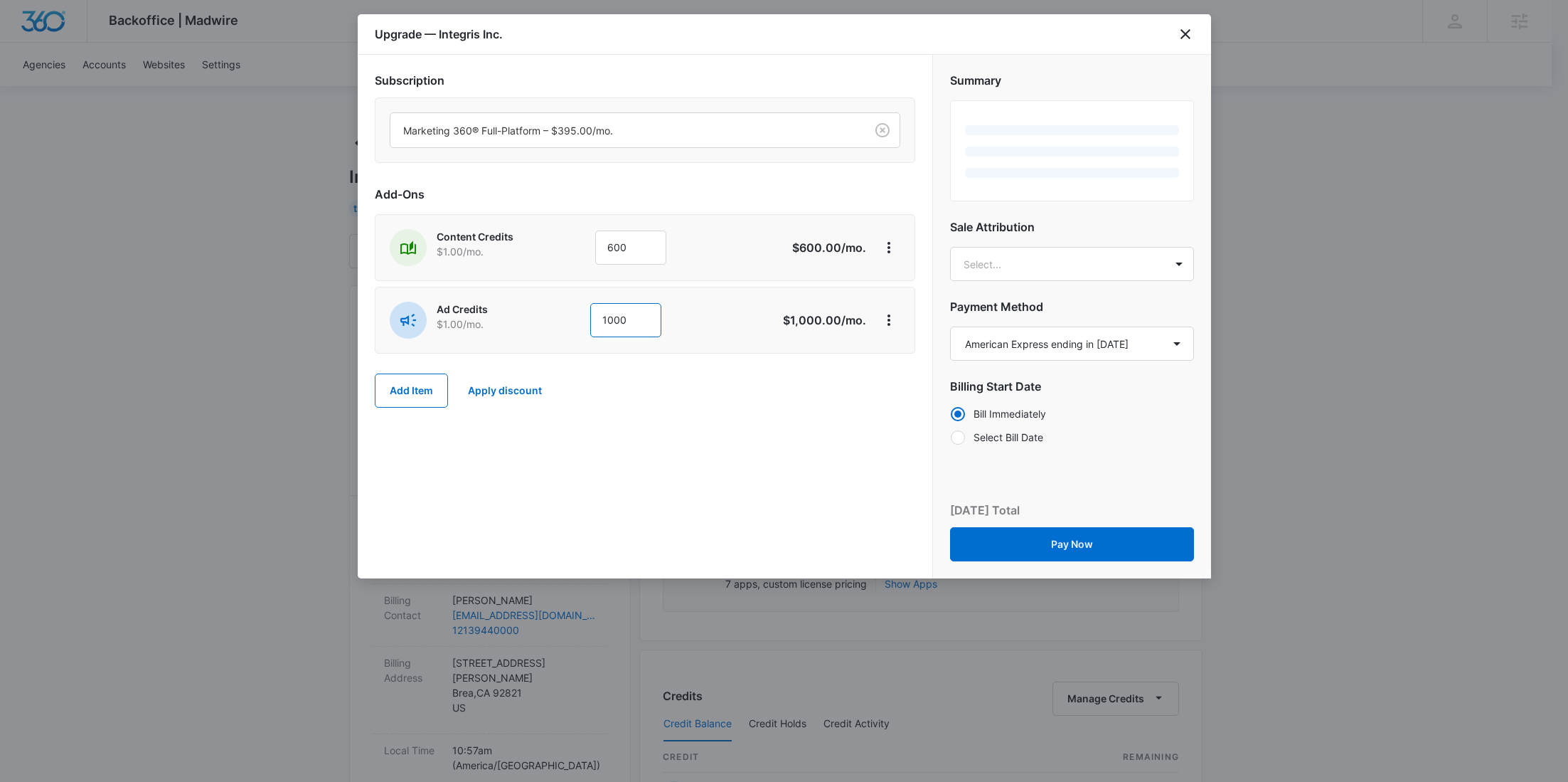
type input "1000"
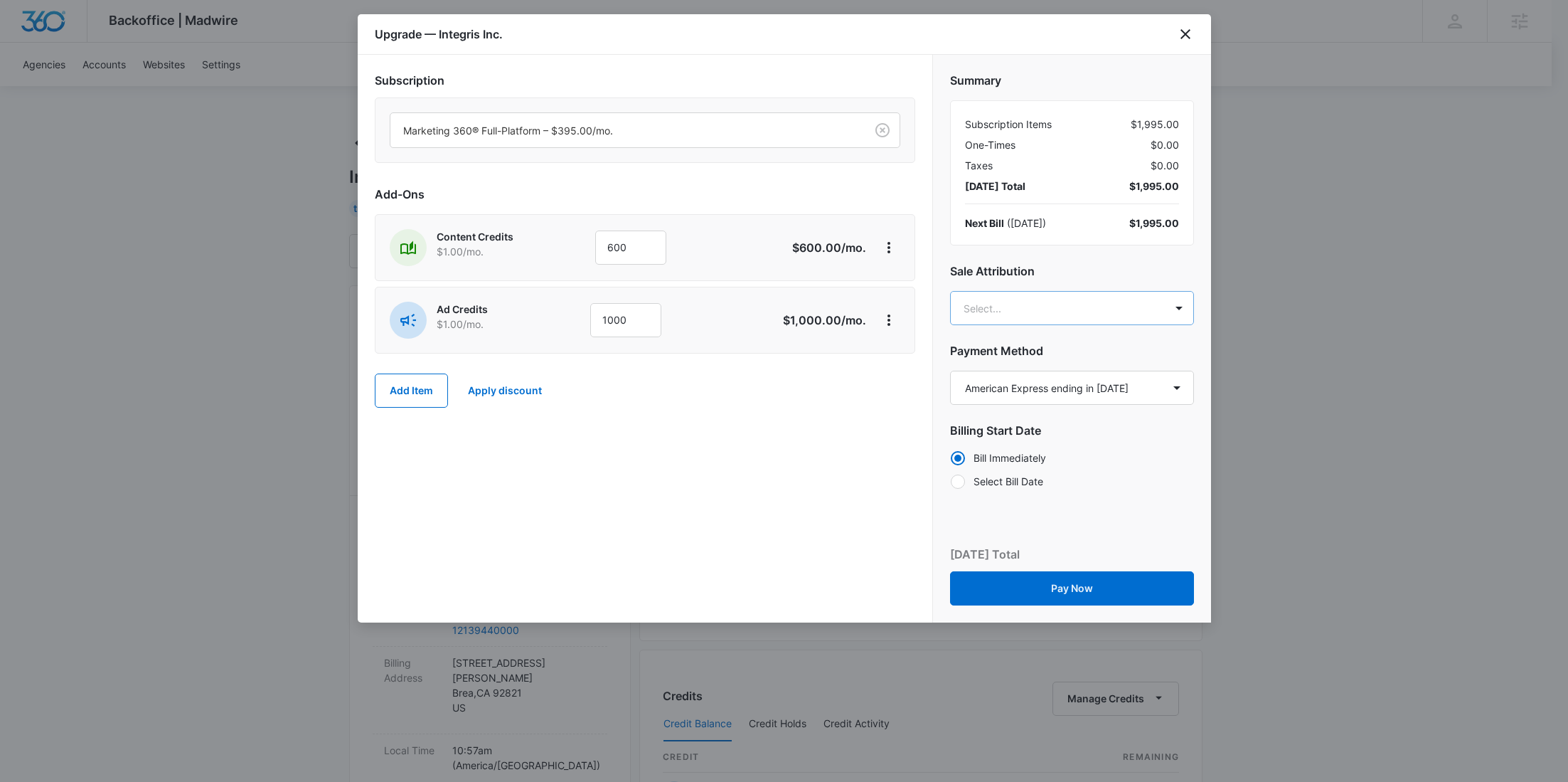
click at [990, 305] on body "Backoffice | Madwire Apps Settings RY Rochelle Young rochelle.young@madwire.com…" at bounding box center [784, 727] width 1568 height 1454
paste input "Deeney"
type input "Deeney"
drag, startPoint x: 1004, startPoint y: 430, endPoint x: 723, endPoint y: 48, distance: 474.2
click at [1004, 431] on p "levi.deeney@madwire.com" at bounding box center [1069, 445] width 207 height 30
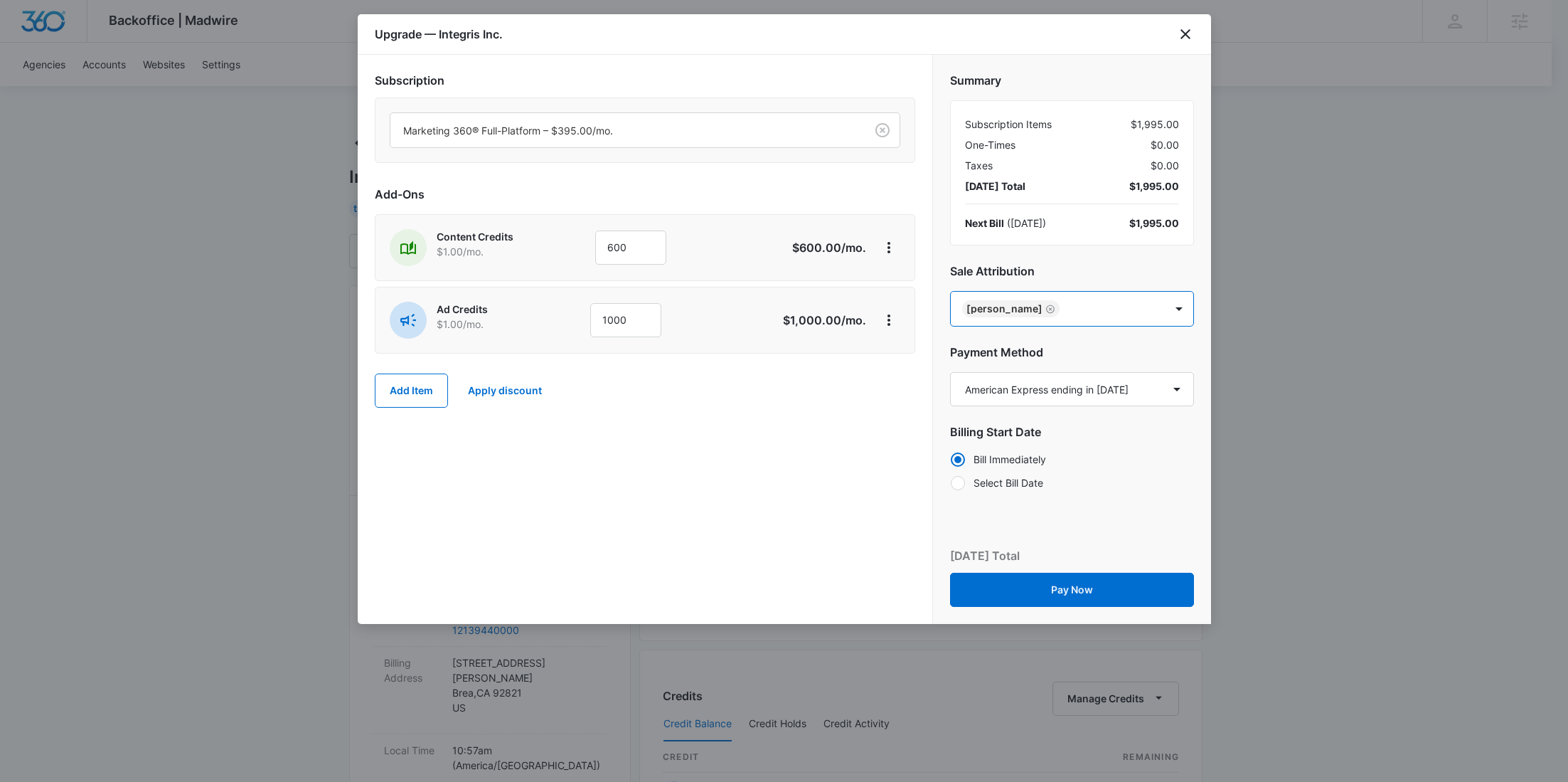
paste input "Costigan"
type input "Costigan"
click at [1052, 349] on div "Brian Costigan brian.costigan@madwire.com" at bounding box center [1071, 378] width 244 height 66
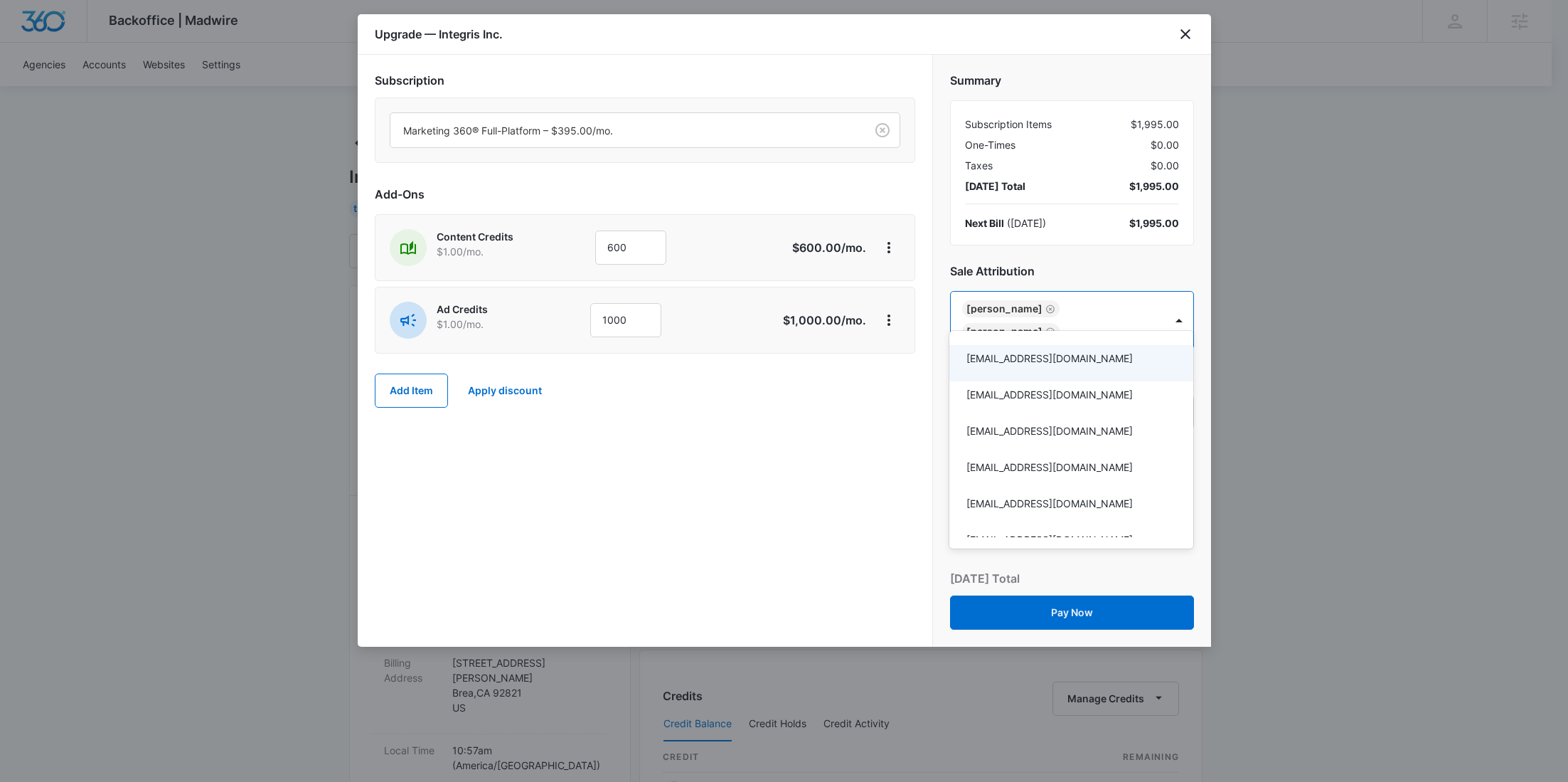
click at [763, 456] on div at bounding box center [784, 391] width 1568 height 782
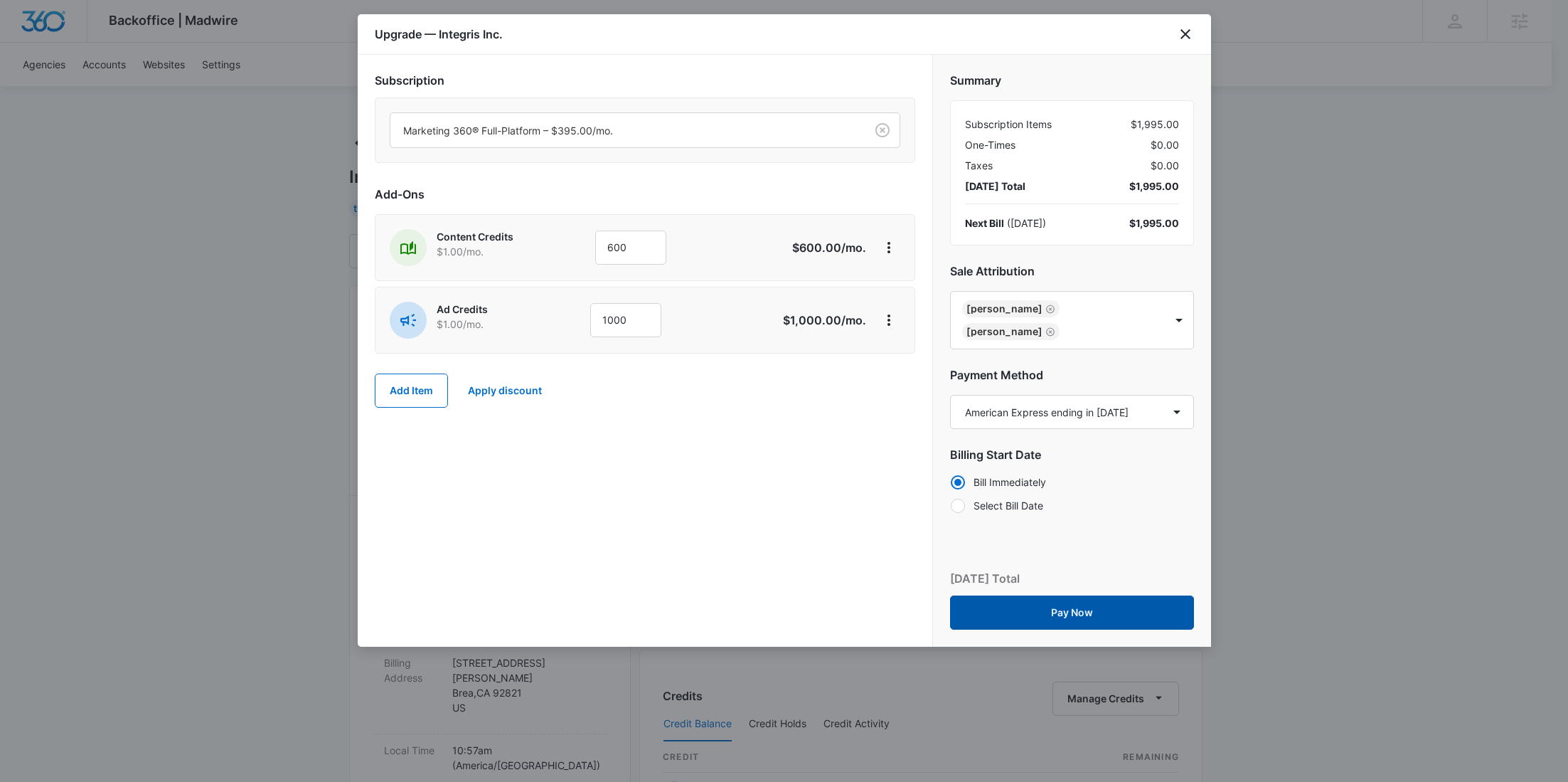
click at [1103, 595] on button "Pay Now" at bounding box center [1072, 613] width 244 height 35
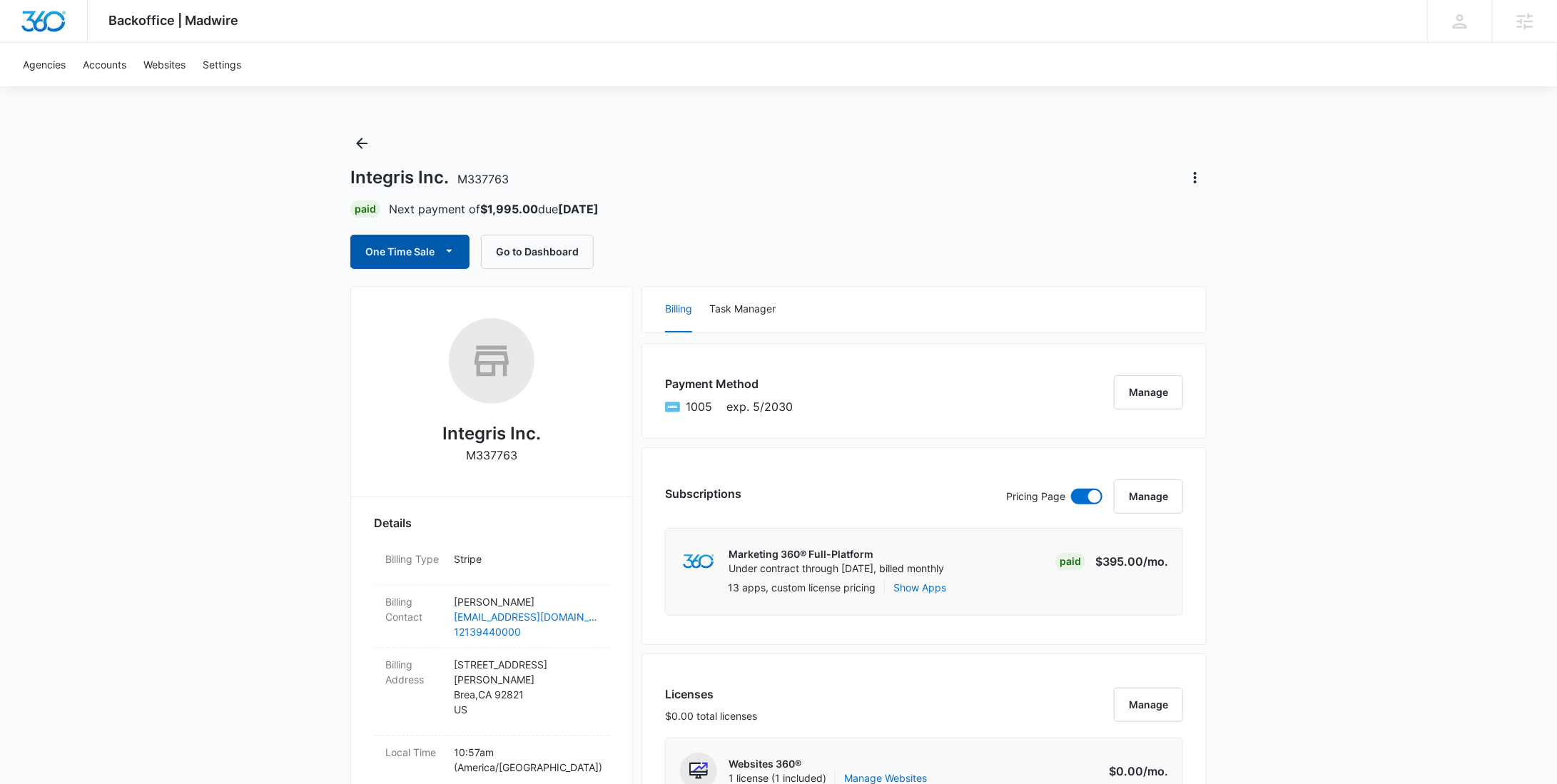
click at [415, 242] on button "One Time Sale" at bounding box center [410, 252] width 120 height 35
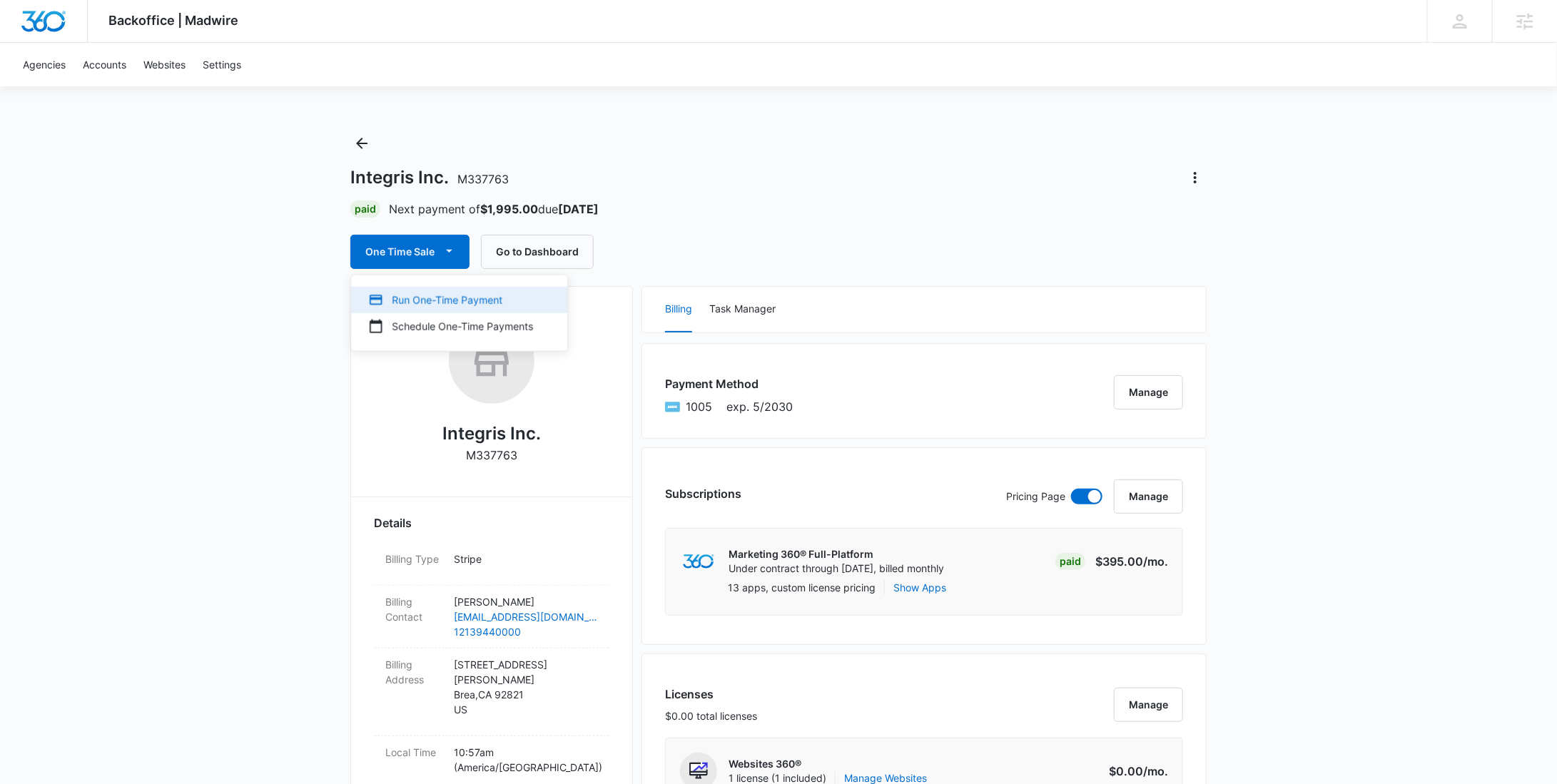
click at [413, 296] on div "Run One-Time Payment" at bounding box center [451, 300] width 165 height 15
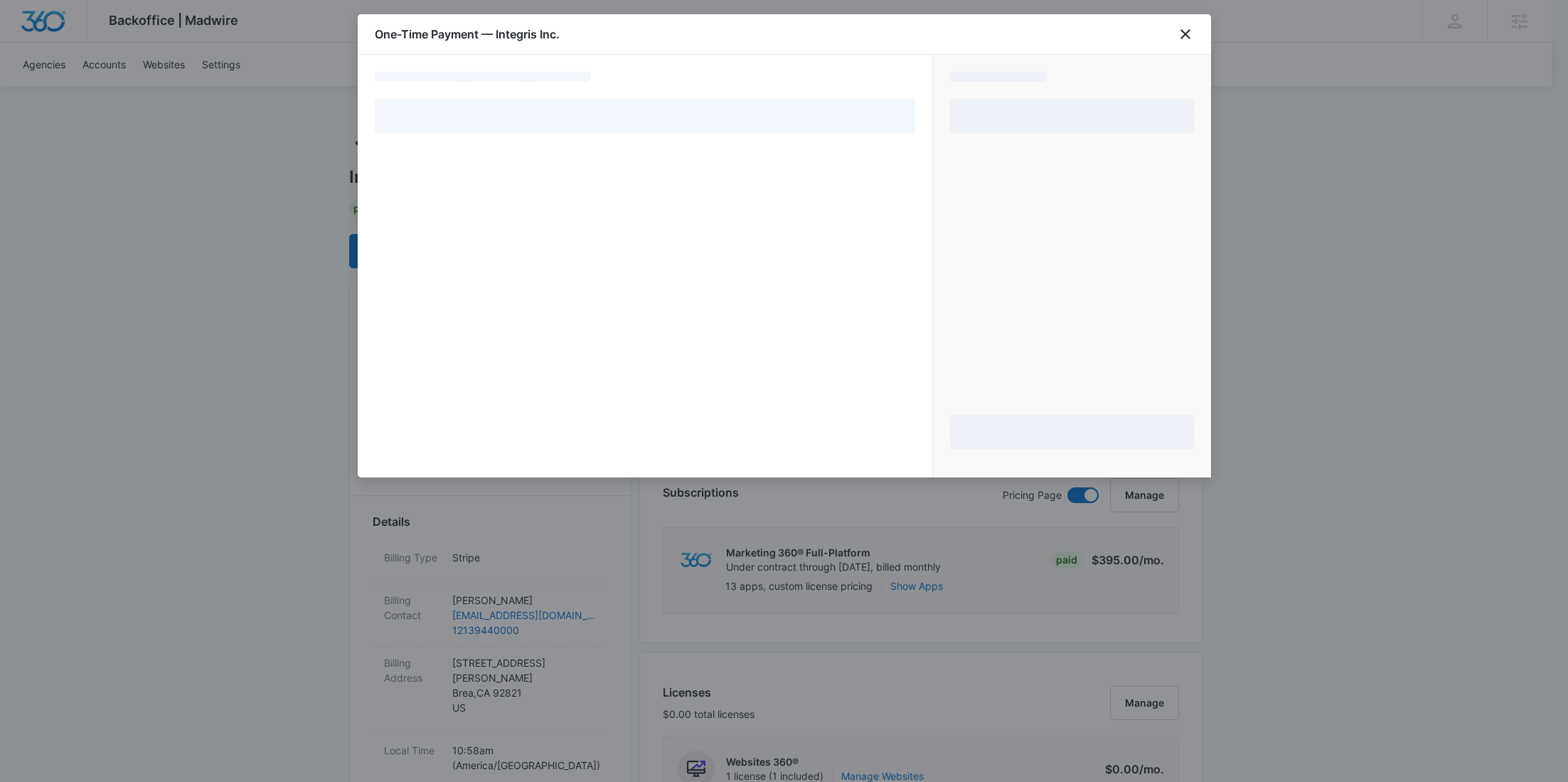
select select "pm_1S58BfA4n8RTgNjU5tp9jyVZ"
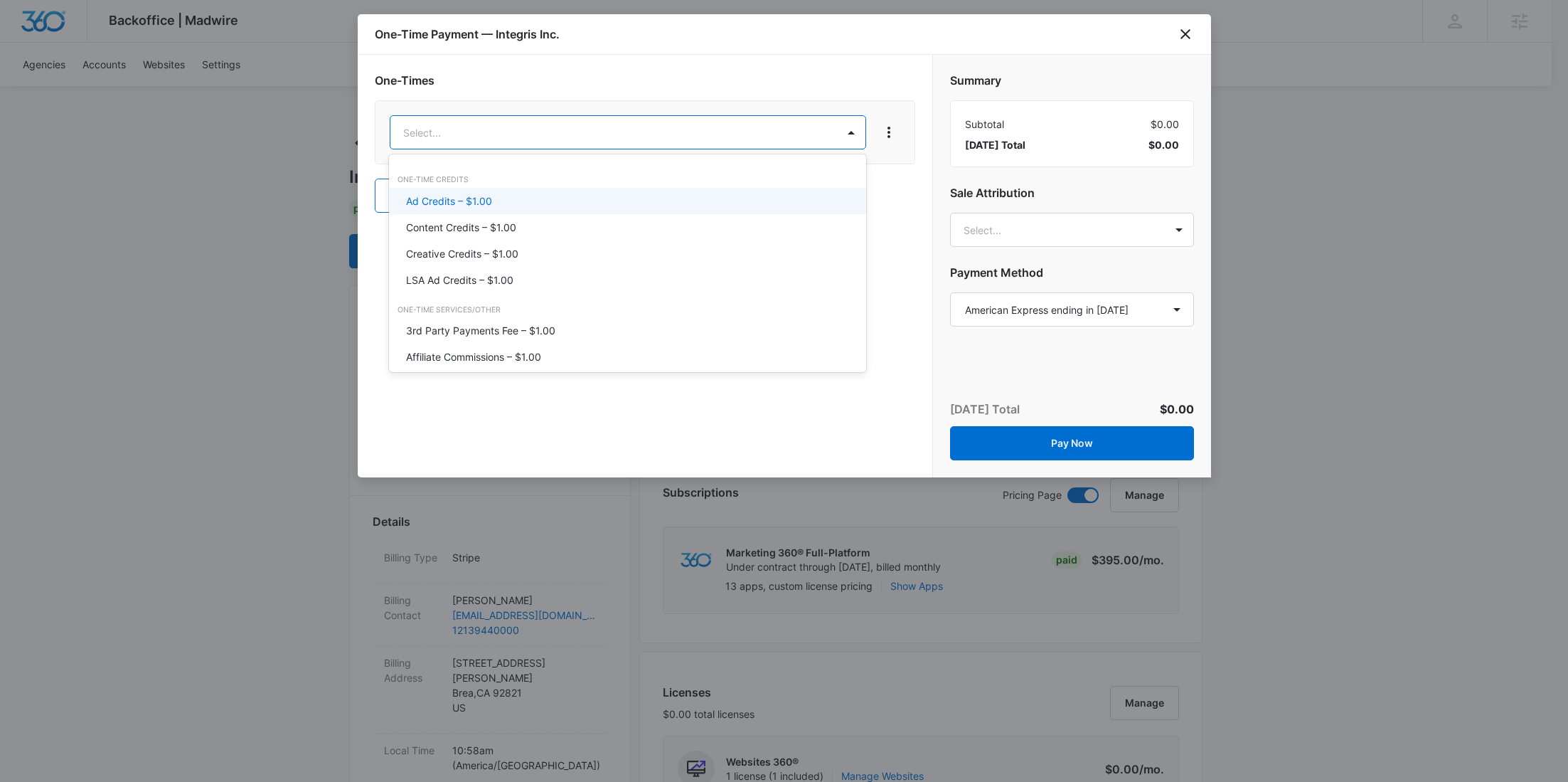
click at [498, 192] on div "Ad Credits – $1.00" at bounding box center [628, 200] width 477 height 26
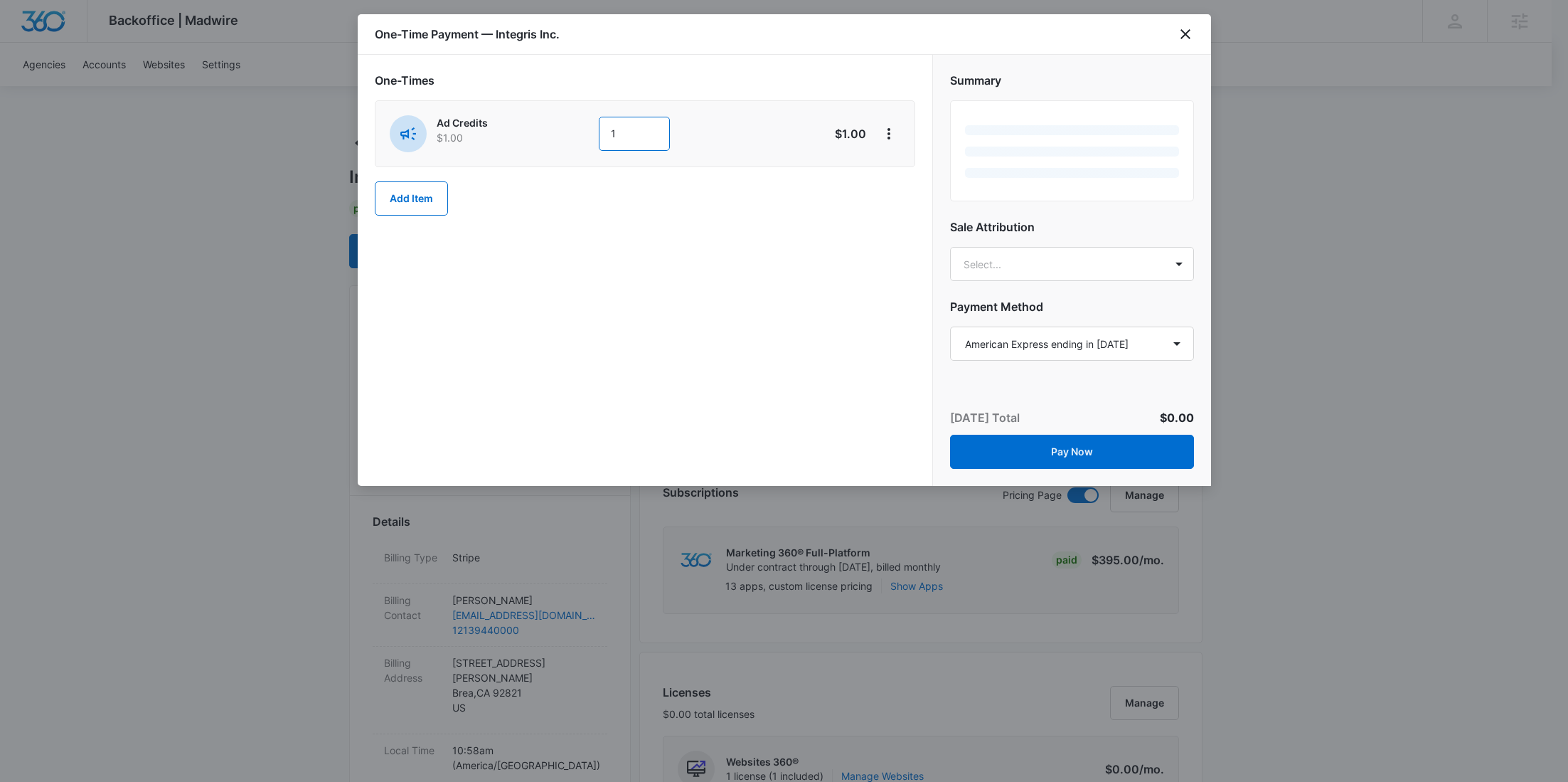
drag, startPoint x: 627, startPoint y: 132, endPoint x: 524, endPoint y: 138, distance: 103.2
click at [524, 138] on div "Ad Credits $1.00 1" at bounding box center [594, 134] width 410 height 37
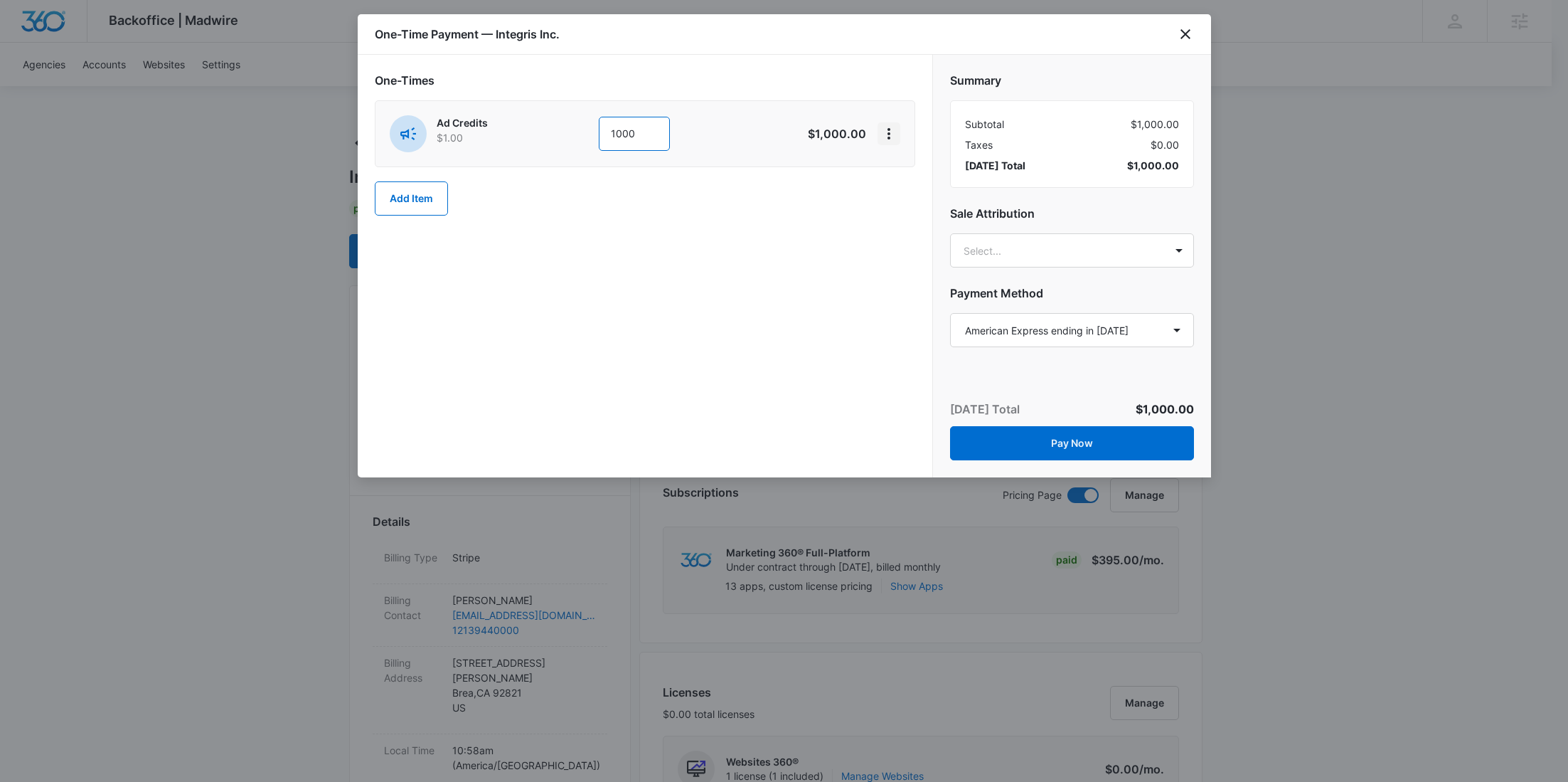
type input "1000"
click at [887, 139] on icon "View More" at bounding box center [889, 134] width 17 height 17
click at [894, 168] on button "Add Discount" at bounding box center [934, 173] width 113 height 21
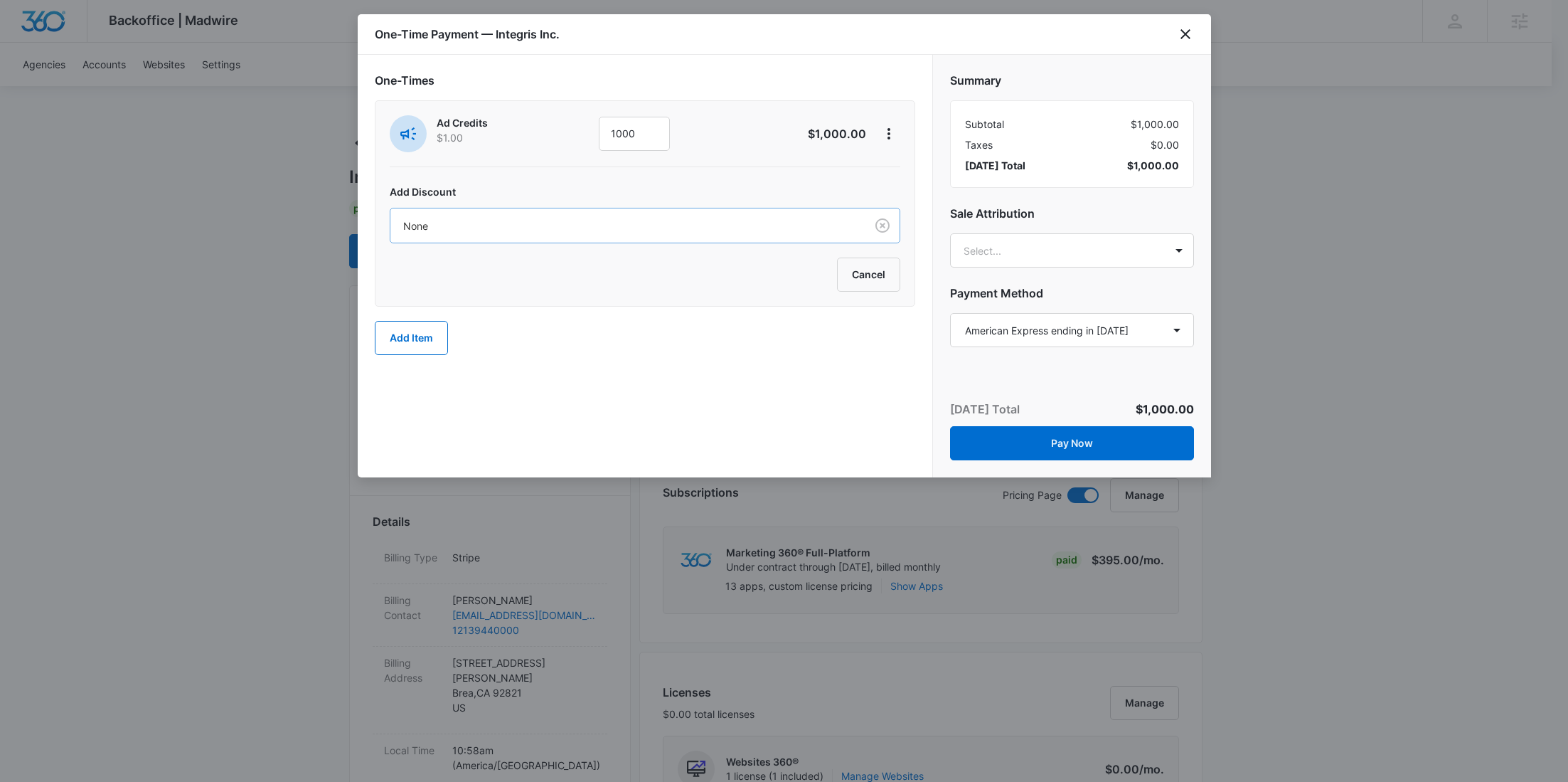
click at [651, 234] on div "None" at bounding box center [628, 225] width 475 height 32
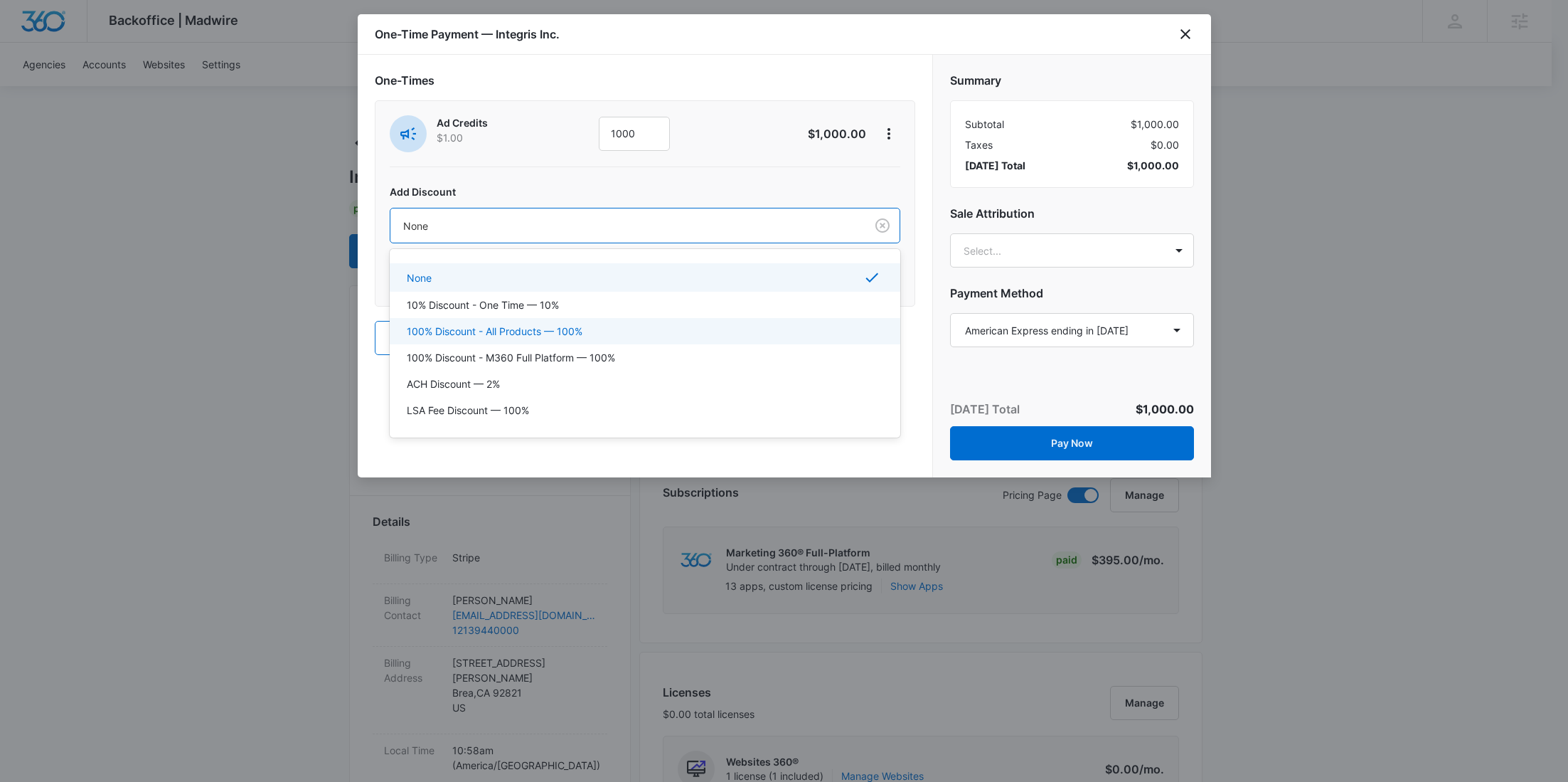
click at [546, 326] on p "100% Discount - All Products — 100%" at bounding box center [494, 332] width 176 height 15
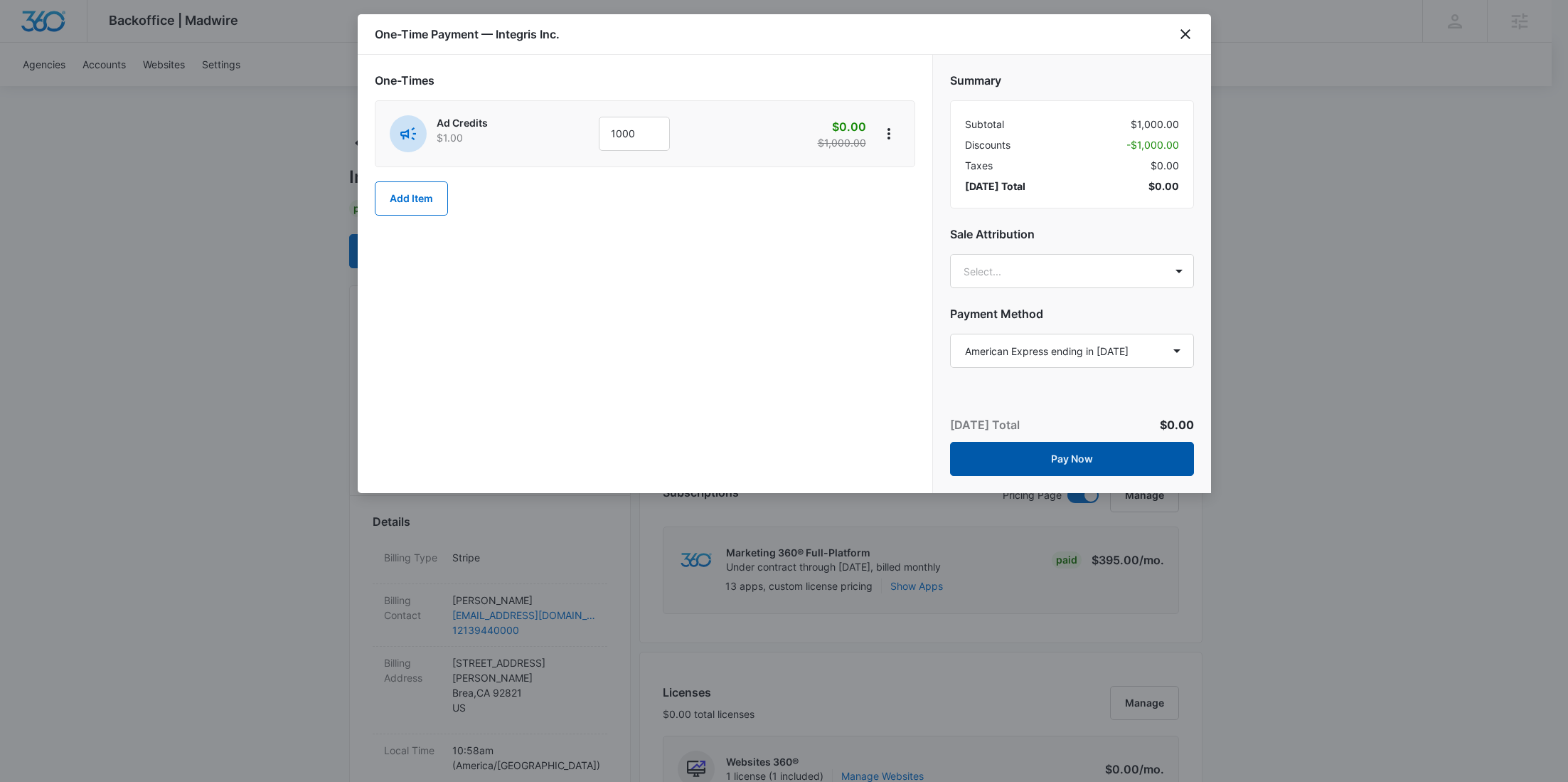
click at [1084, 464] on button "Pay Now" at bounding box center [1072, 459] width 244 height 35
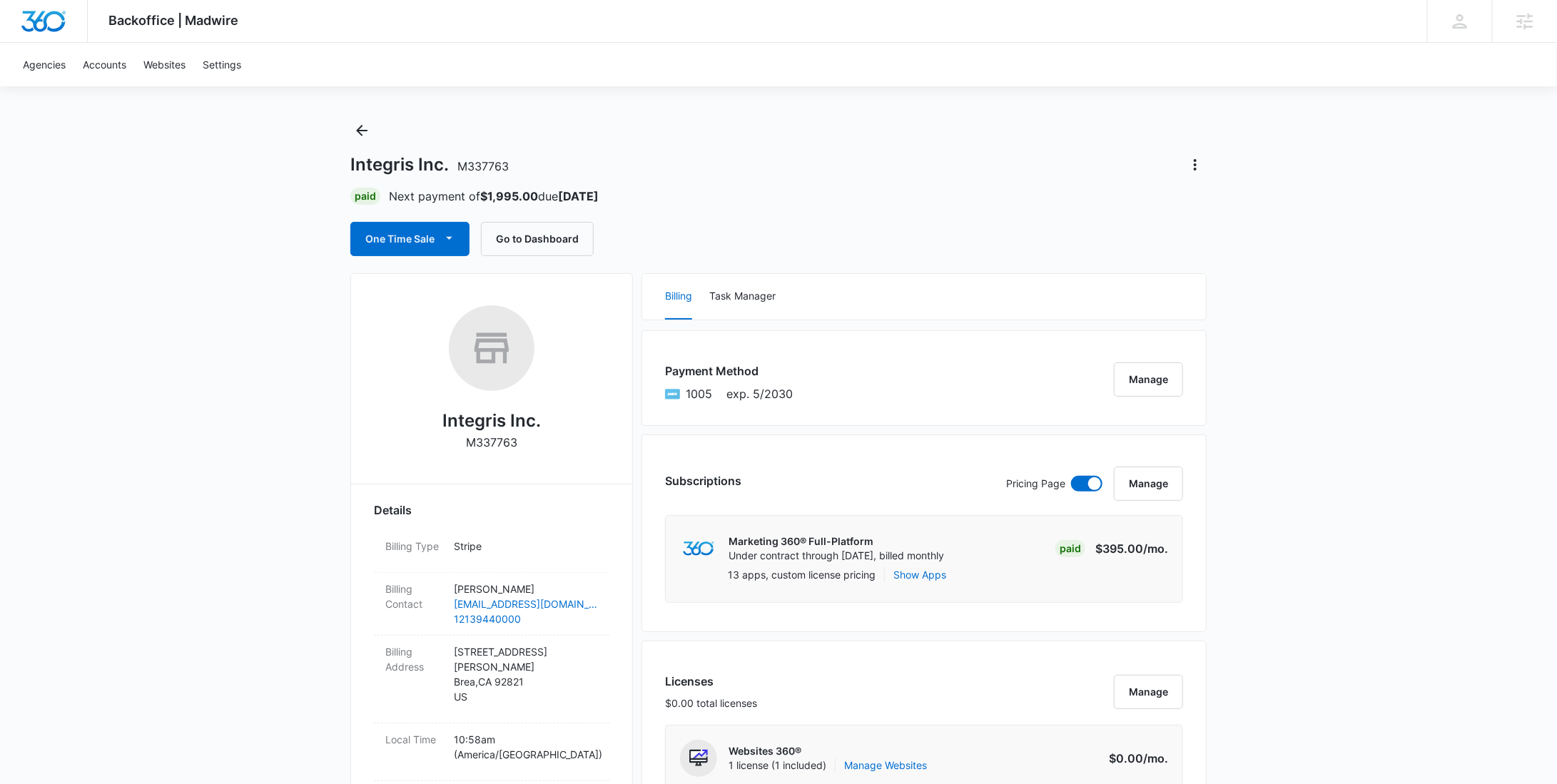
scroll to position [377, 0]
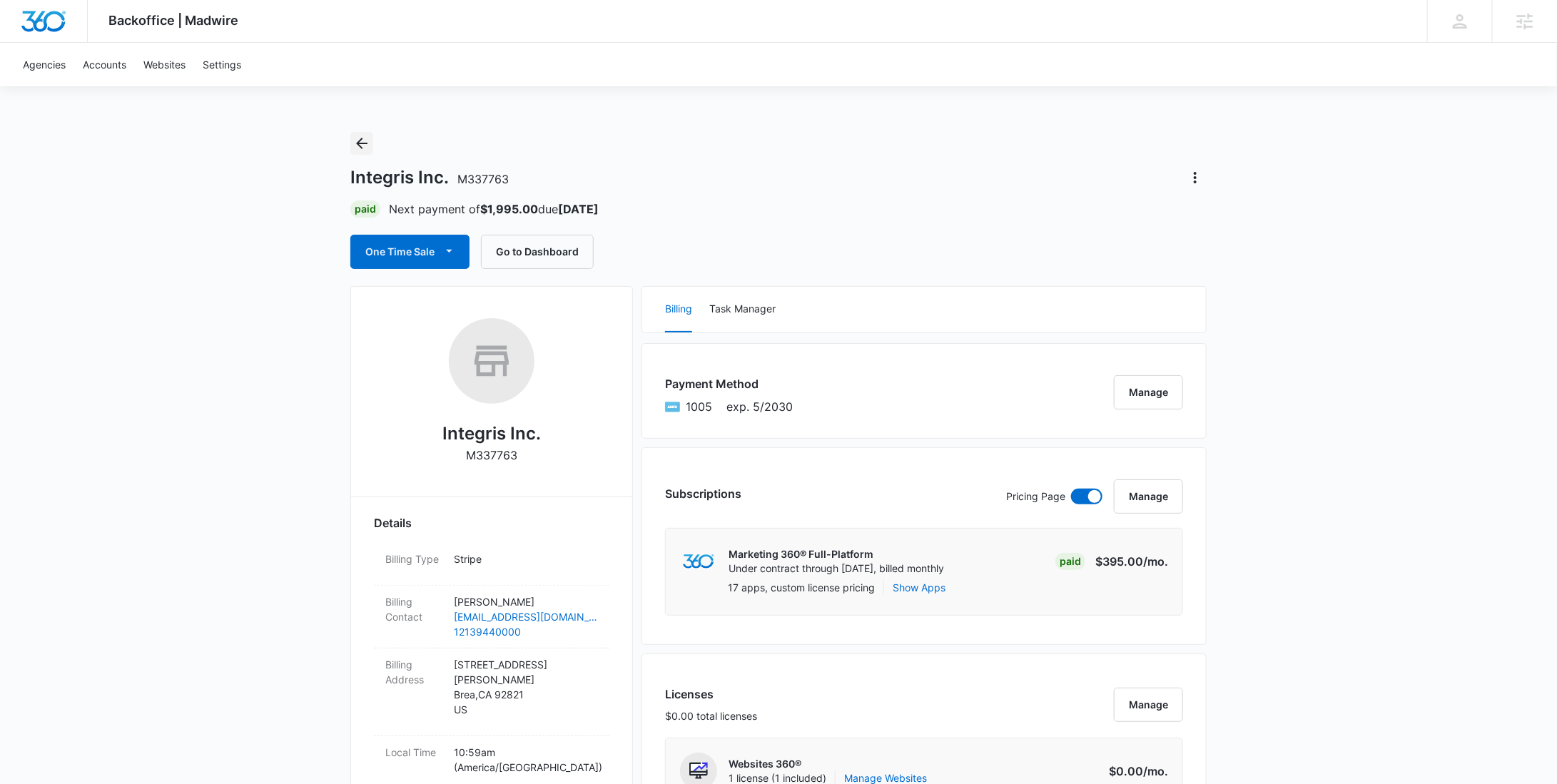
click at [368, 142] on icon "Back" at bounding box center [362, 144] width 17 height 17
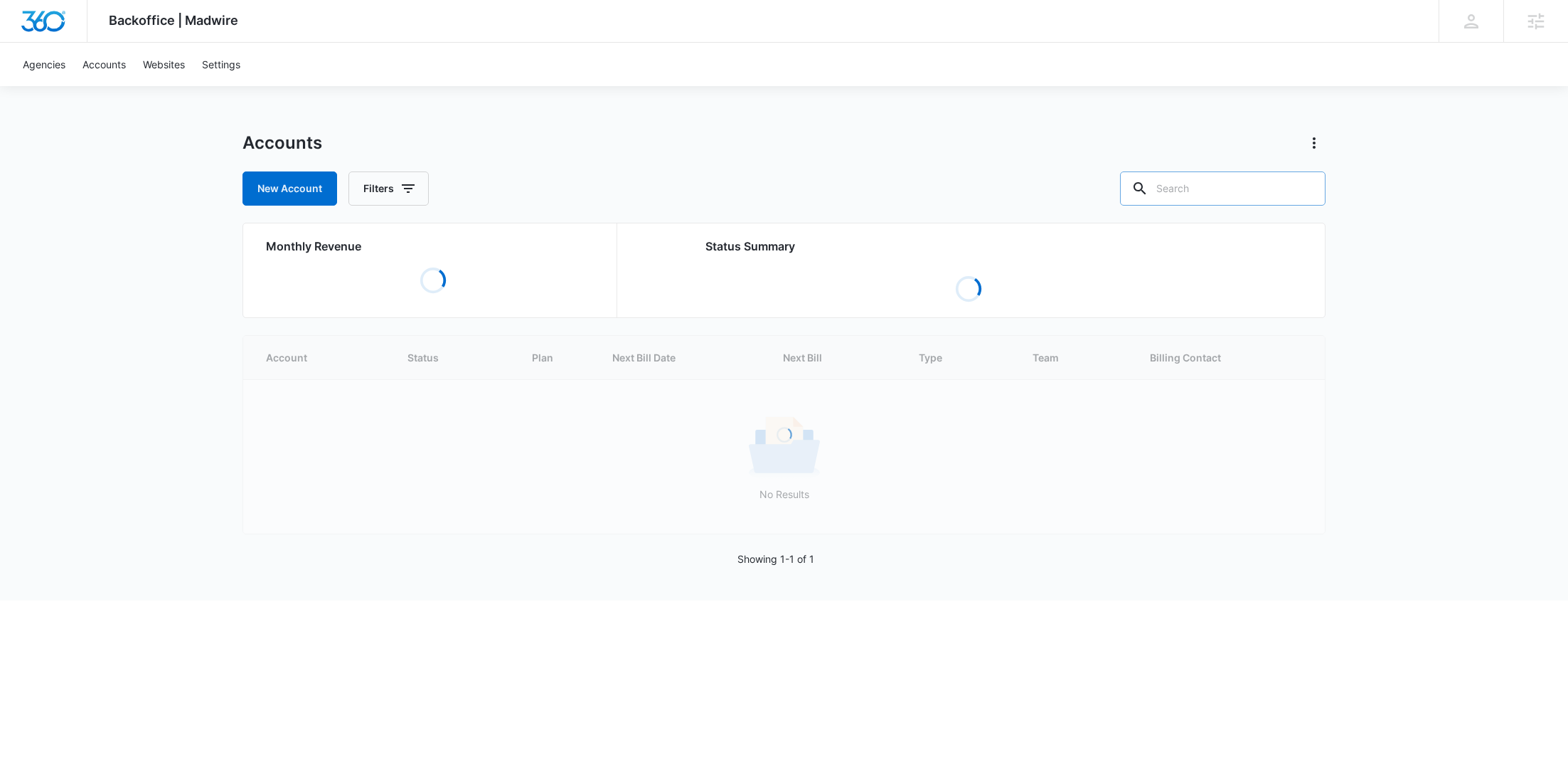
click at [1260, 202] on input "text" at bounding box center [1223, 189] width 206 height 35
paste input "M25298"
type input "M25298"
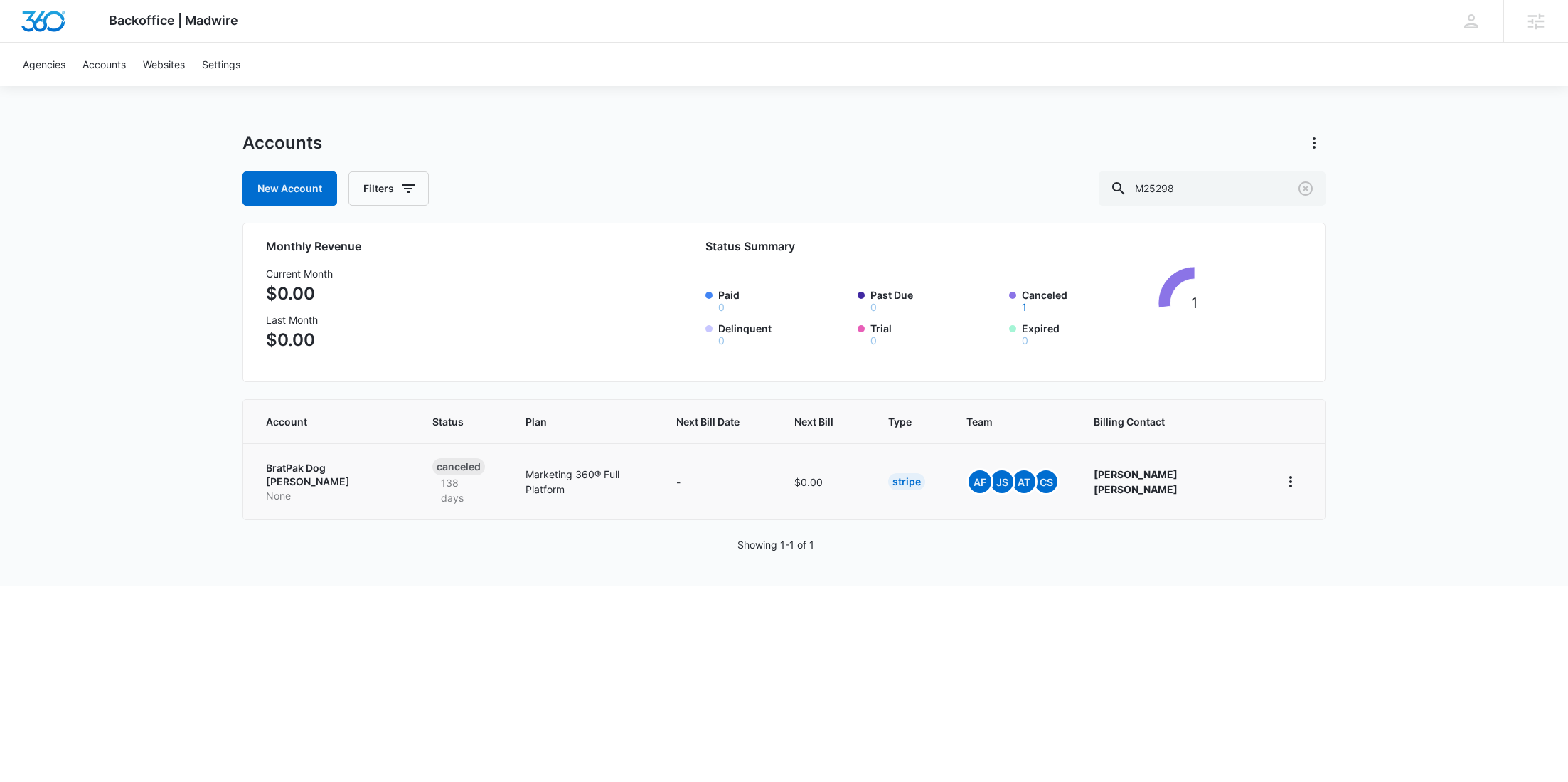
click at [341, 489] on p "None" at bounding box center [333, 495] width 133 height 14
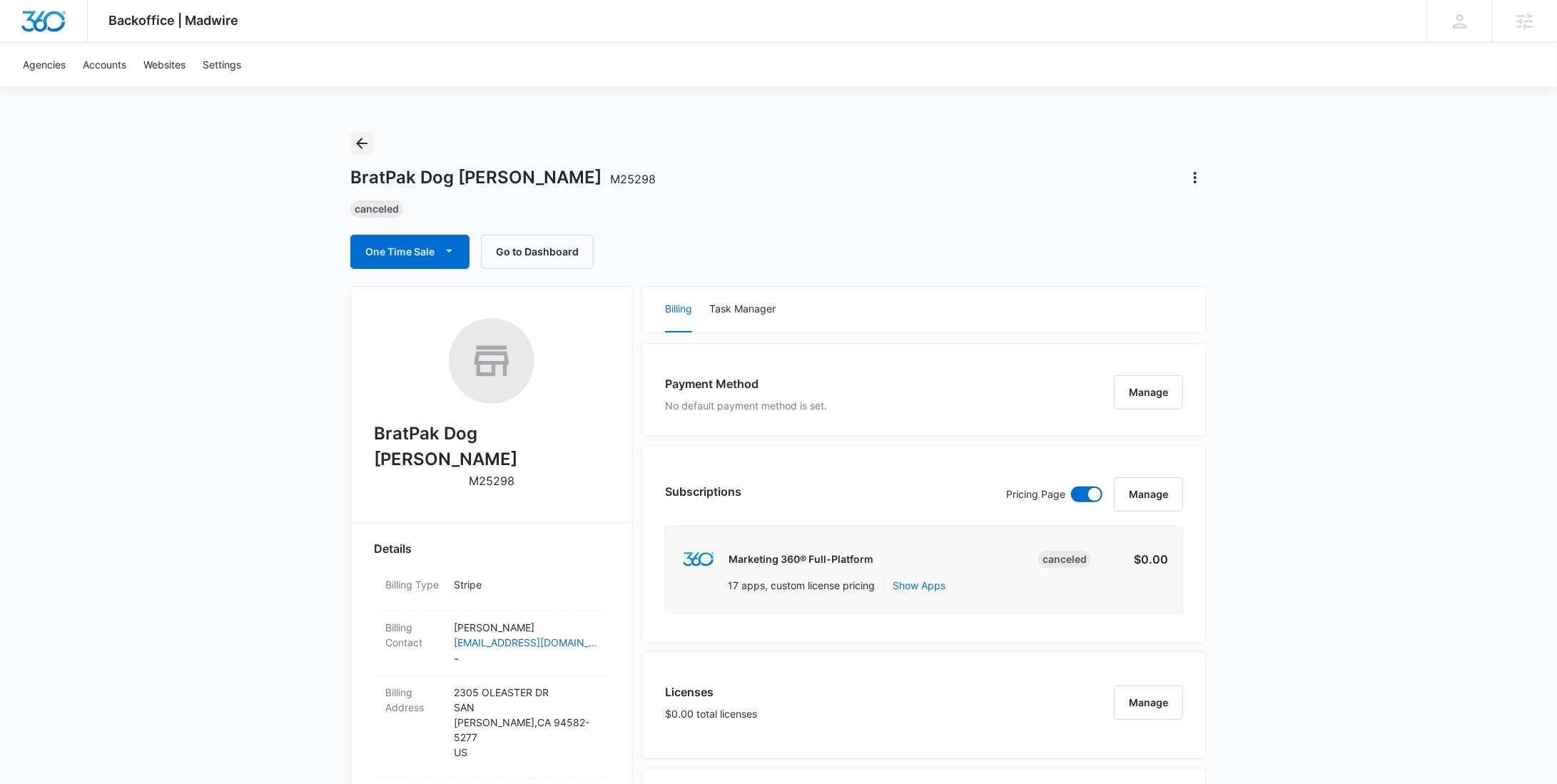
click at [360, 138] on icon "Back" at bounding box center [362, 144] width 17 height 17
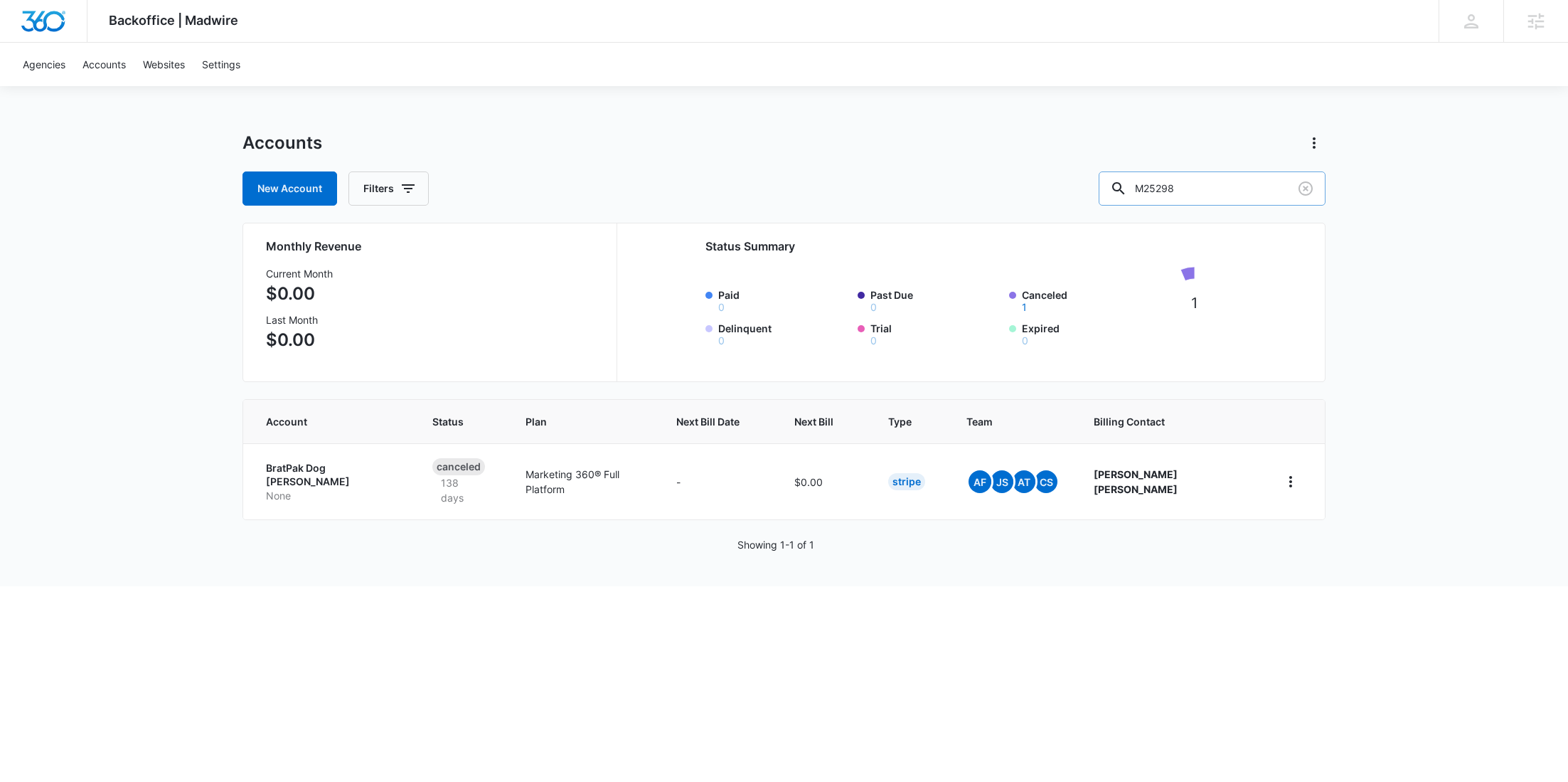
drag, startPoint x: 1249, startPoint y: 194, endPoint x: 1143, endPoint y: 188, distance: 106.2
click at [1150, 191] on div "M25298" at bounding box center [1212, 189] width 227 height 35
paste input "3"
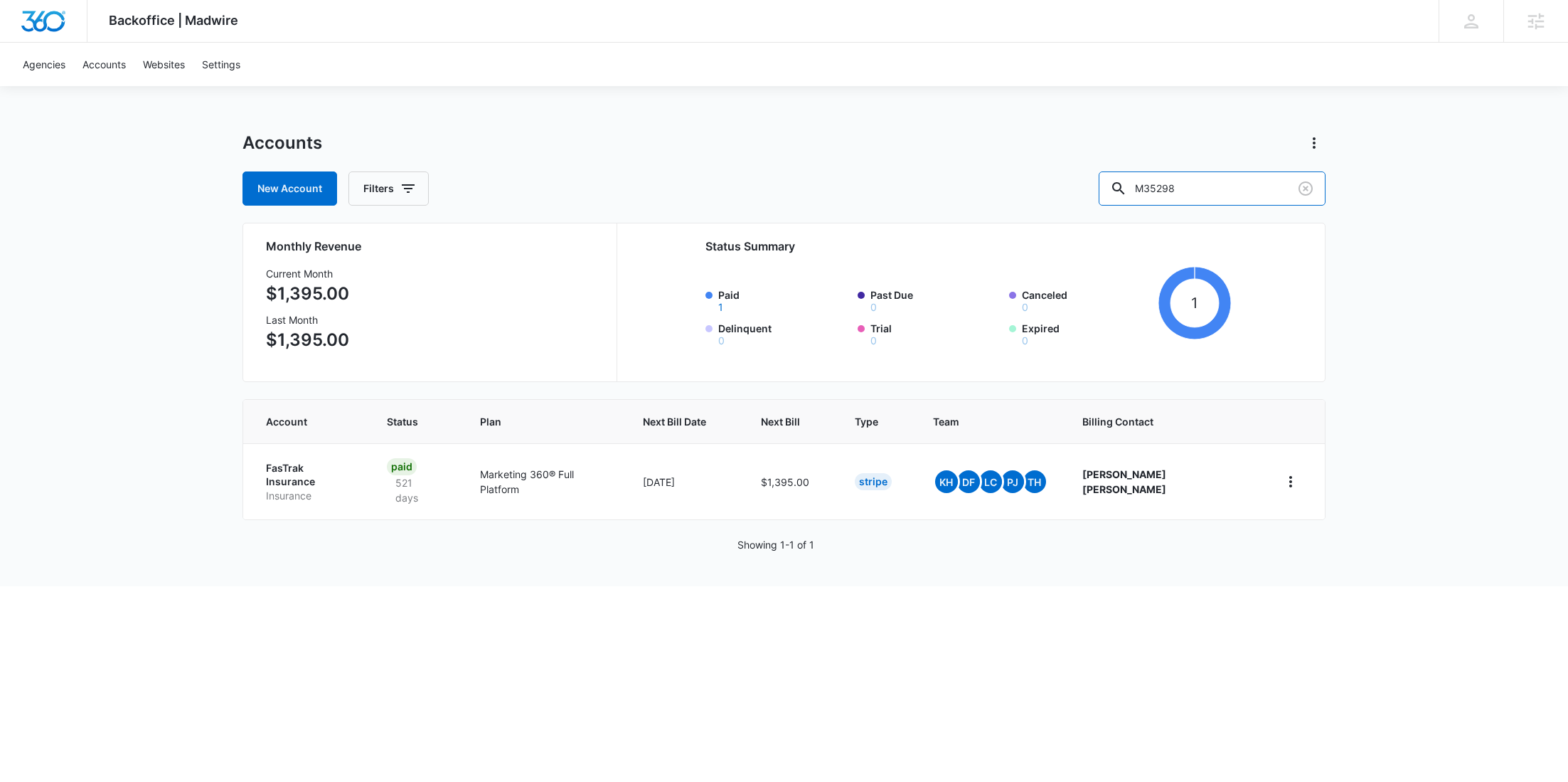
drag, startPoint x: 1238, startPoint y: 180, endPoint x: 1090, endPoint y: 183, distance: 148.0
click at [1102, 185] on div "New Account Filters M35298" at bounding box center [784, 189] width 1083 height 35
paste input "16560"
type input "M316560"
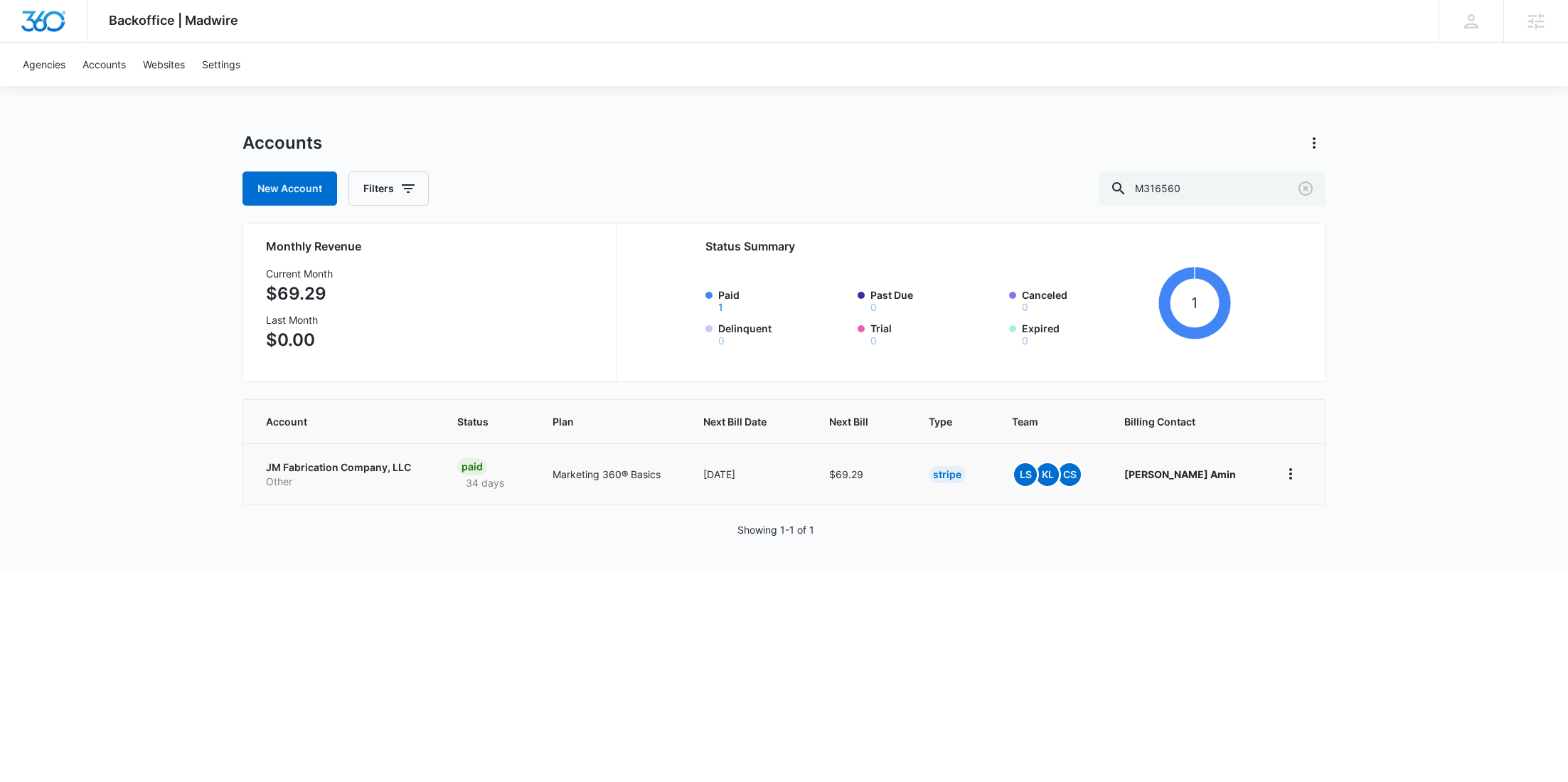
click at [286, 493] on td "JM Fabrication Company, LLC Other" at bounding box center [341, 474] width 197 height 62
